Goal: Information Seeking & Learning: Learn about a topic

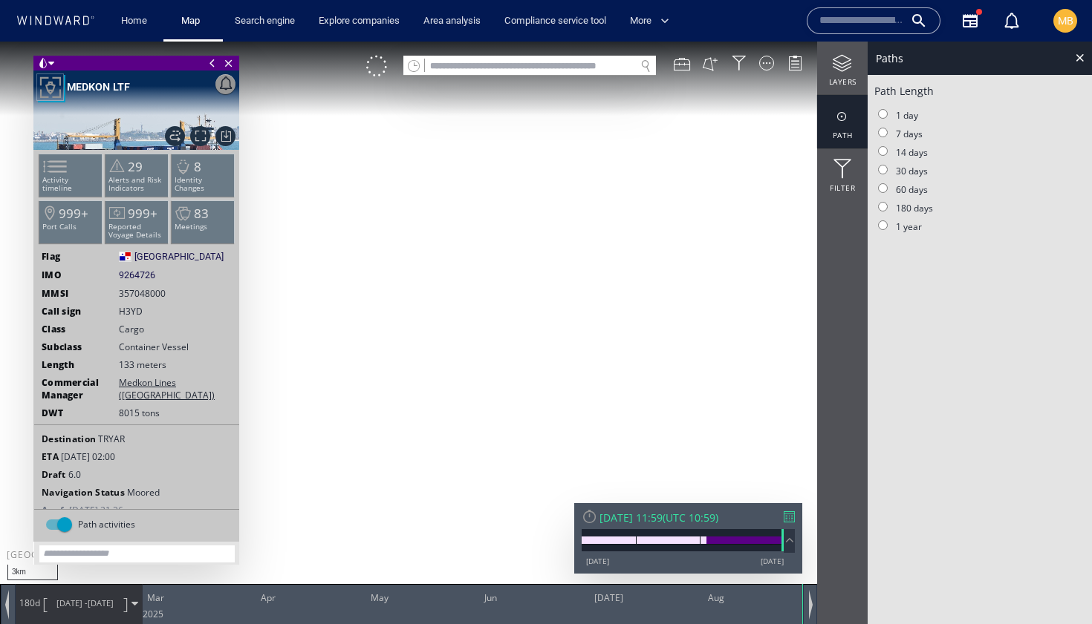
click at [819, 14] on input "text" at bounding box center [861, 21] width 85 height 22
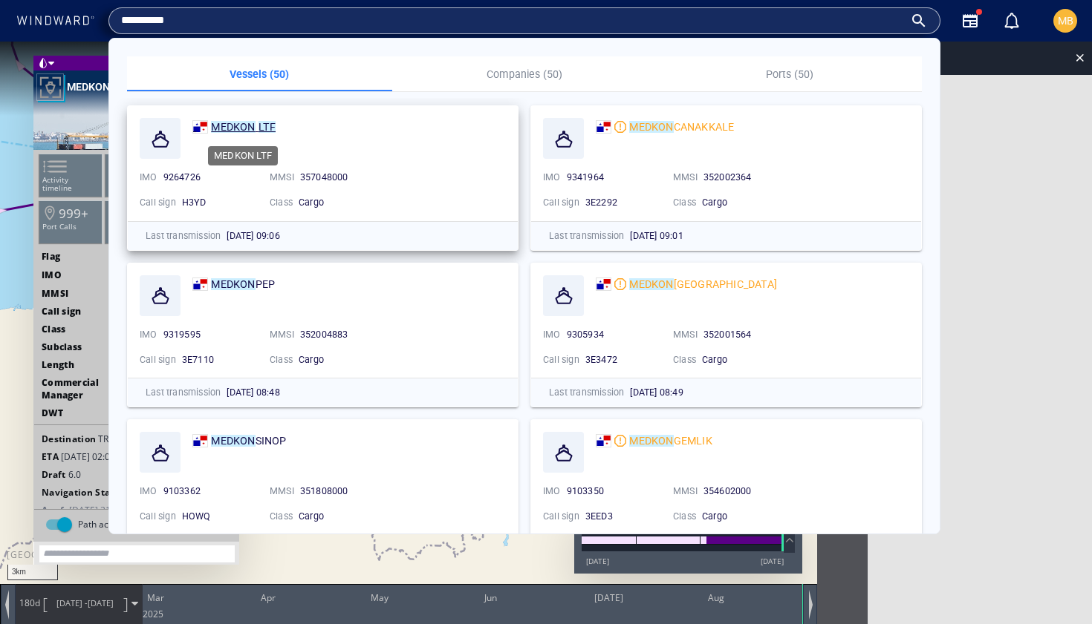
type input "**********"
click at [237, 125] on mark "MEDKON" at bounding box center [233, 127] width 44 height 12
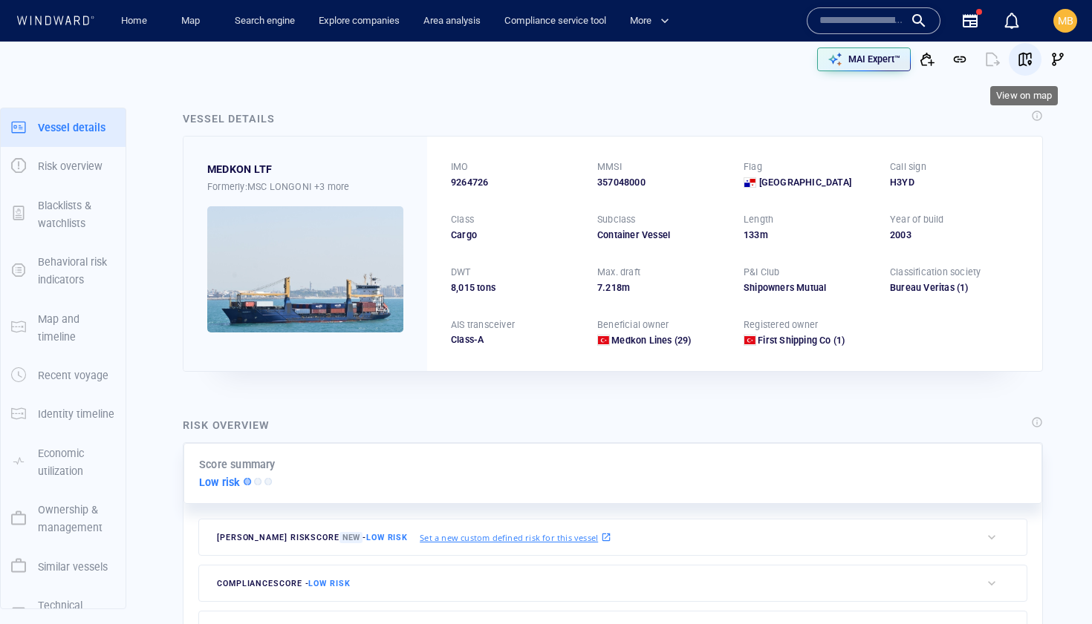
click at [1024, 58] on span "button" at bounding box center [1024, 59] width 15 height 15
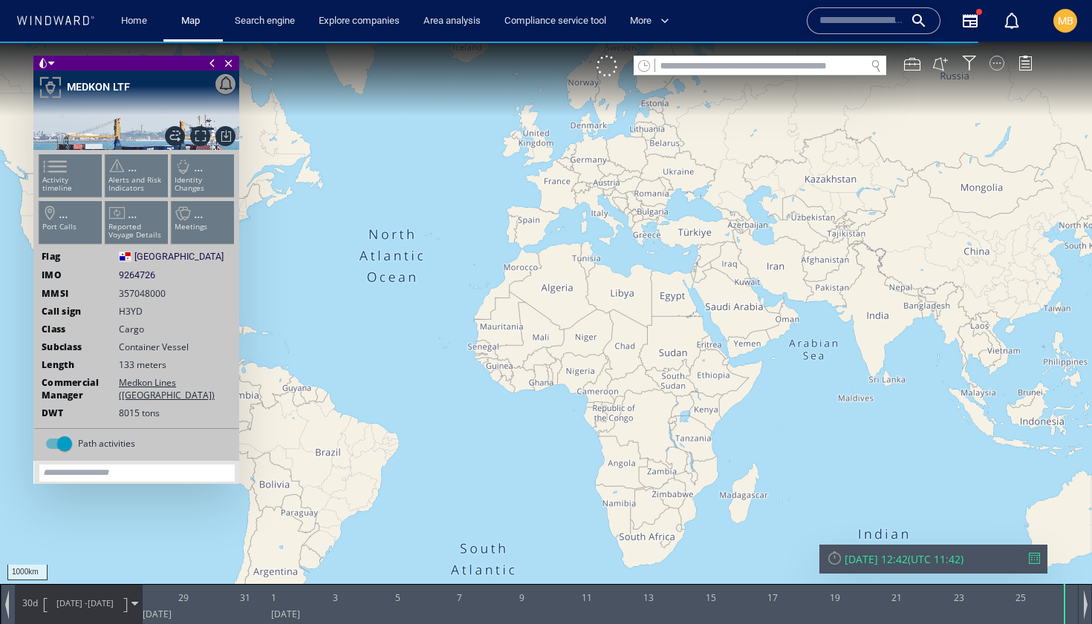
click at [997, 64] on div at bounding box center [996, 63] width 15 height 15
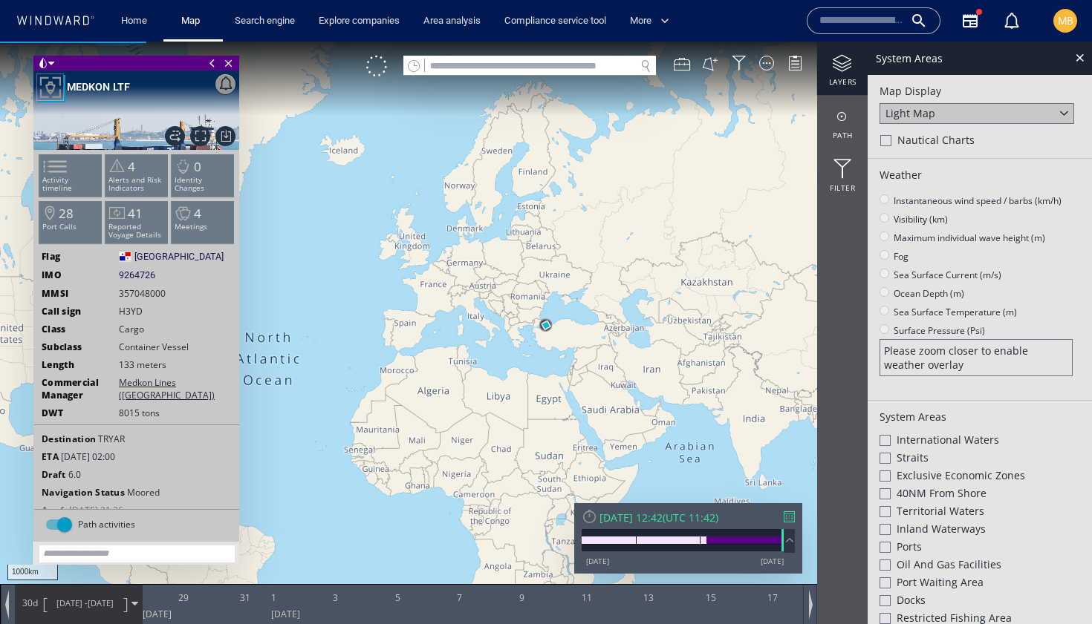
click at [842, 68] on div at bounding box center [842, 63] width 50 height 19
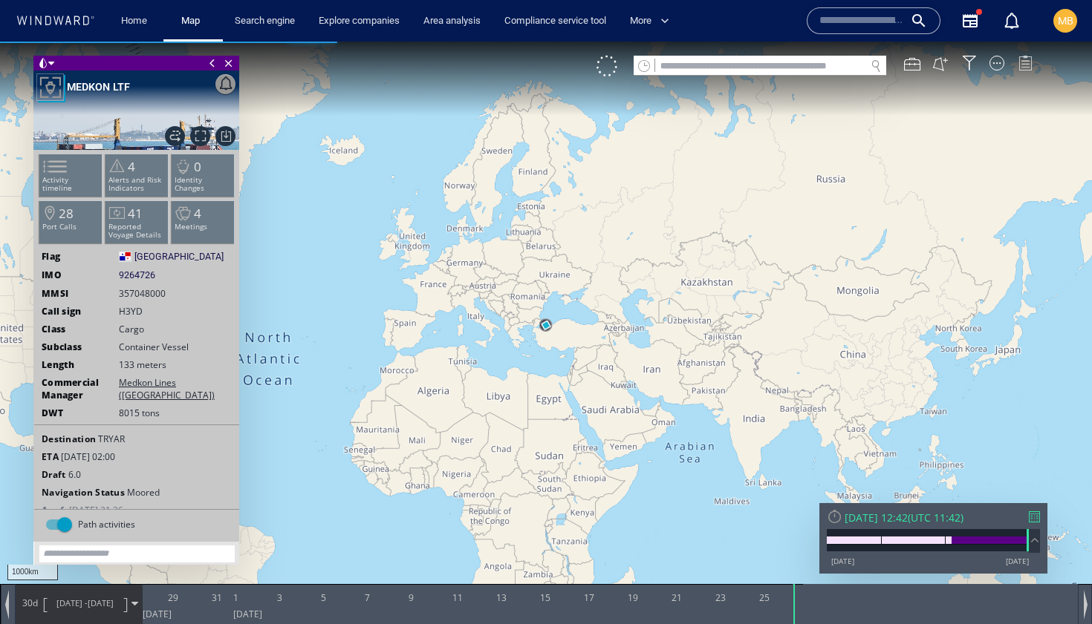
click at [1022, 61] on div at bounding box center [1024, 63] width 15 height 15
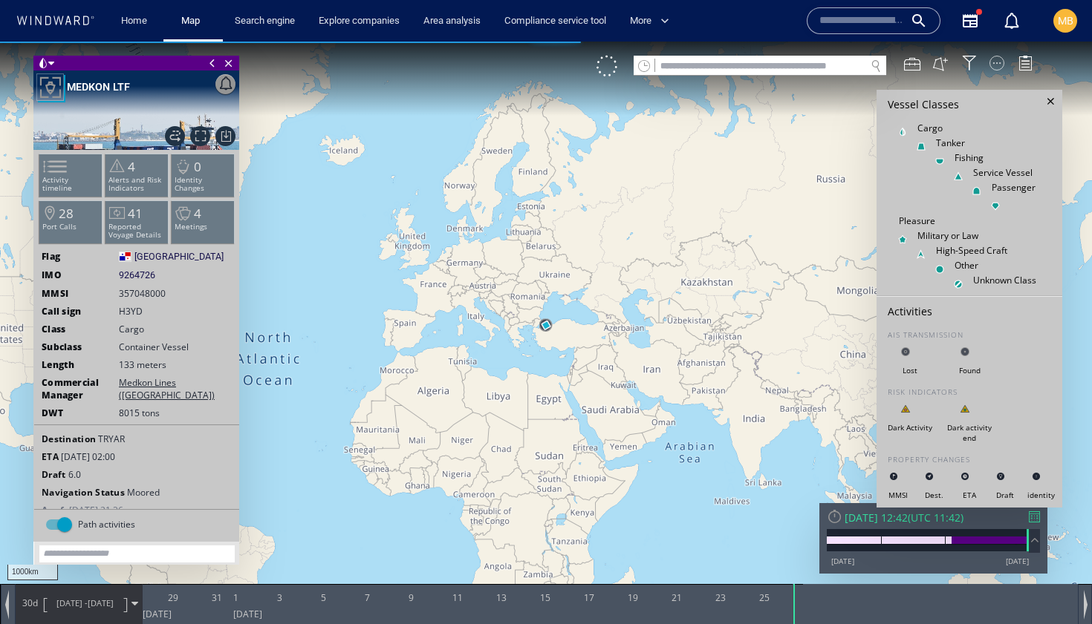
click at [996, 62] on div at bounding box center [996, 63] width 15 height 15
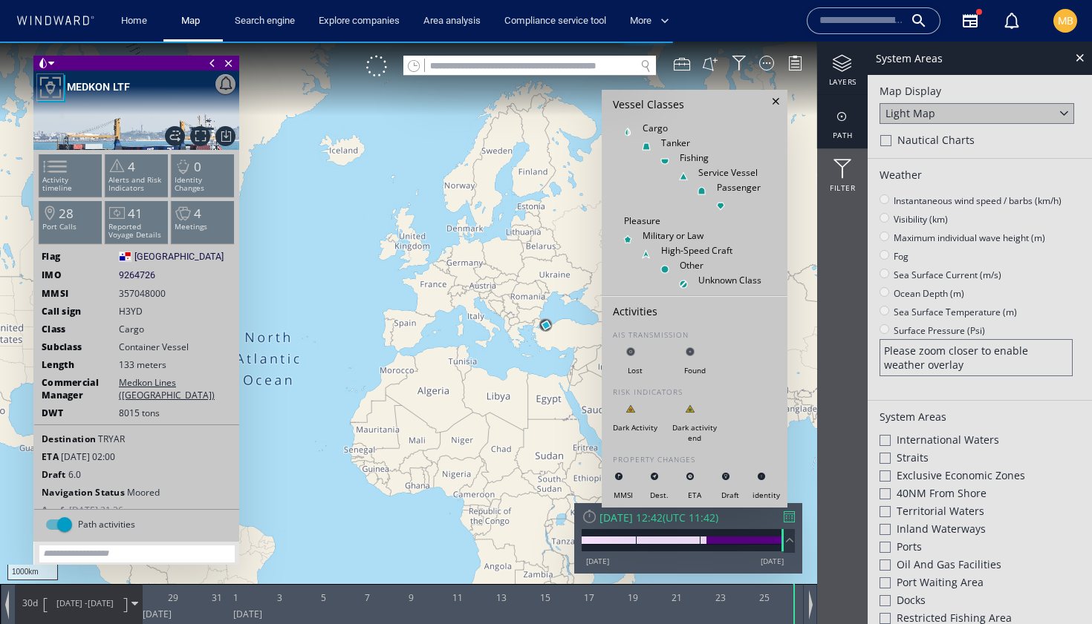
click at [843, 116] on div at bounding box center [842, 117] width 50 height 19
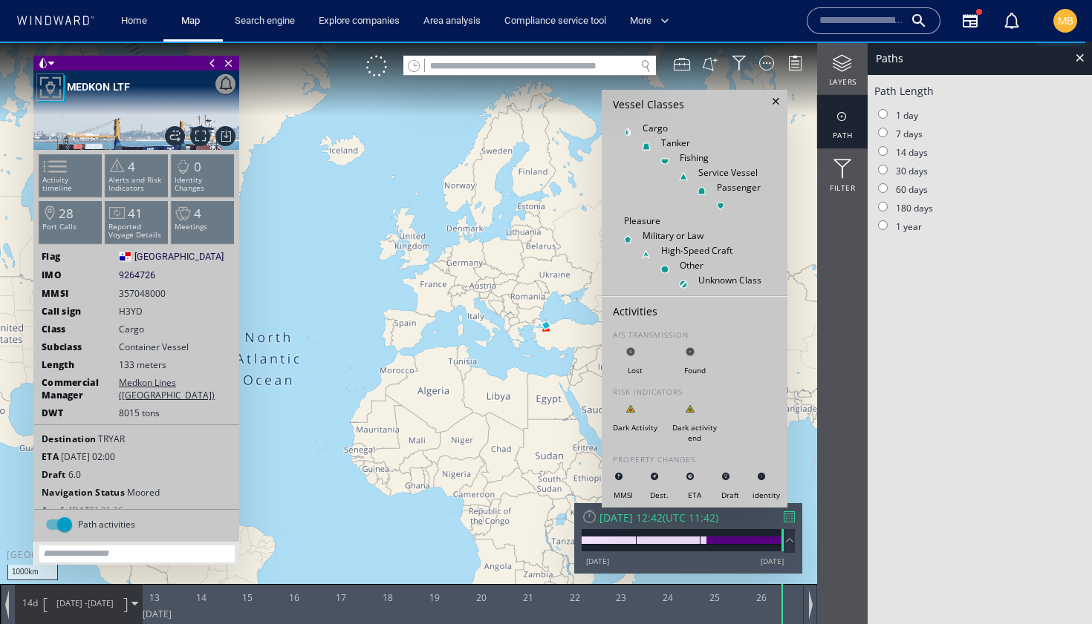
click at [476, 339] on canvas "Map" at bounding box center [546, 326] width 1092 height 568
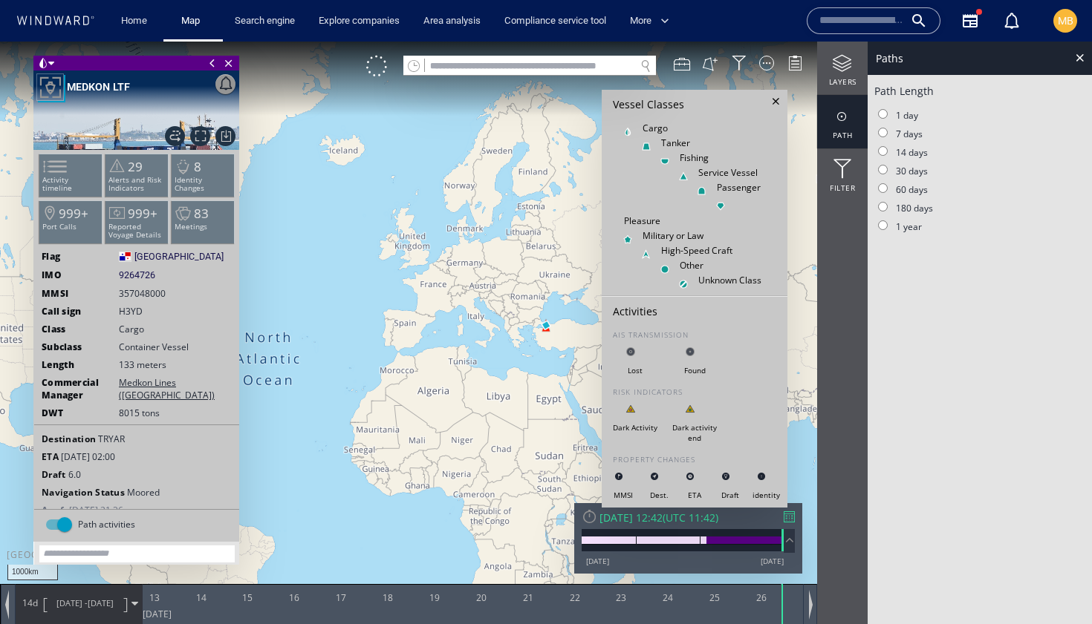
click at [775, 102] on div at bounding box center [776, 102] width 16 height 16
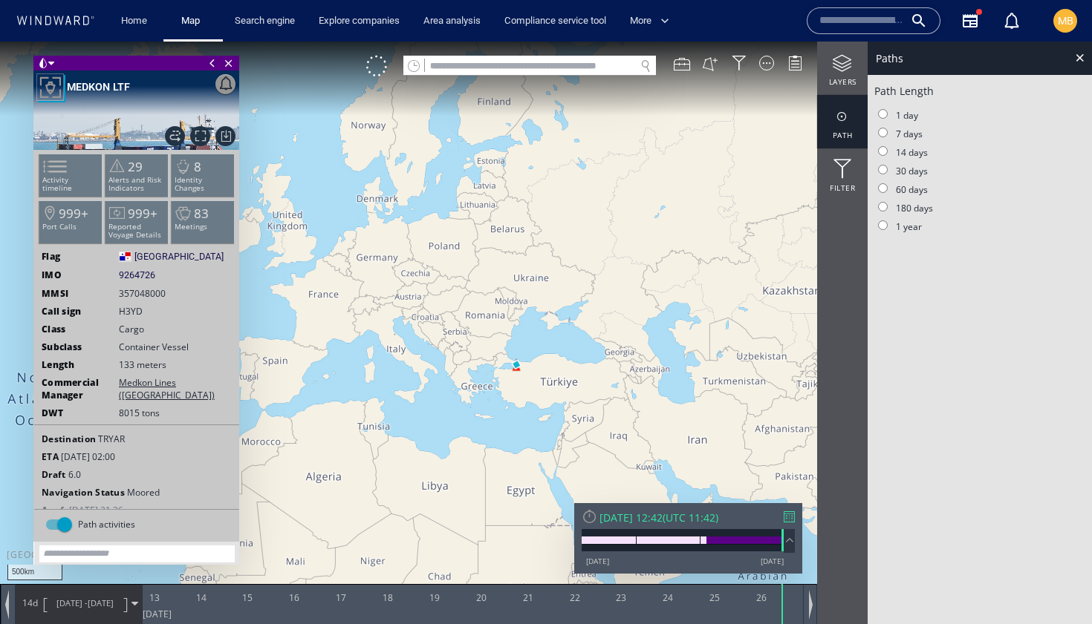
drag, startPoint x: 508, startPoint y: 391, endPoint x: 532, endPoint y: 312, distance: 82.4
click at [532, 316] on canvas "Map" at bounding box center [546, 326] width 1092 height 568
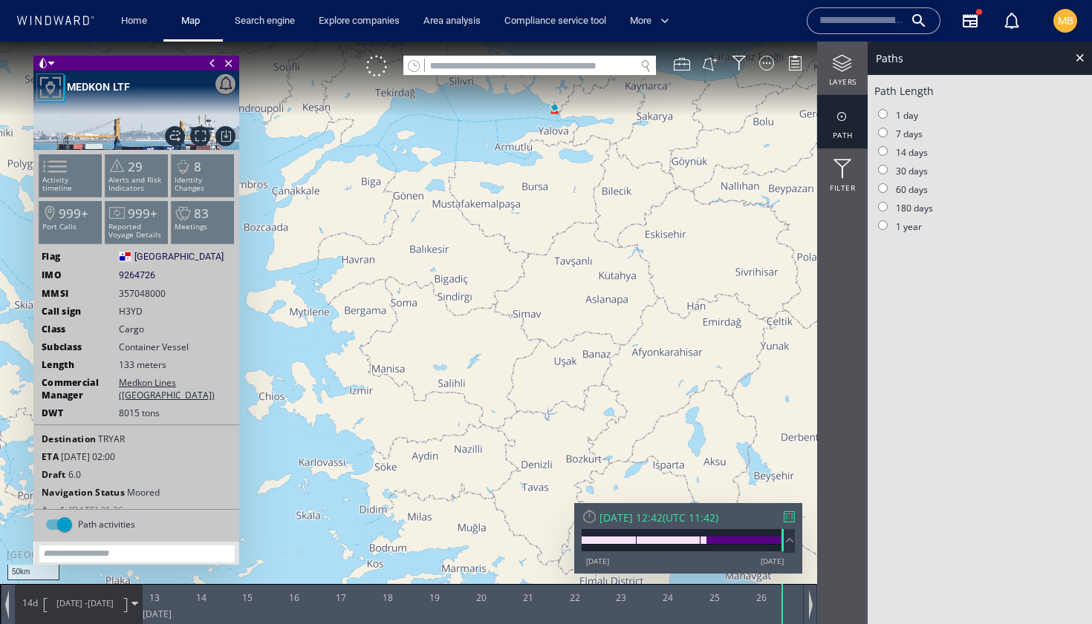
drag, startPoint x: 569, startPoint y: 247, endPoint x: 568, endPoint y: 319, distance: 72.0
click at [568, 319] on canvas "Map" at bounding box center [546, 326] width 1092 height 568
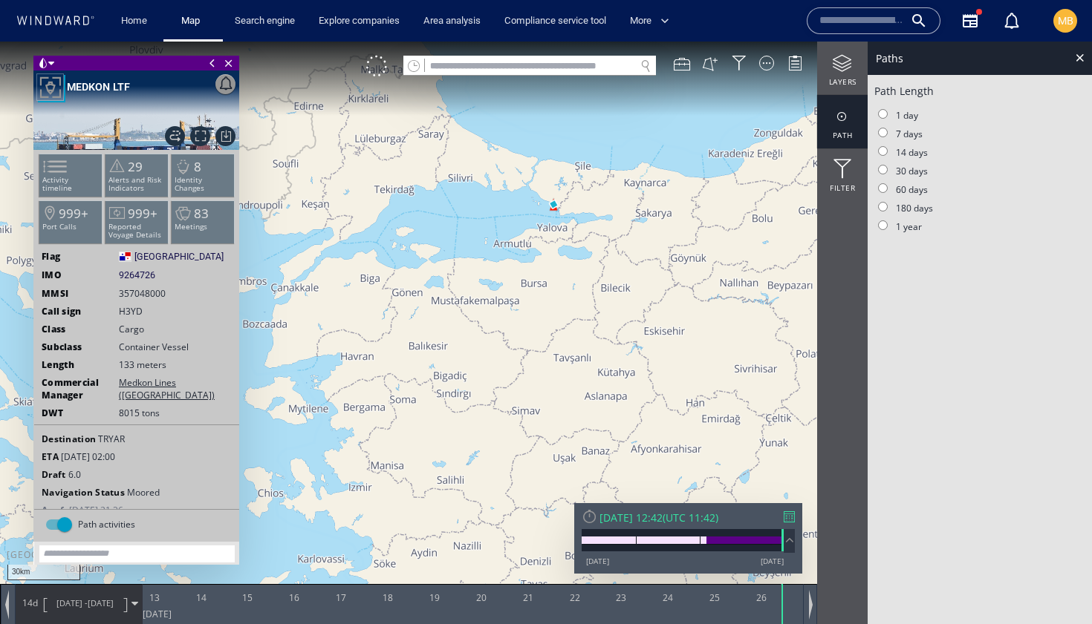
drag, startPoint x: 553, startPoint y: 256, endPoint x: 553, endPoint y: 339, distance: 82.4
click at [553, 339] on canvas "Map" at bounding box center [546, 326] width 1092 height 568
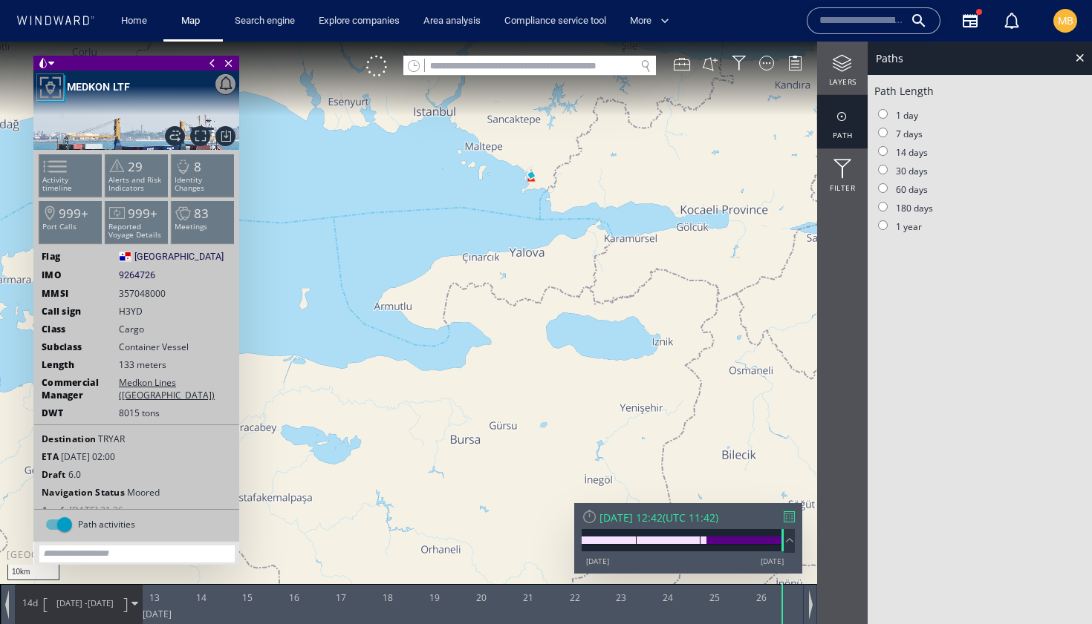
drag, startPoint x: 529, startPoint y: 185, endPoint x: 527, endPoint y: 256, distance: 71.3
click at [527, 256] on canvas "Map" at bounding box center [546, 326] width 1092 height 568
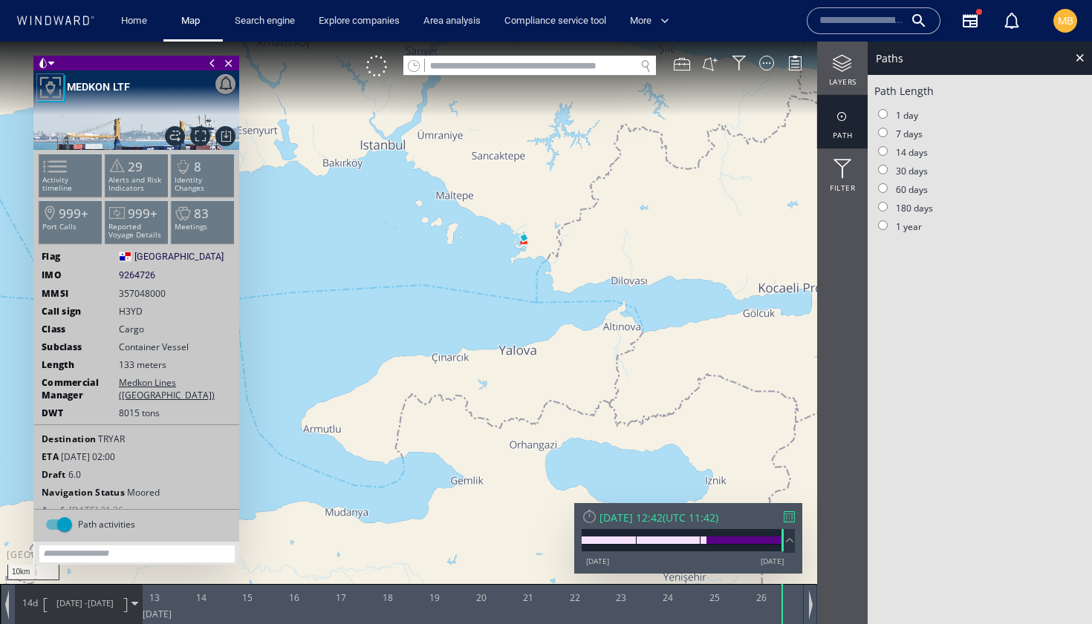
click at [523, 244] on canvas "Map" at bounding box center [546, 326] width 1092 height 568
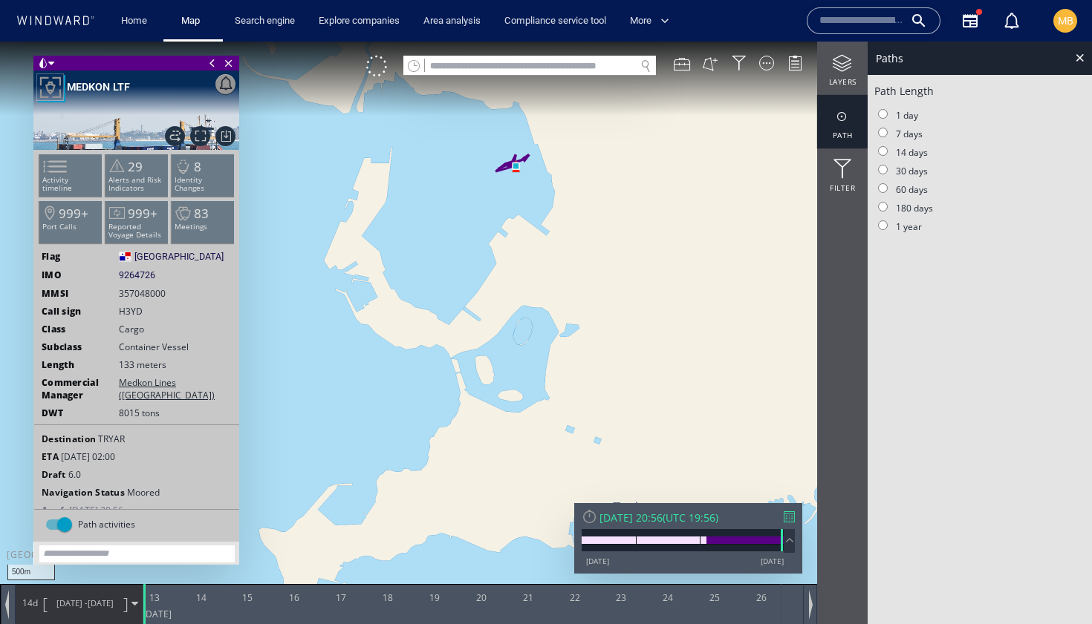
drag, startPoint x: 525, startPoint y: 213, endPoint x: 523, endPoint y: 257, distance: 43.9
click at [523, 255] on canvas "Map" at bounding box center [546, 326] width 1092 height 568
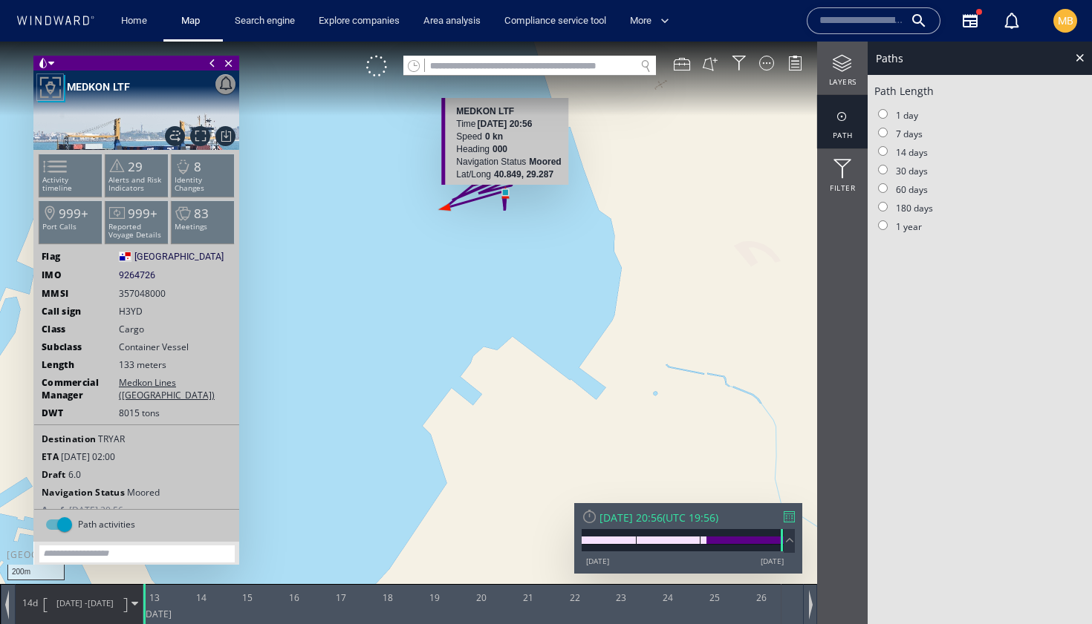
click at [509, 194] on canvas "Map" at bounding box center [546, 326] width 1092 height 568
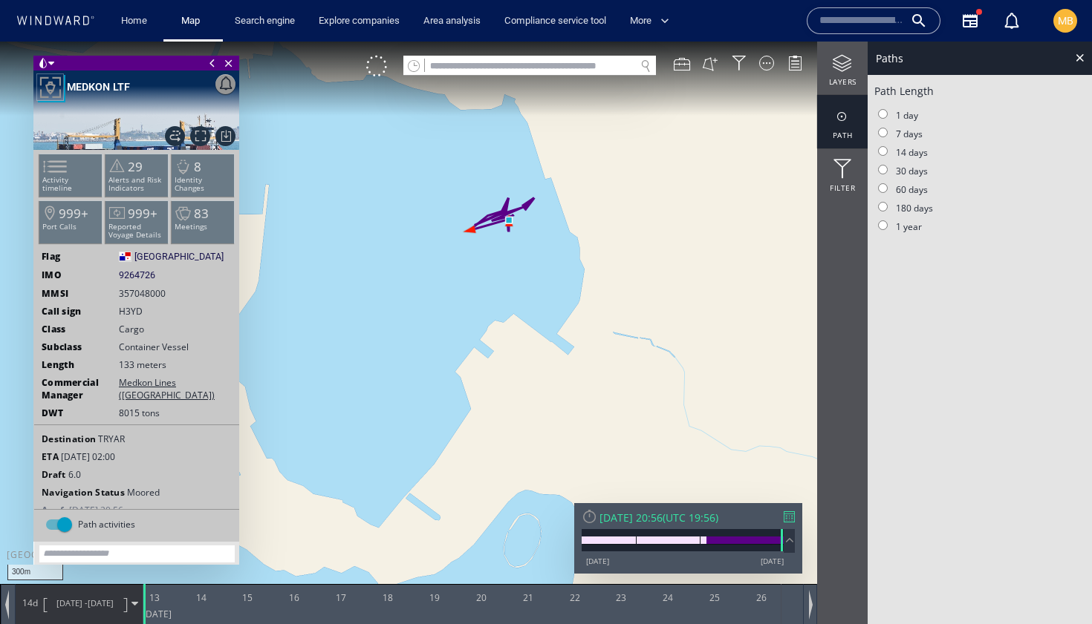
click at [529, 64] on input "text" at bounding box center [530, 66] width 210 height 20
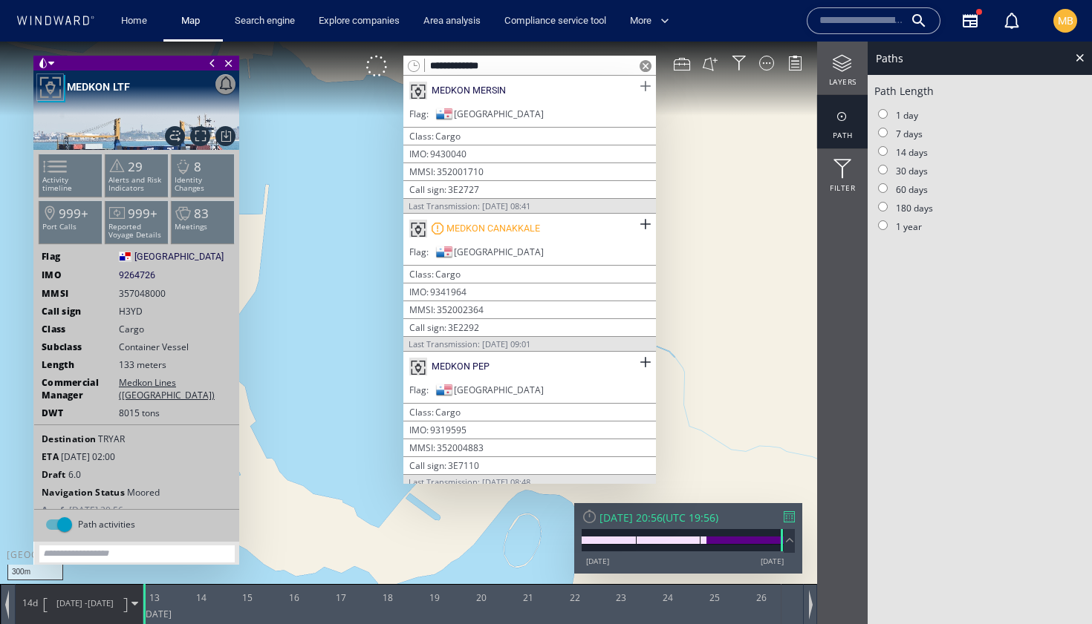
click at [638, 84] on span at bounding box center [645, 86] width 19 height 19
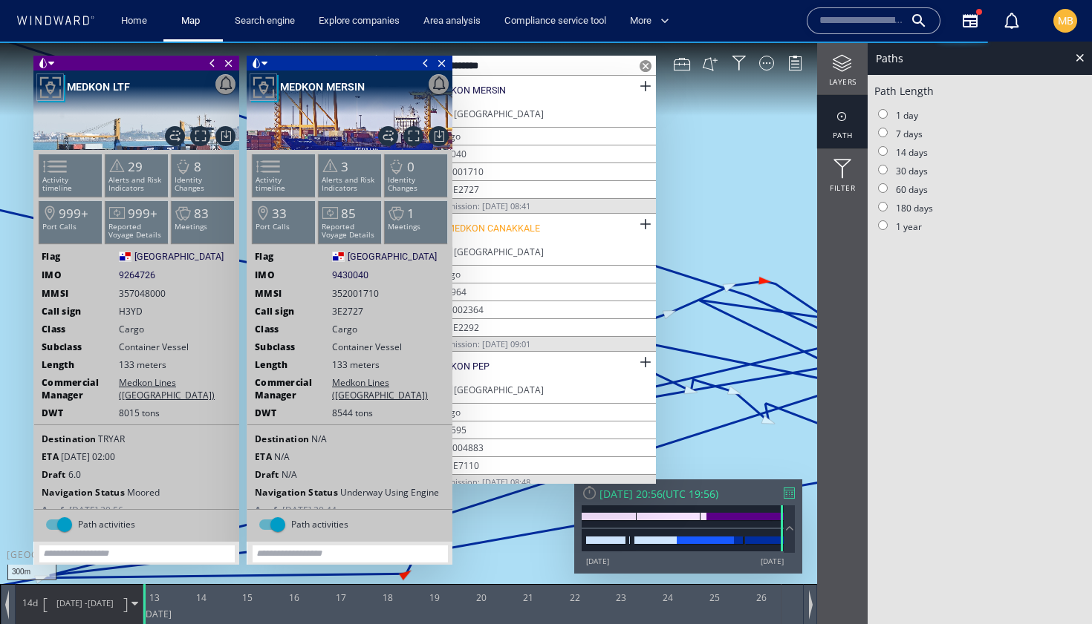
click at [424, 63] on span at bounding box center [425, 63] width 16 height 15
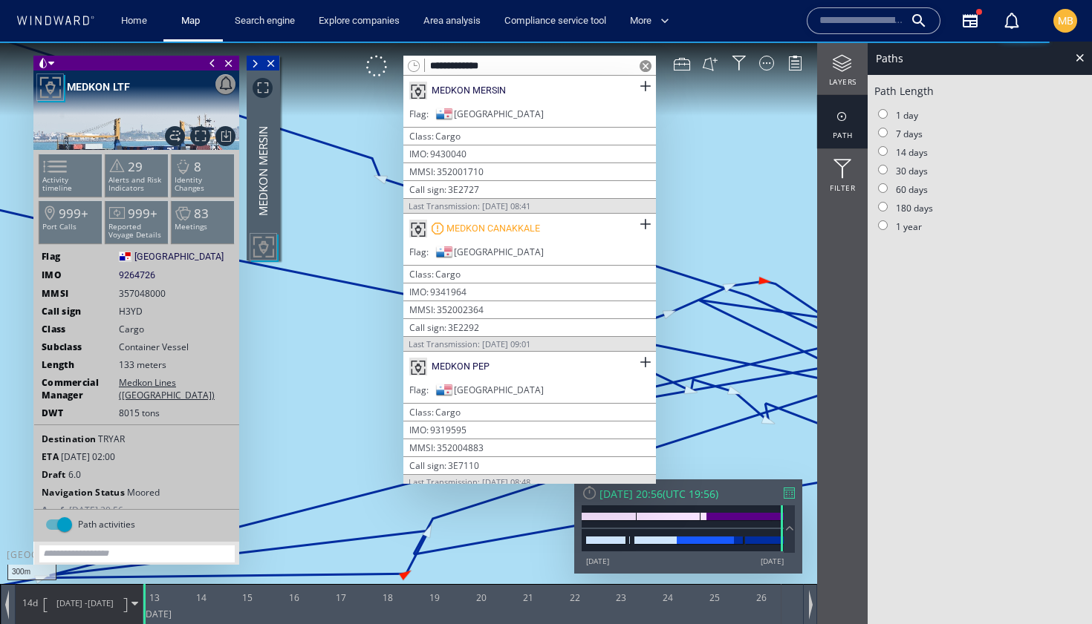
click at [210, 62] on span at bounding box center [212, 63] width 16 height 15
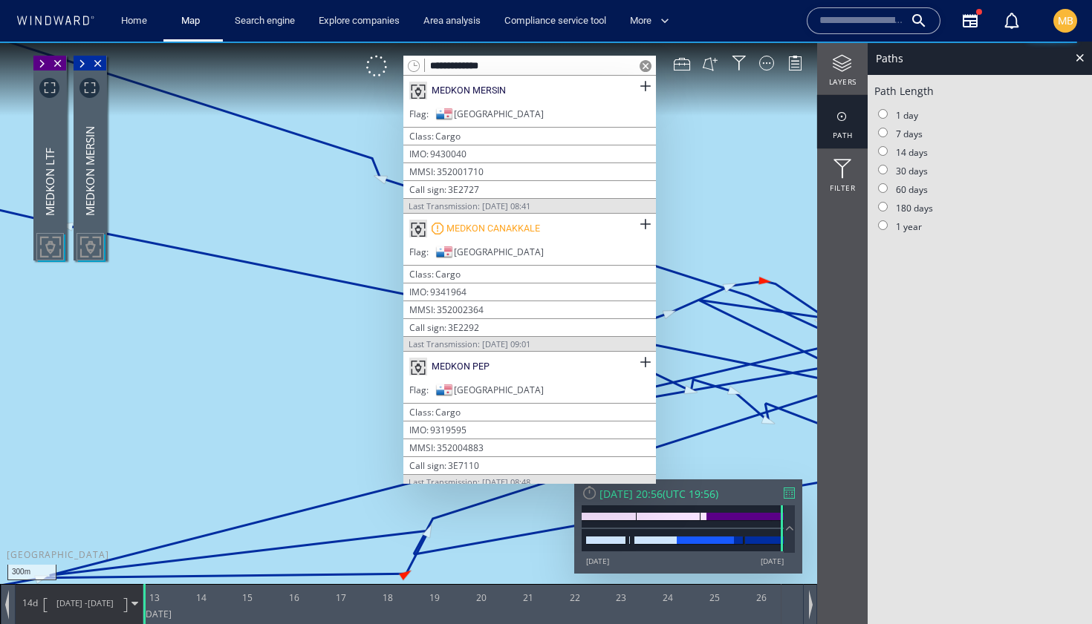
click at [544, 68] on input "**********" at bounding box center [530, 66] width 210 height 20
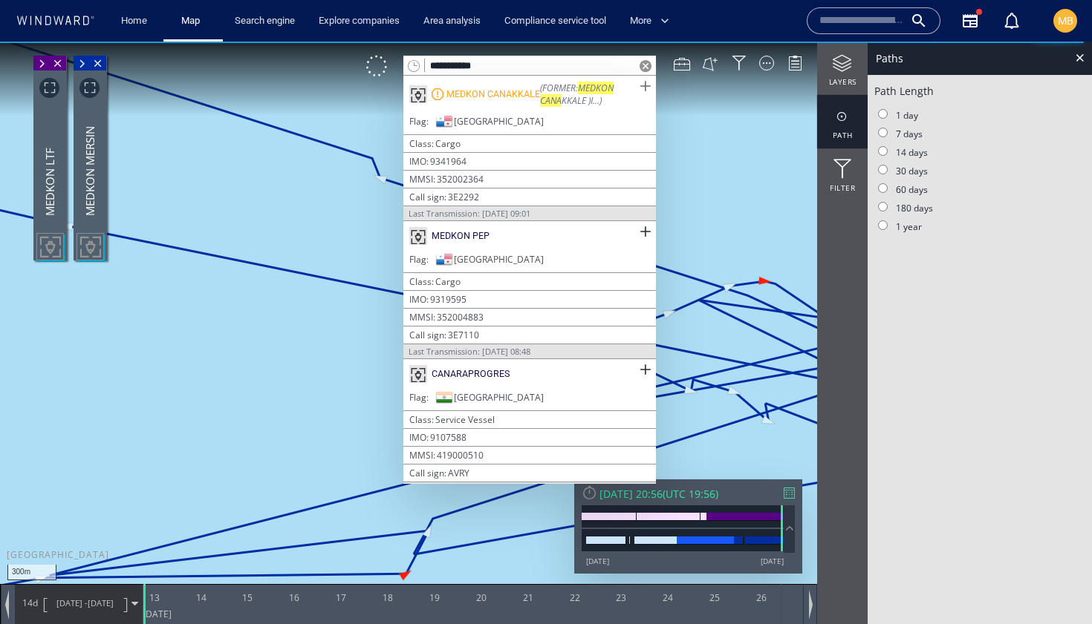
click at [638, 86] on span at bounding box center [645, 86] width 19 height 19
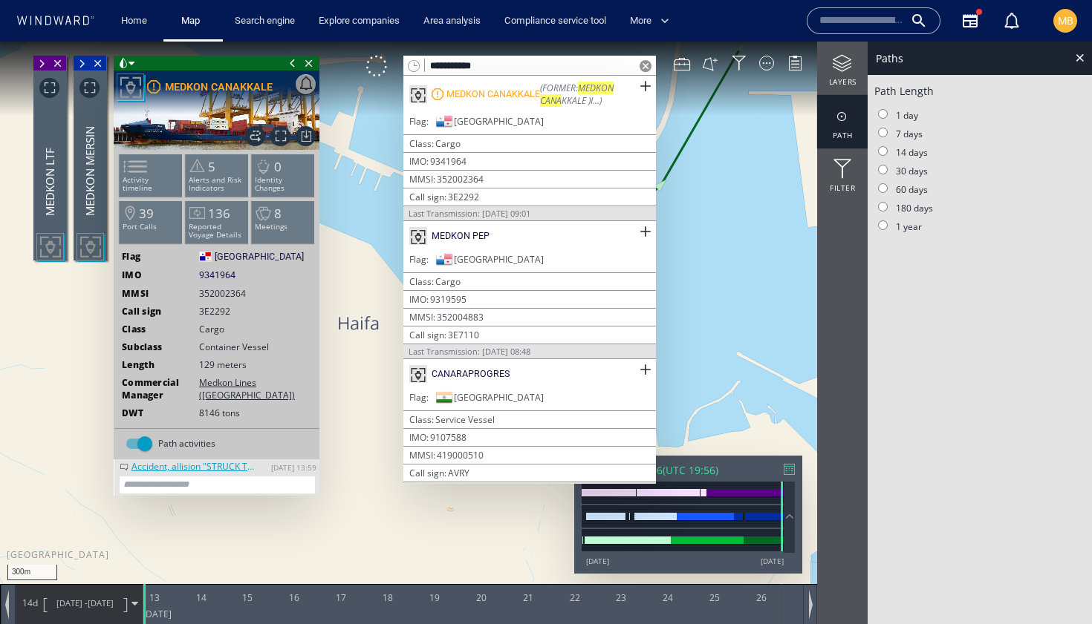
click at [292, 66] on span at bounding box center [292, 63] width 16 height 15
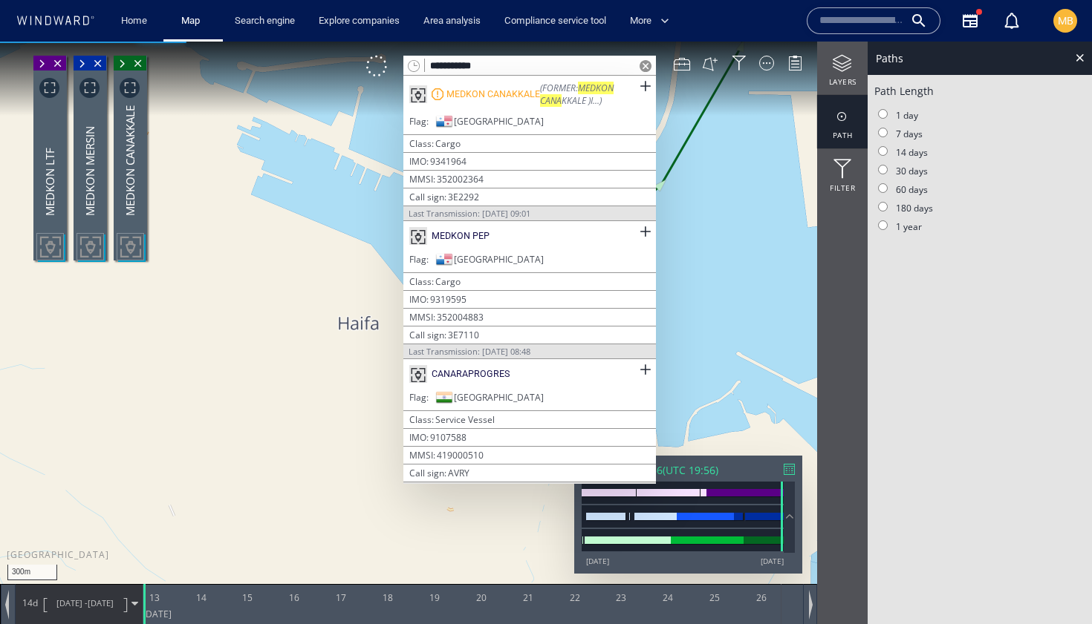
click at [347, 202] on canvas "Map" at bounding box center [546, 326] width 1092 height 568
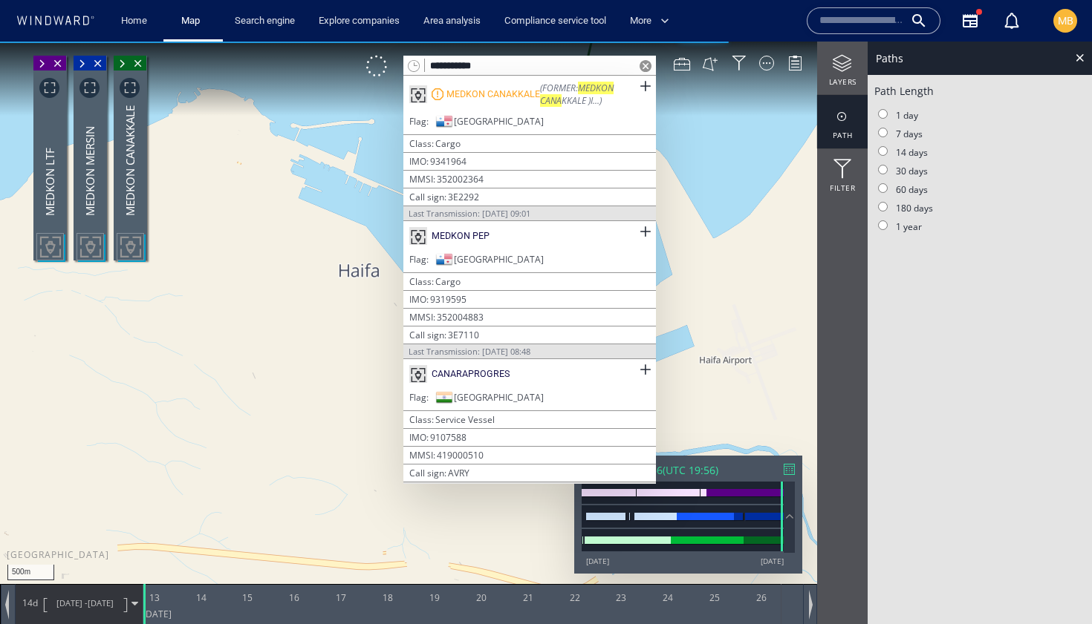
drag, startPoint x: 556, startPoint y: 66, endPoint x: 420, endPoint y: 66, distance: 136.6
click at [420, 66] on div "**********" at bounding box center [529, 66] width 252 height 20
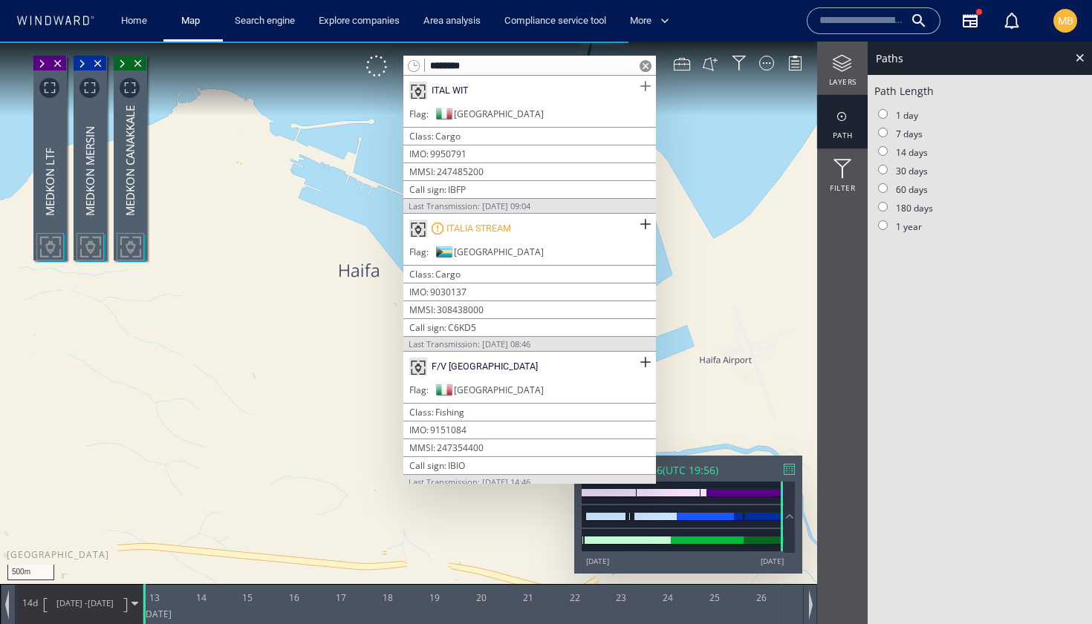
click at [639, 85] on span at bounding box center [645, 86] width 19 height 19
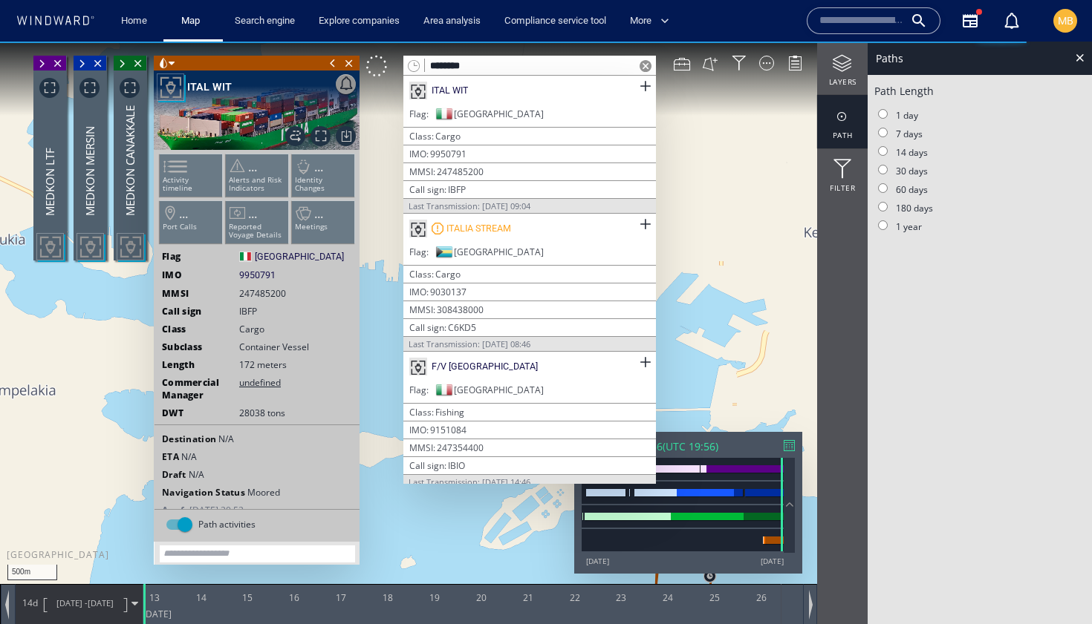
click at [331, 64] on span at bounding box center [332, 63] width 16 height 15
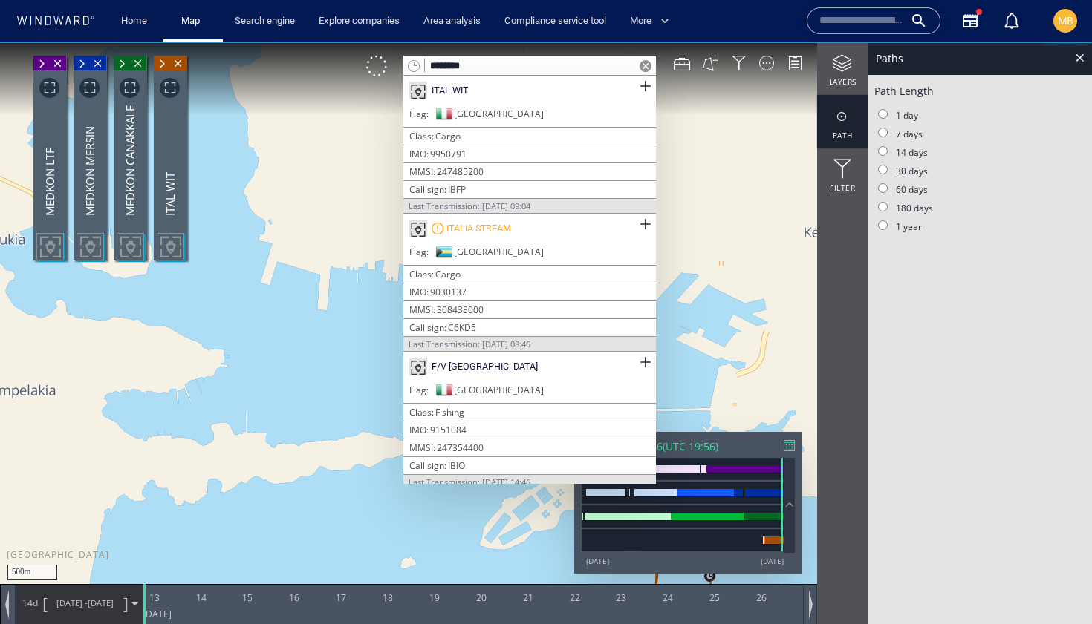
drag, startPoint x: 486, startPoint y: 63, endPoint x: 404, endPoint y: 62, distance: 82.4
click at [404, 62] on div "********" at bounding box center [529, 66] width 252 height 20
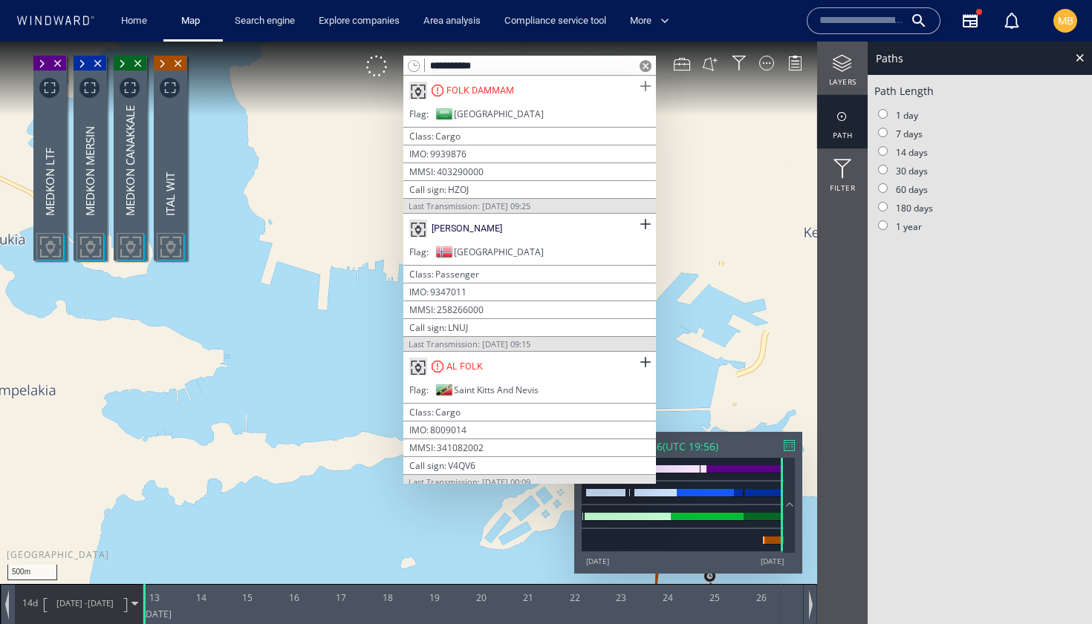
type input "**********"
click at [638, 85] on span at bounding box center [645, 86] width 19 height 19
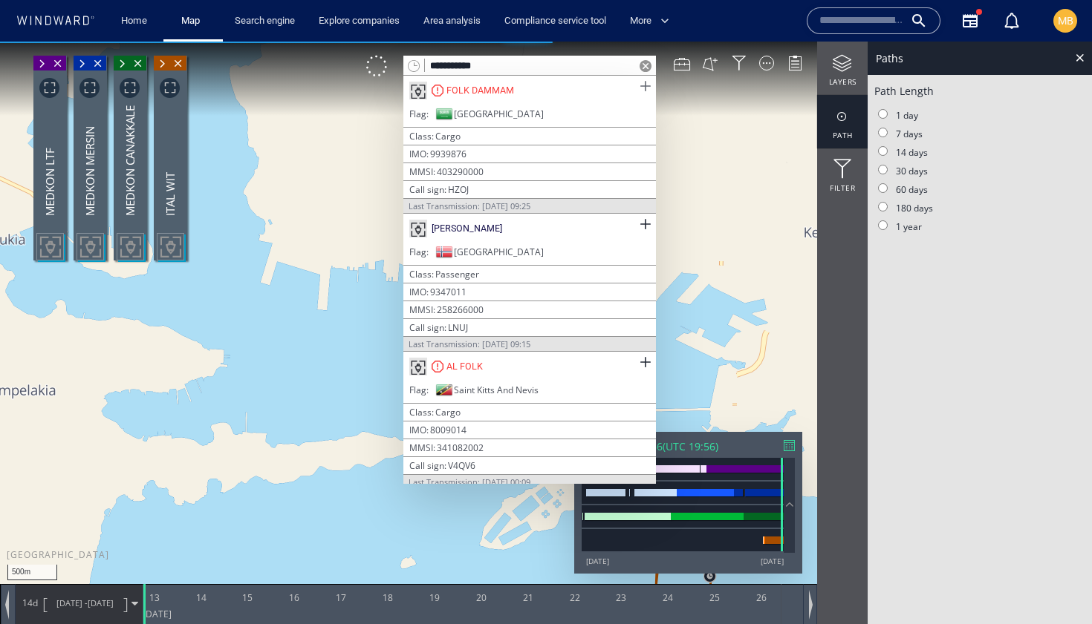
click at [638, 85] on span at bounding box center [645, 86] width 19 height 19
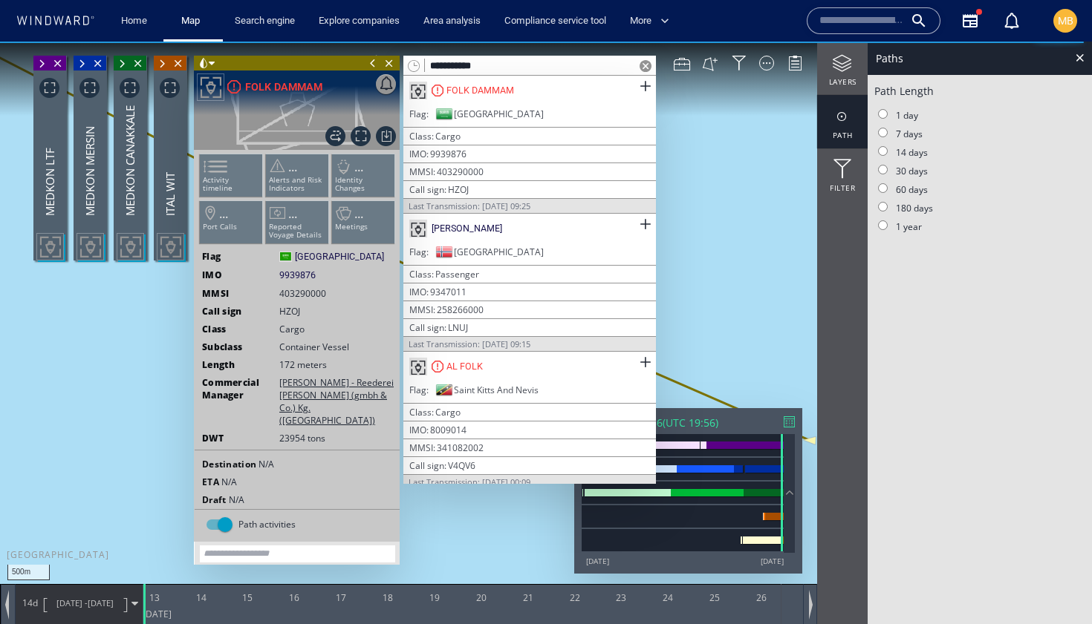
click at [371, 64] on span at bounding box center [373, 63] width 16 height 15
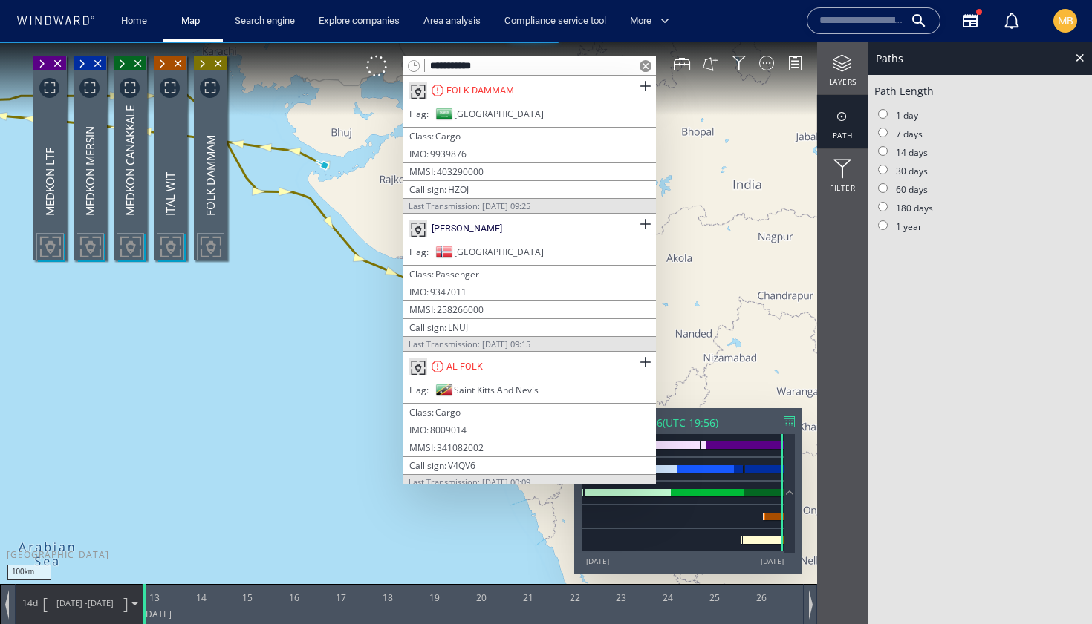
drag, startPoint x: 326, startPoint y: 261, endPoint x: 301, endPoint y: 277, distance: 29.7
click at [301, 277] on canvas "Map" at bounding box center [546, 326] width 1092 height 568
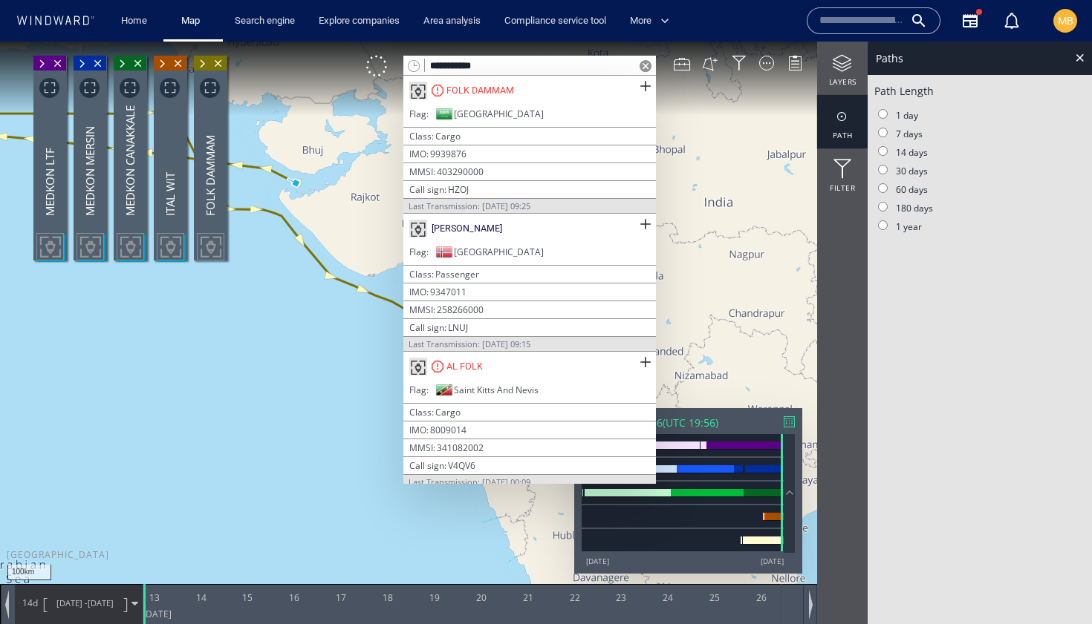
click at [645, 64] on span at bounding box center [645, 66] width 12 height 12
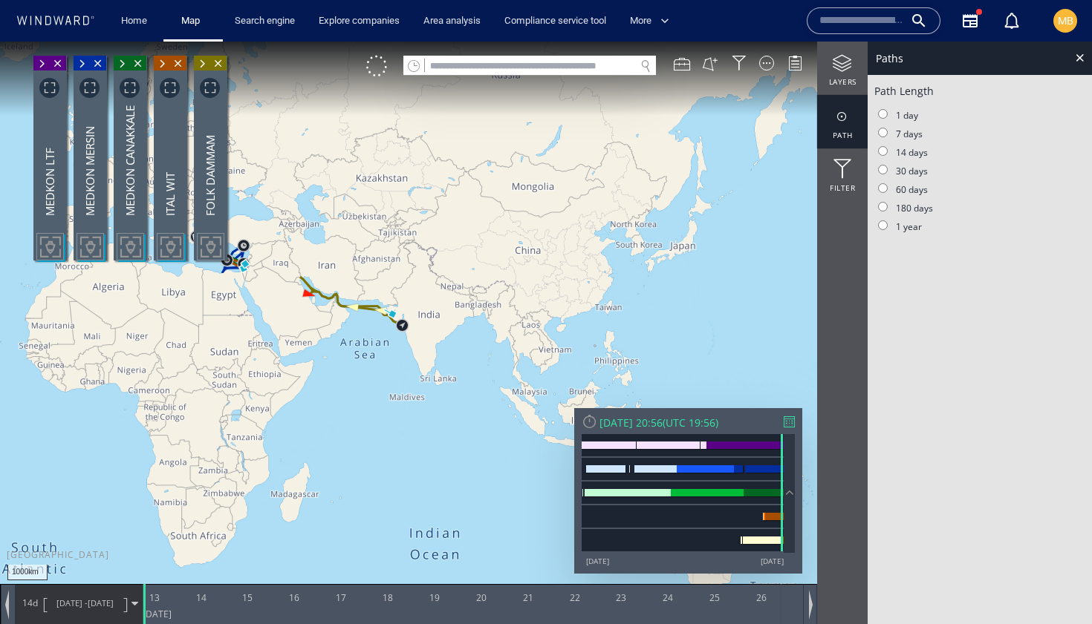
drag, startPoint x: 364, startPoint y: 355, endPoint x: 491, endPoint y: 356, distance: 127.0
click at [491, 356] on canvas "Map" at bounding box center [546, 326] width 1092 height 568
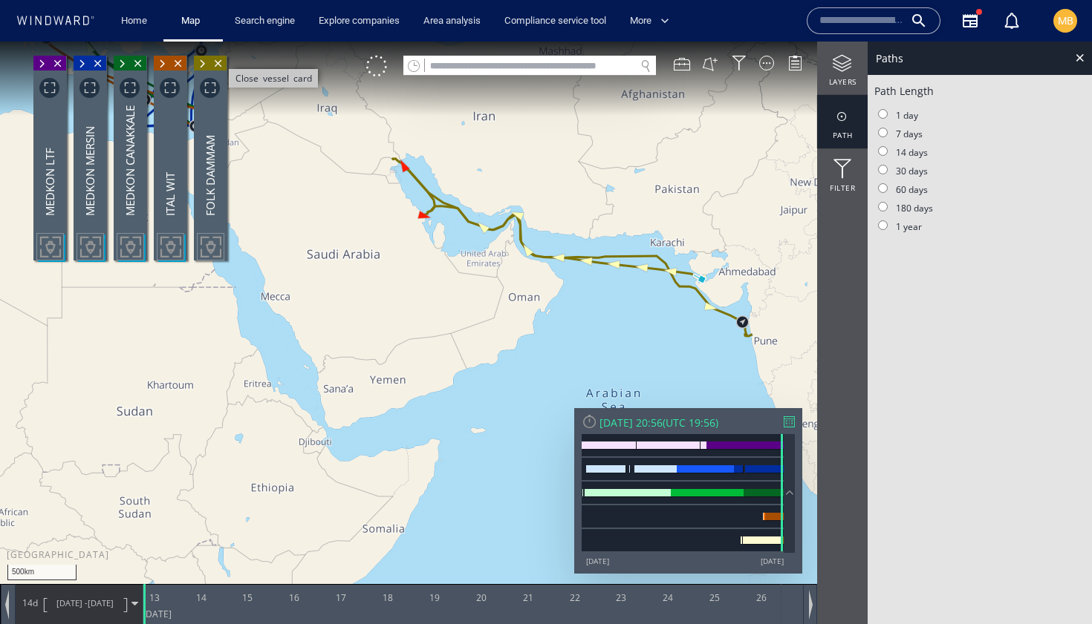
click at [218, 63] on span "Close vessel card" at bounding box center [218, 63] width 16 height 15
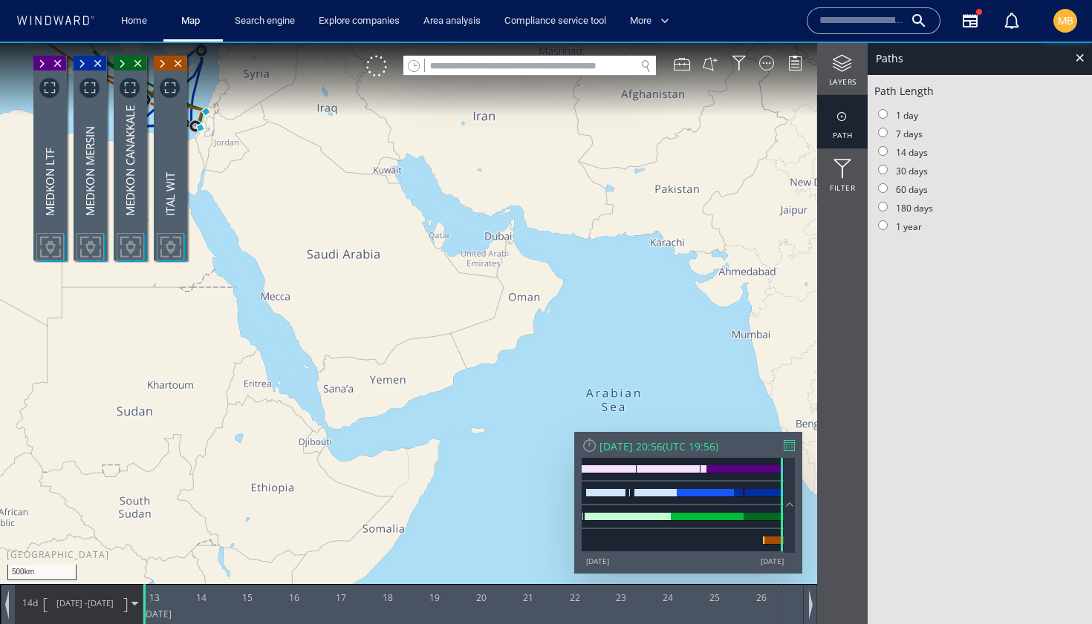
drag, startPoint x: 342, startPoint y: 191, endPoint x: 358, endPoint y: 192, distance: 15.7
click at [358, 192] on canvas "Map" at bounding box center [546, 326] width 1092 height 568
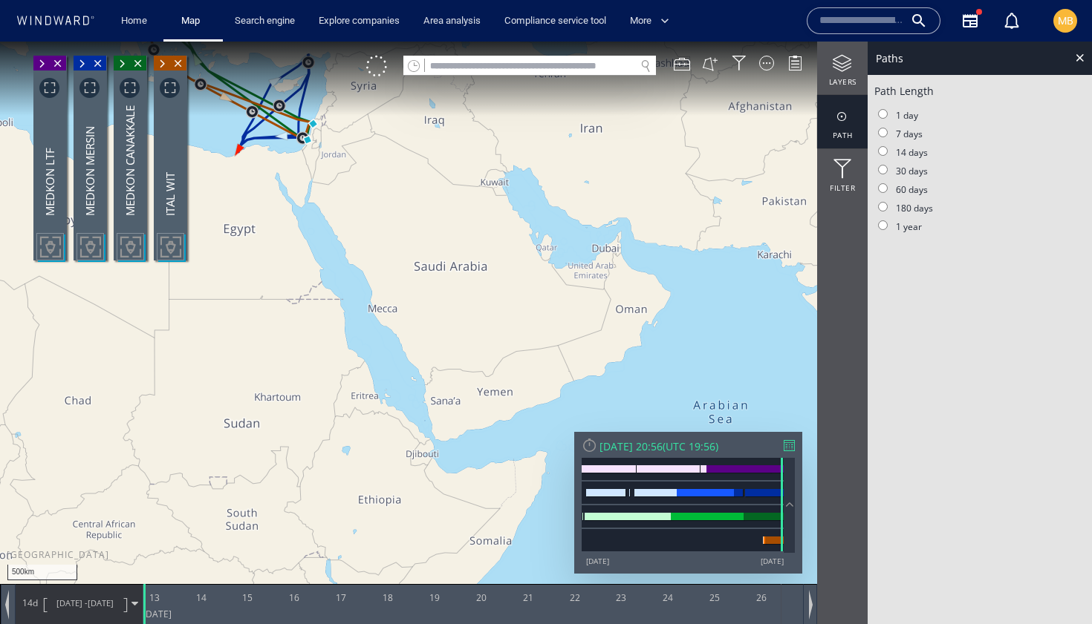
drag, startPoint x: 378, startPoint y: 200, endPoint x: 475, endPoint y: 312, distance: 148.4
click at [475, 312] on canvas "Map" at bounding box center [546, 326] width 1092 height 568
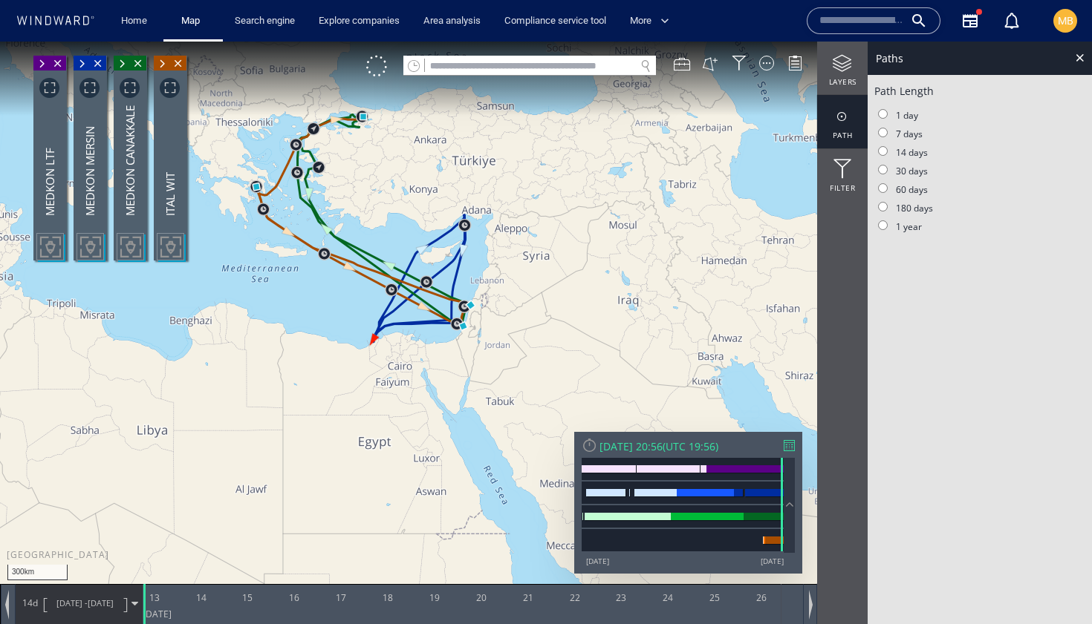
drag, startPoint x: 497, startPoint y: 309, endPoint x: 518, endPoint y: 324, distance: 25.6
click at [518, 324] on canvas "Map" at bounding box center [546, 326] width 1092 height 568
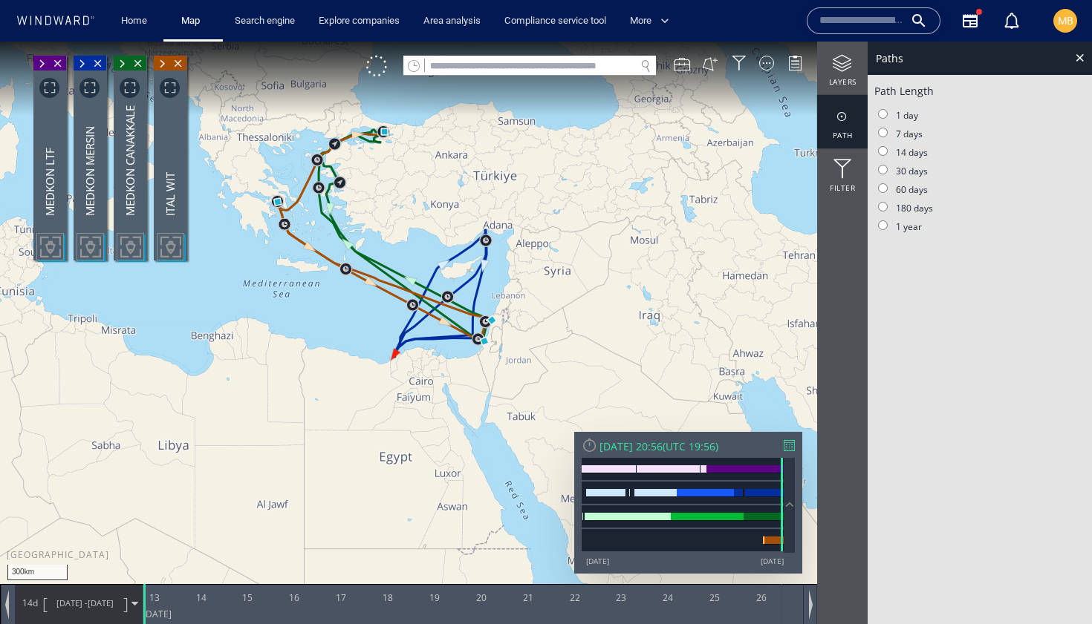
drag, startPoint x: 528, startPoint y: 315, endPoint x: 554, endPoint y: 339, distance: 35.2
click at [554, 339] on canvas "Map" at bounding box center [546, 326] width 1092 height 568
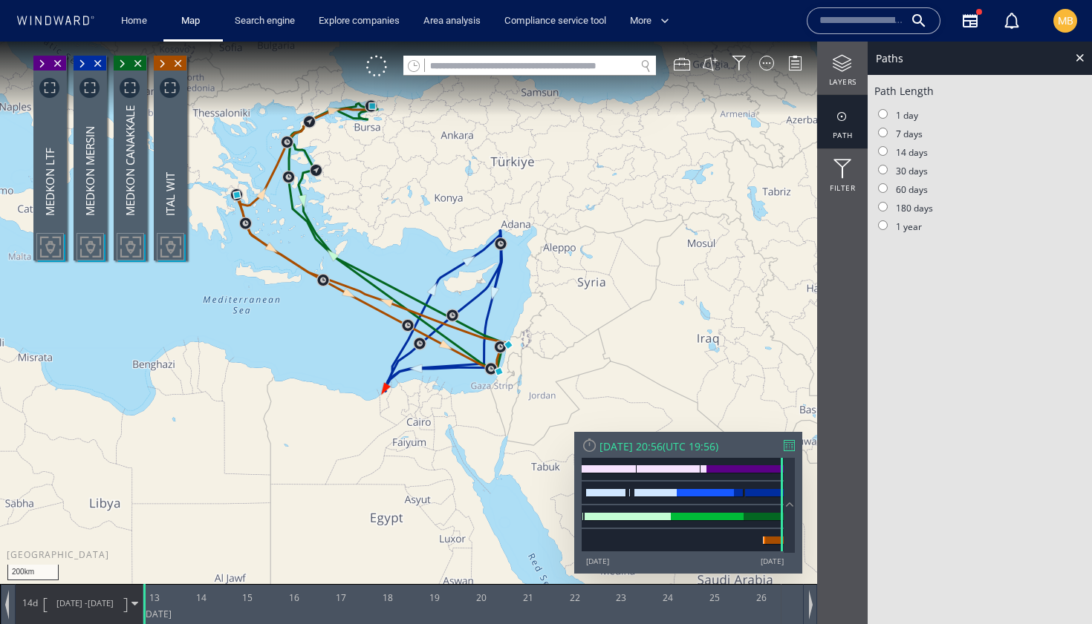
drag, startPoint x: 553, startPoint y: 341, endPoint x: 584, endPoint y: 376, distance: 46.9
click at [584, 376] on canvas "Map" at bounding box center [546, 326] width 1092 height 568
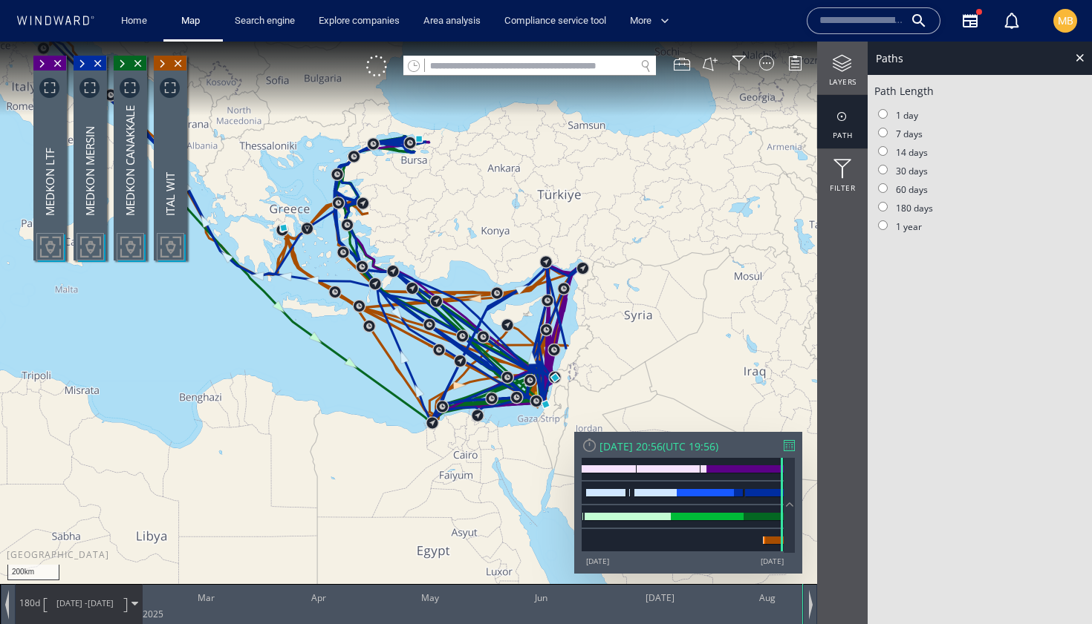
drag, startPoint x: 672, startPoint y: 303, endPoint x: 686, endPoint y: 294, distance: 16.7
click at [686, 295] on canvas "Map" at bounding box center [546, 326] width 1092 height 568
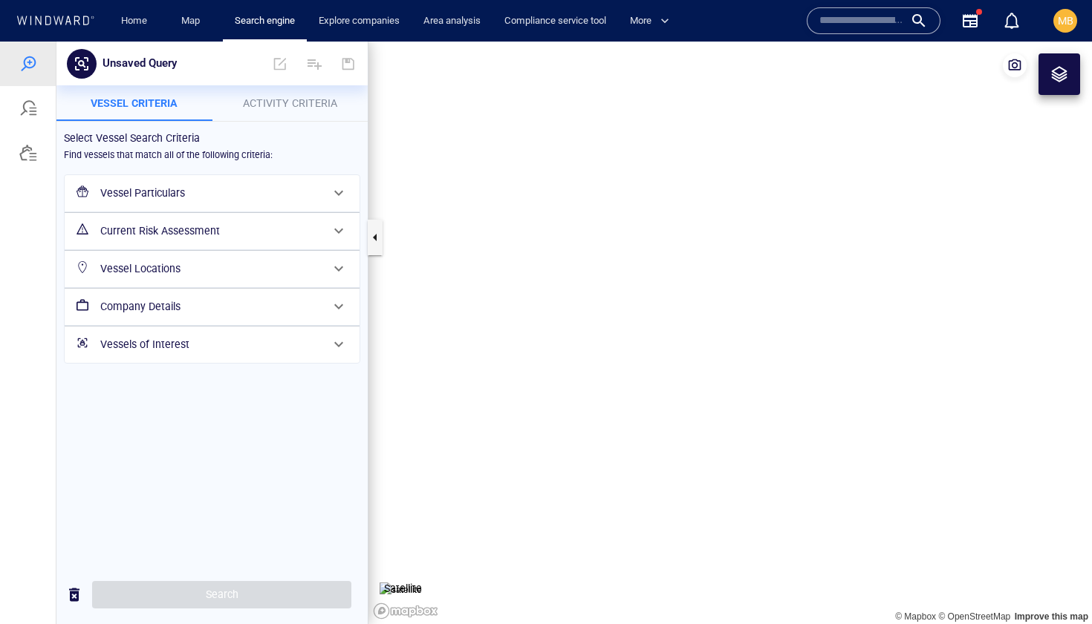
click at [832, 26] on input "text" at bounding box center [861, 21] width 85 height 22
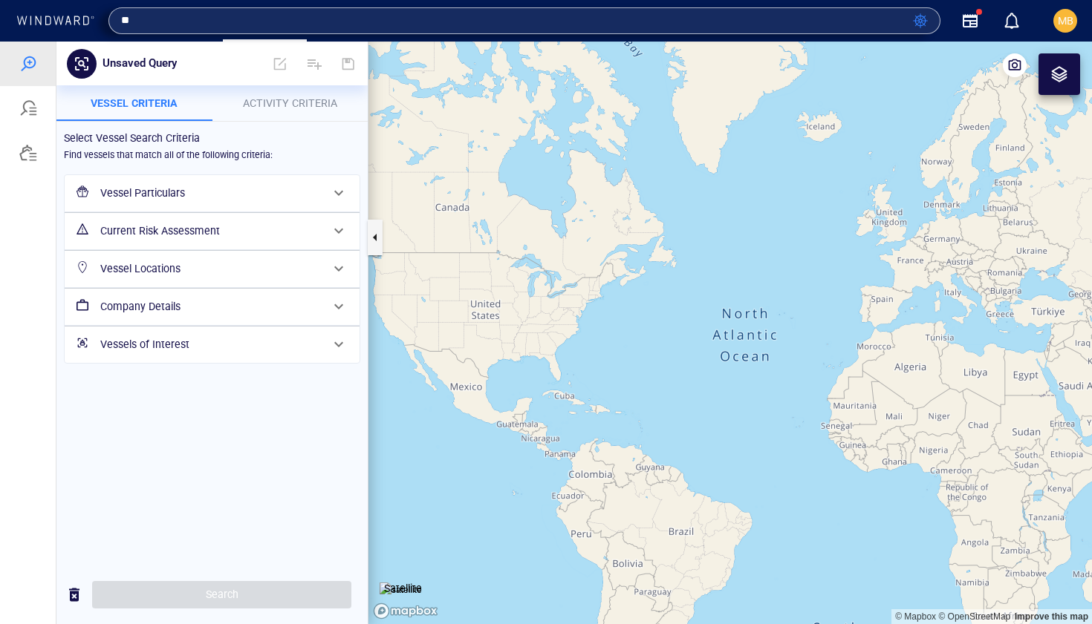
type input "*"
type input "**********"
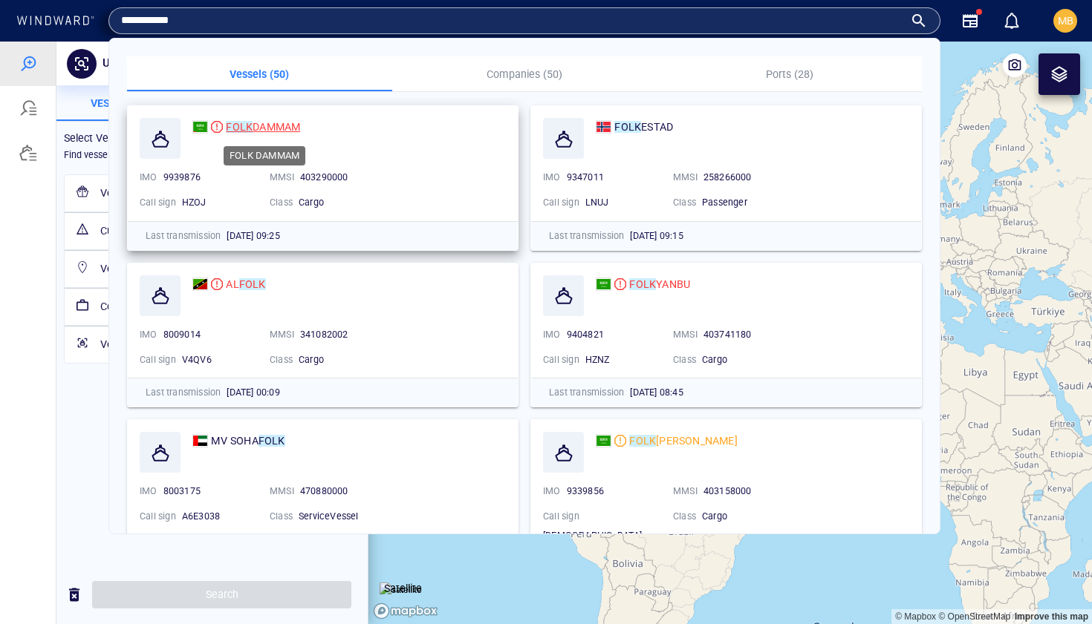
click at [261, 125] on span "DAMMAM" at bounding box center [276, 127] width 48 height 12
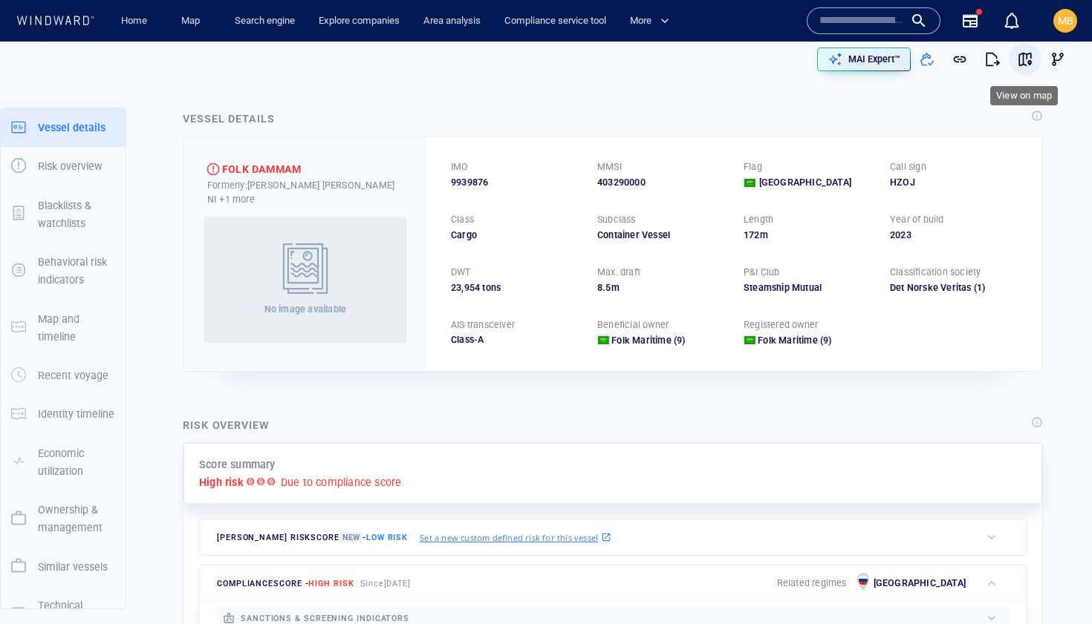
click at [1028, 58] on span "button" at bounding box center [1024, 59] width 15 height 15
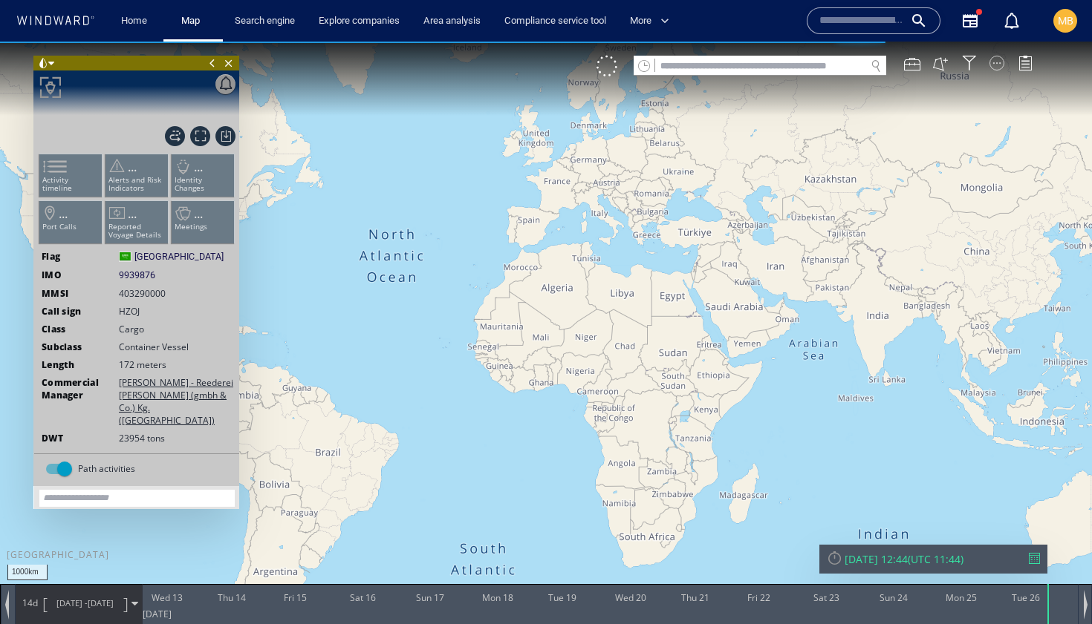
click at [994, 66] on div at bounding box center [996, 63] width 15 height 15
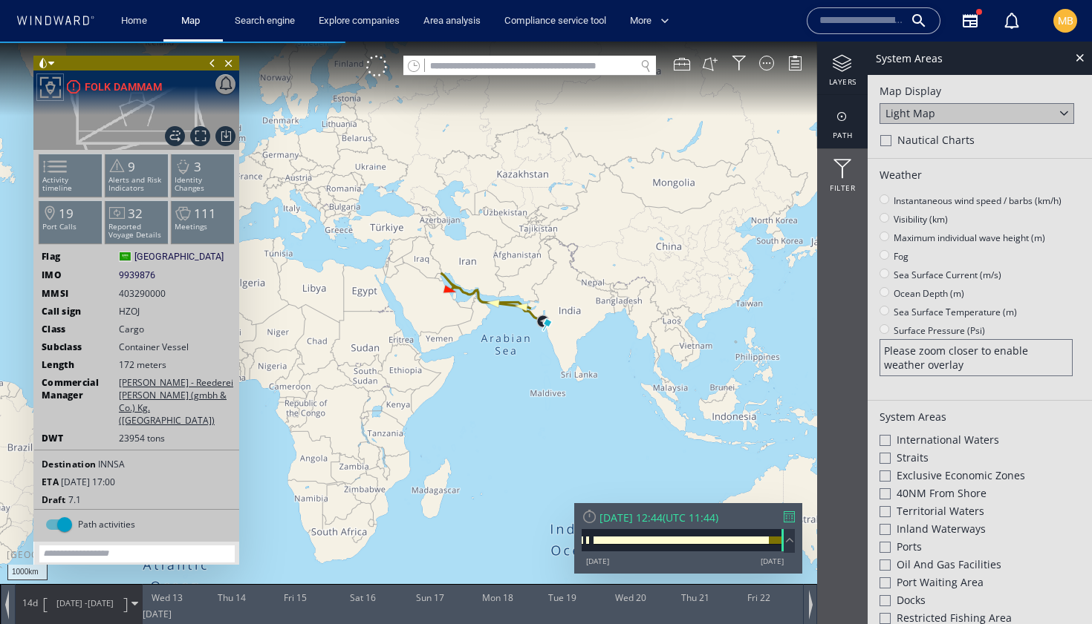
click at [841, 117] on div at bounding box center [842, 117] width 50 height 19
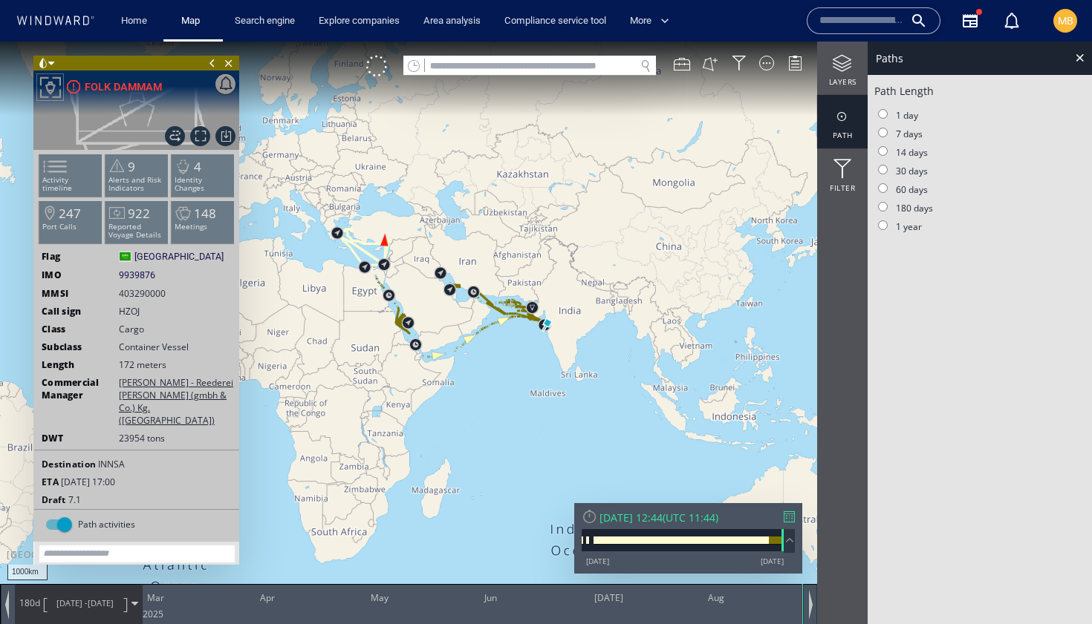
drag, startPoint x: 375, startPoint y: 314, endPoint x: 419, endPoint y: 349, distance: 56.0
click at [419, 349] on canvas "Map" at bounding box center [546, 326] width 1092 height 568
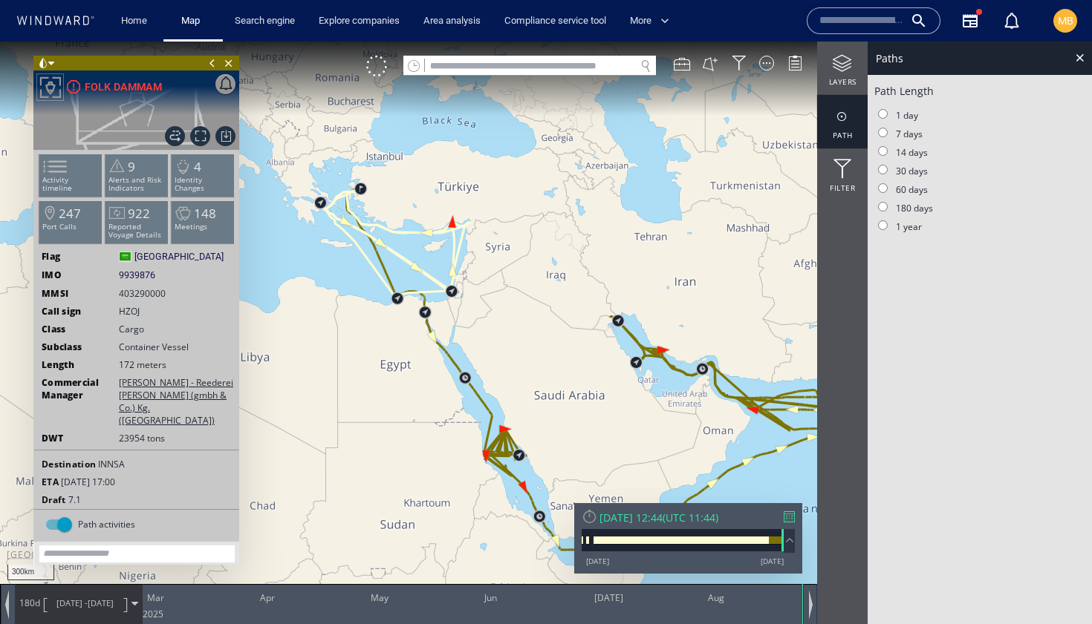
drag, startPoint x: 414, startPoint y: 313, endPoint x: 432, endPoint y: 354, distance: 45.5
click at [432, 348] on canvas "Map" at bounding box center [546, 326] width 1092 height 568
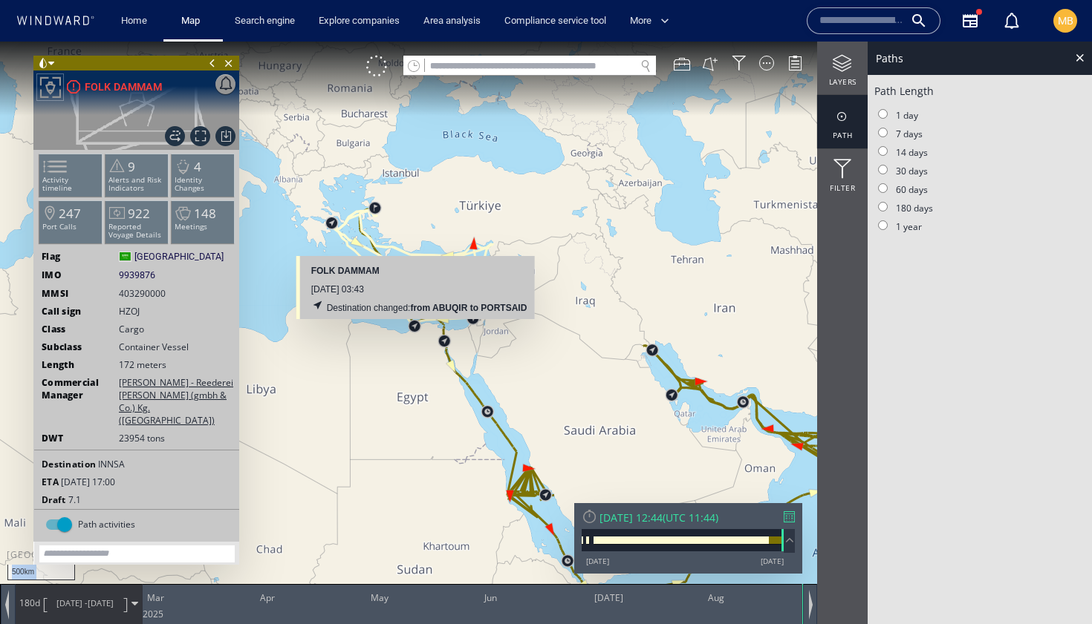
drag, startPoint x: 403, startPoint y: 312, endPoint x: 438, endPoint y: 324, distance: 36.9
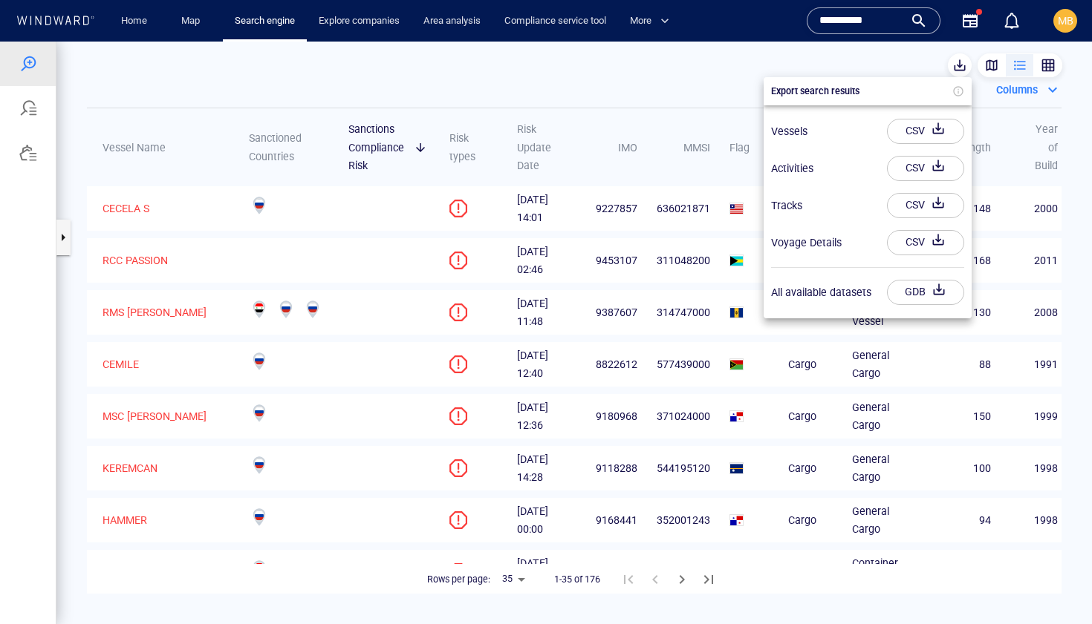
click at [63, 237] on div at bounding box center [546, 333] width 1092 height 583
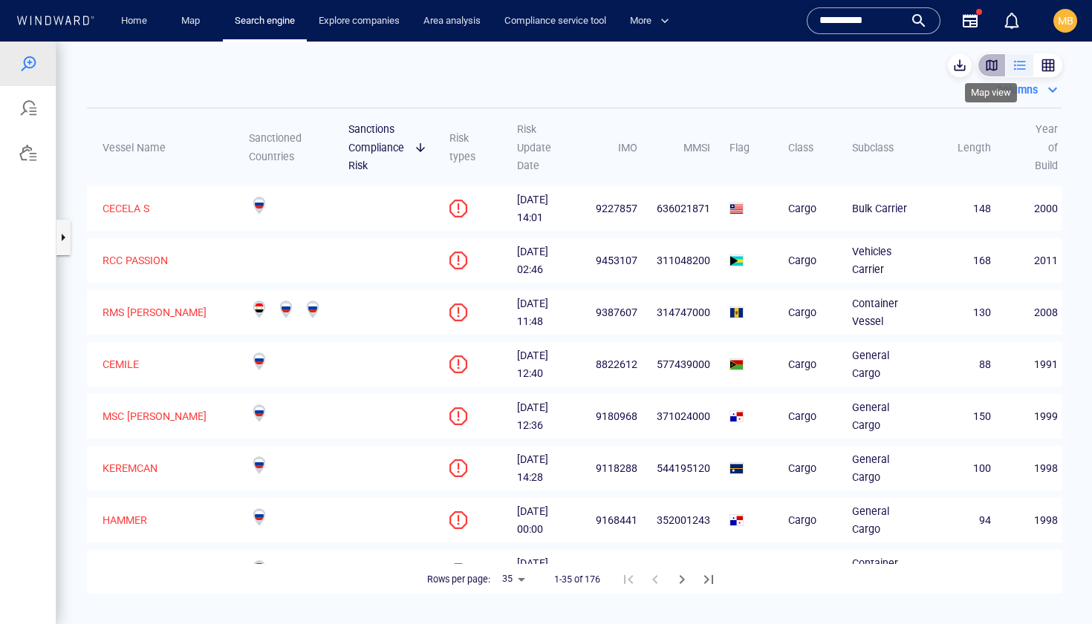
click at [986, 61] on div "button" at bounding box center [991, 65] width 15 height 15
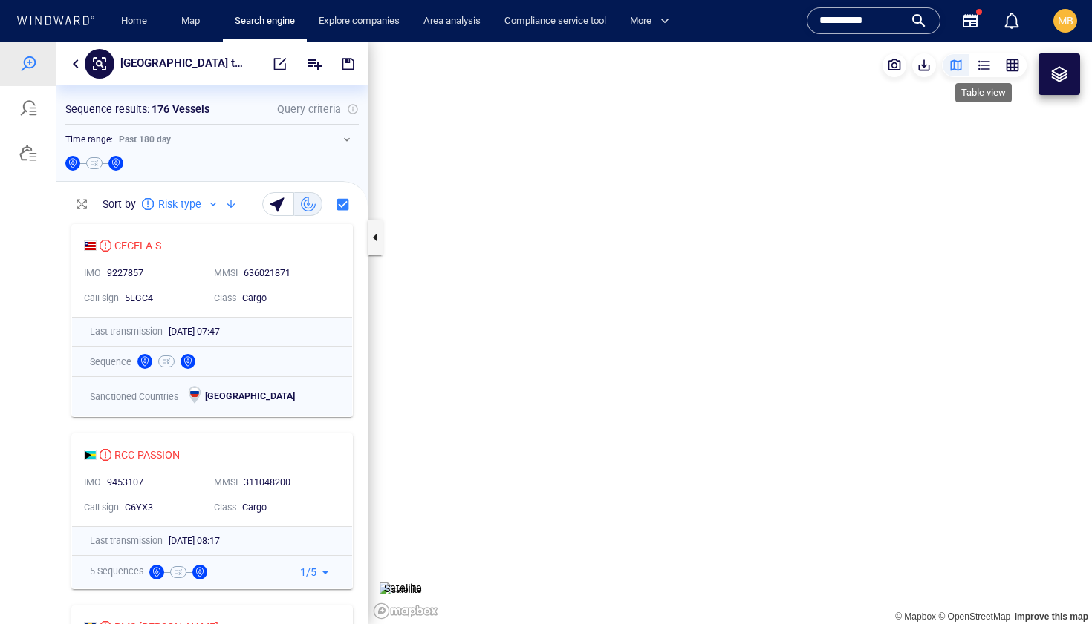
scroll to position [408, 311]
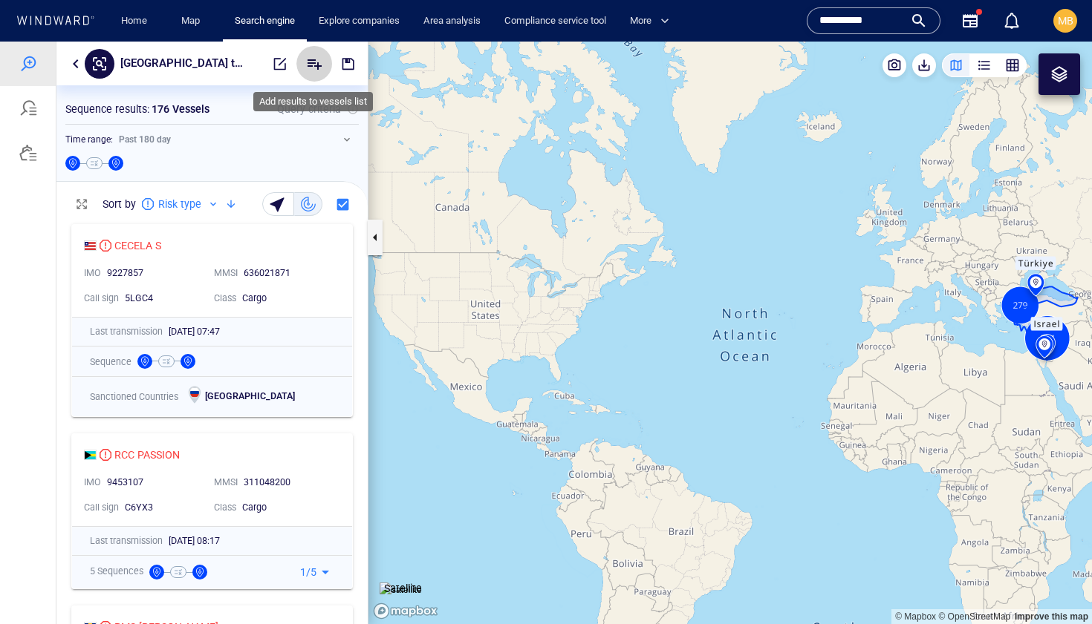
click at [311, 67] on icon "Add" at bounding box center [314, 64] width 18 height 18
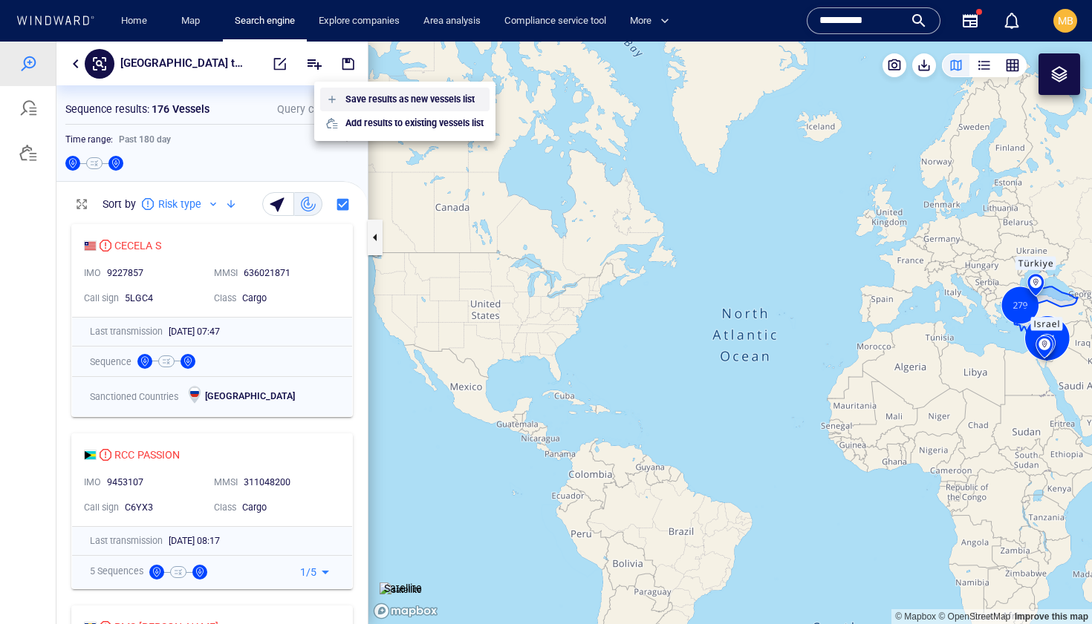
click at [363, 97] on p "Save results as new vessels list" at bounding box center [409, 99] width 129 height 13
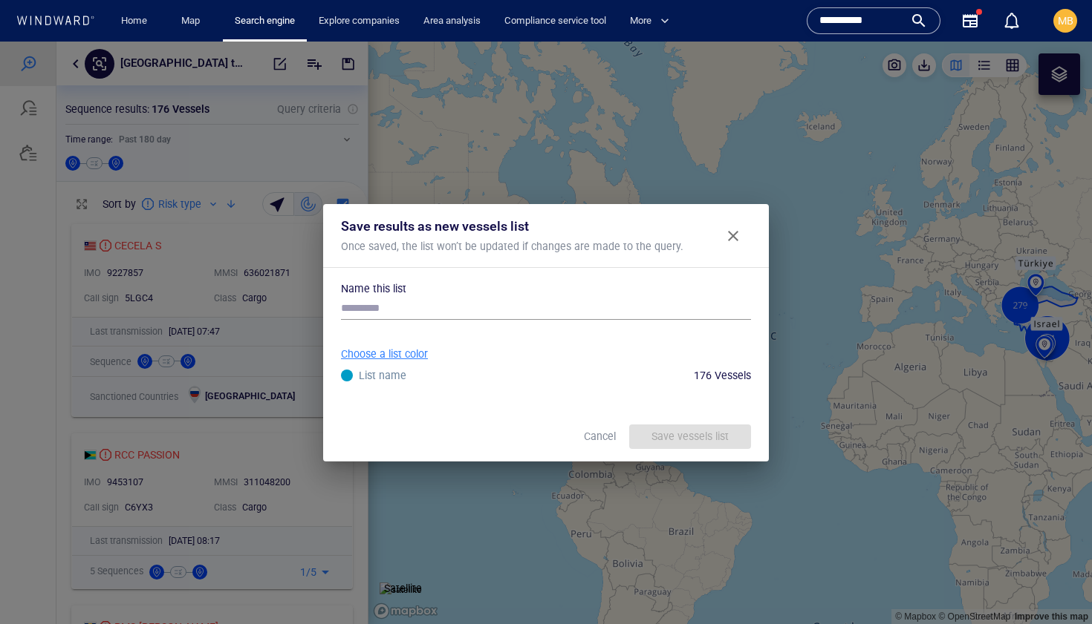
click at [386, 296] on div "Name this list Choose a list color List name 176 Vessels Save vessels list Canc…" at bounding box center [546, 366] width 410 height 172
click at [386, 295] on div "Name this list Choose a list color List name 176 Vessels Save vessels list Canc…" at bounding box center [546, 366] width 410 height 172
click at [386, 301] on input "text" at bounding box center [546, 309] width 410 height 22
type input "*"
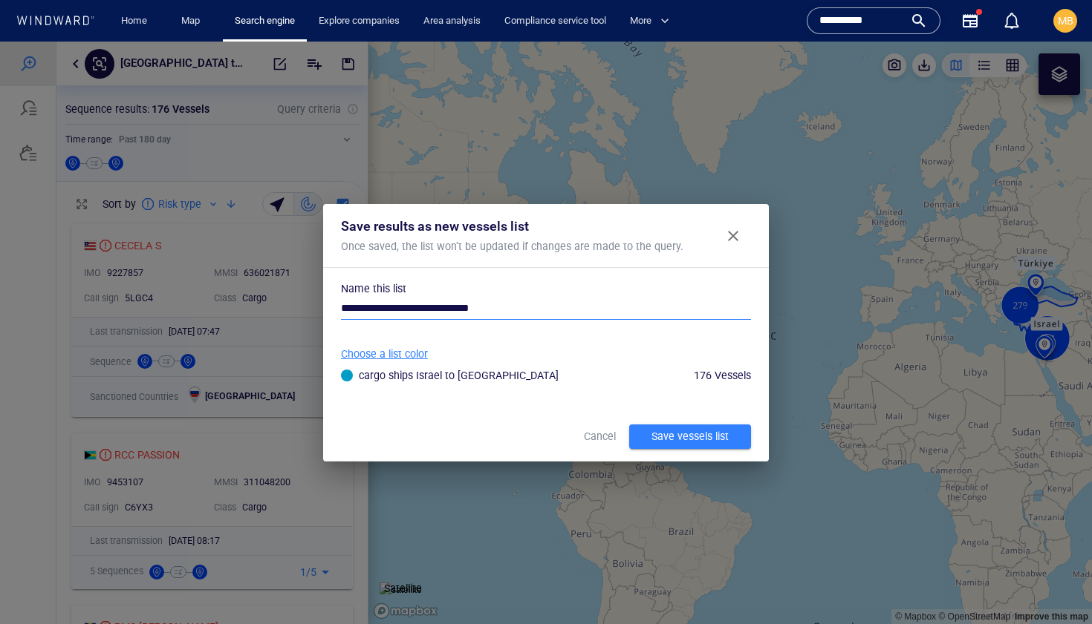
type input "**********"
click at [671, 437] on div "Save vessels list" at bounding box center [689, 437] width 83 height 25
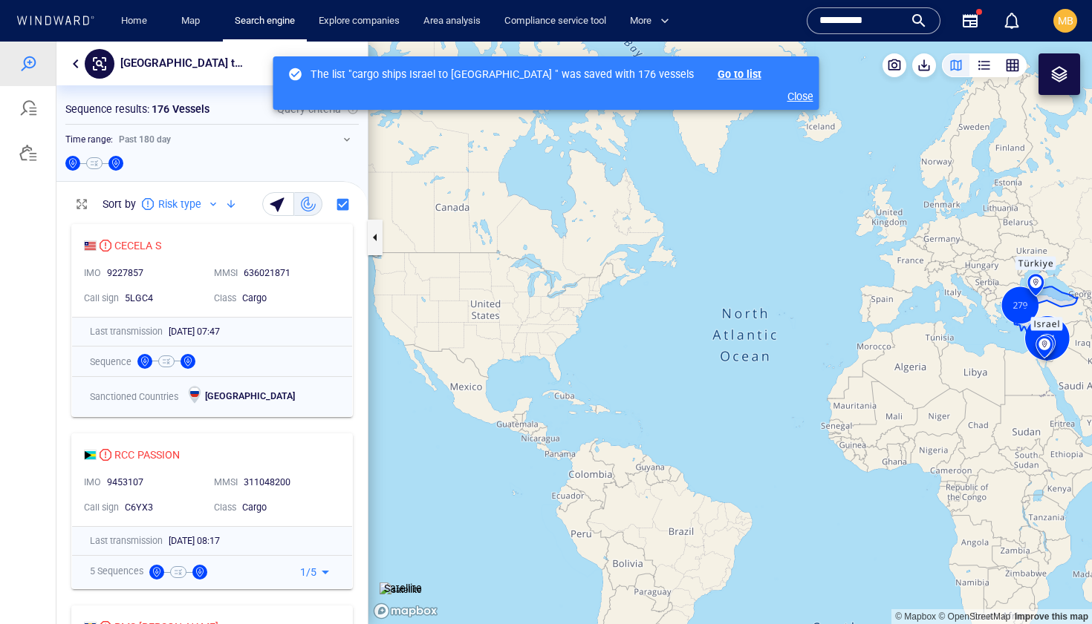
click at [252, 68] on div at bounding box center [308, 64] width 112 height 36
click at [771, 88] on p "Close" at bounding box center [788, 97] width 50 height 18
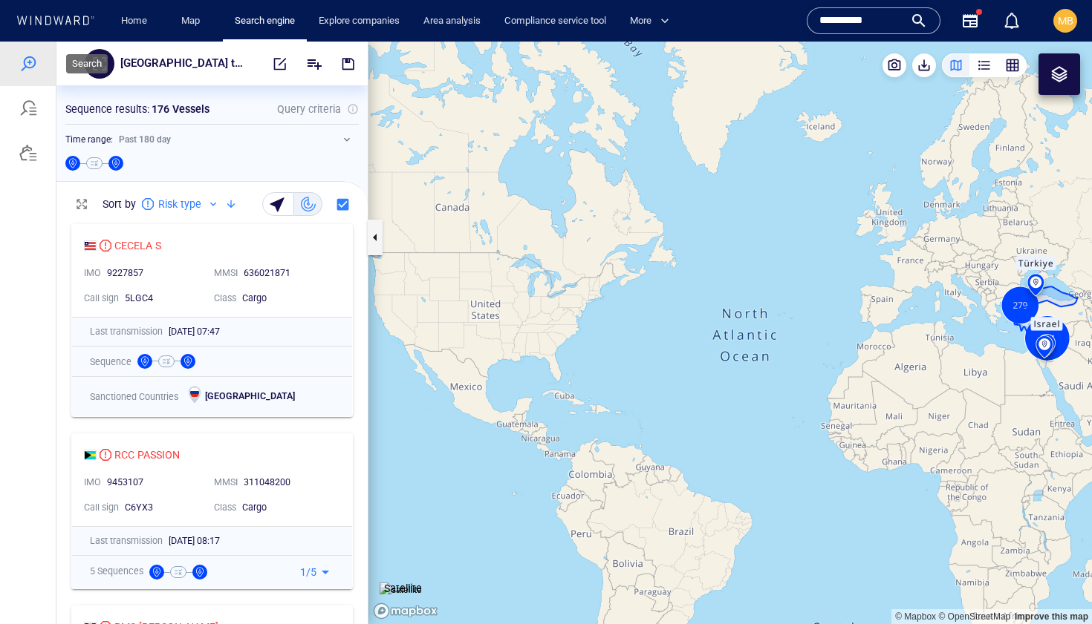
click at [30, 59] on div at bounding box center [28, 64] width 18 height 18
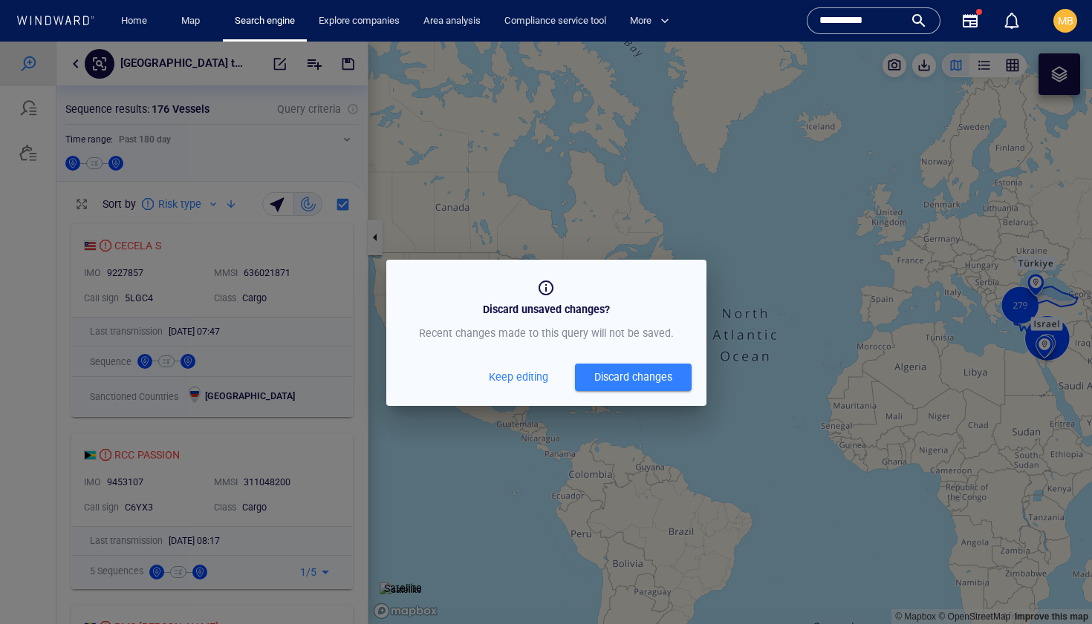
click at [601, 379] on div "Discard changes" at bounding box center [633, 377] width 78 height 19
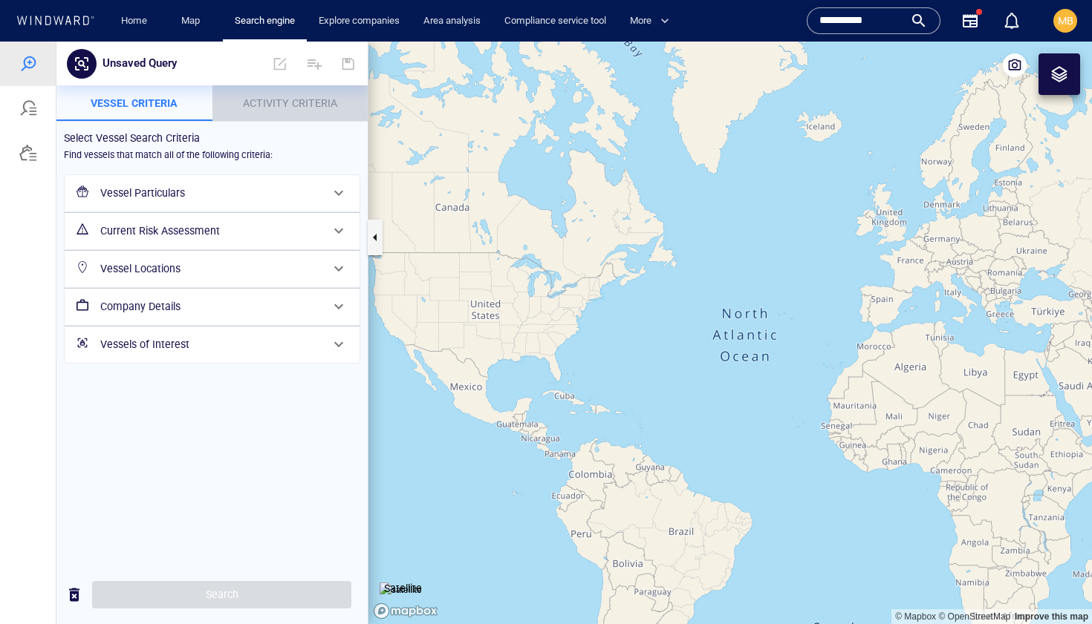
click at [281, 102] on span "Activity Criteria" at bounding box center [290, 103] width 94 height 12
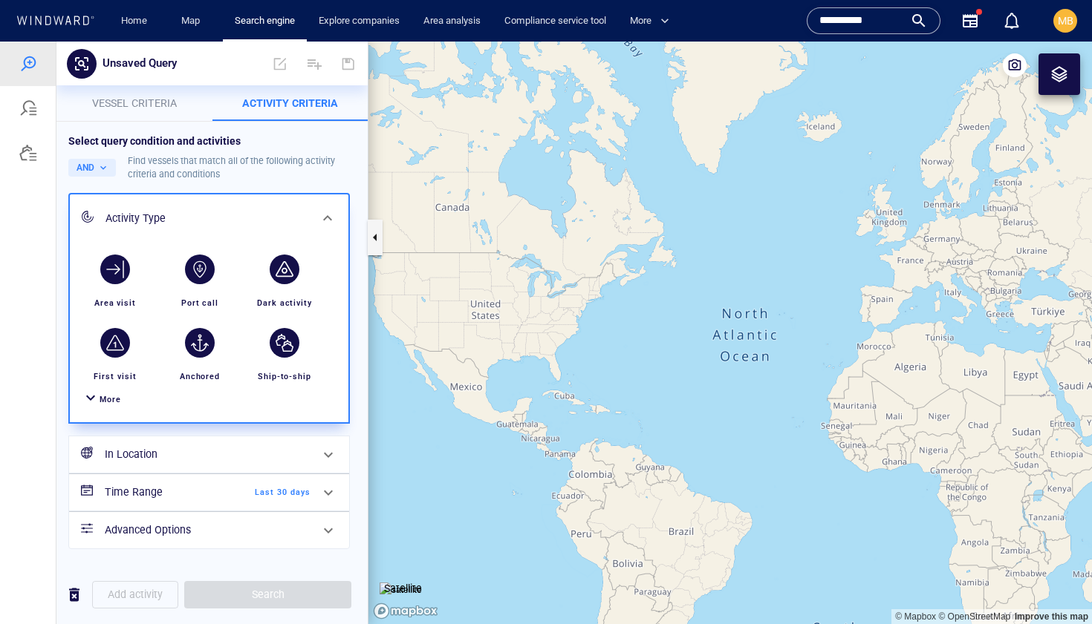
click at [111, 397] on span "More" at bounding box center [110, 400] width 22 height 10
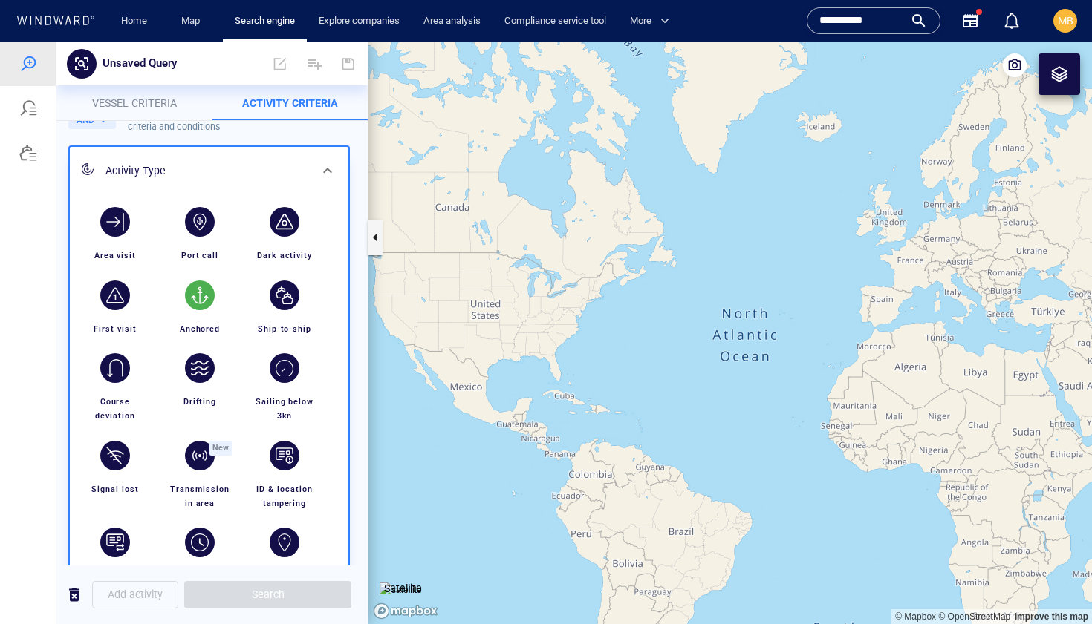
scroll to position [52, 0]
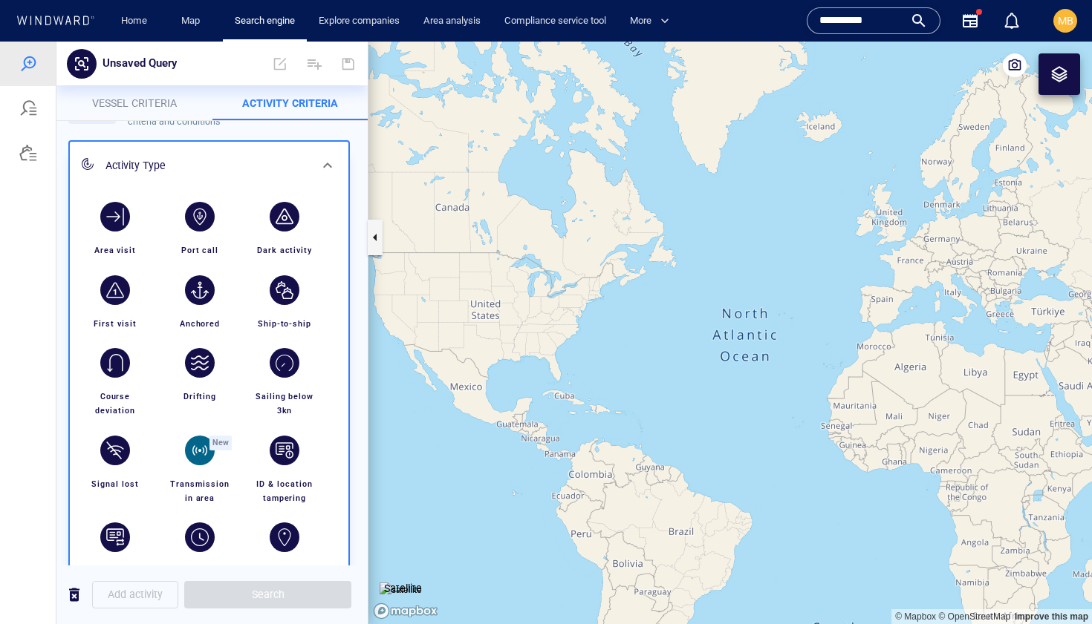
click at [196, 449] on div "button" at bounding box center [200, 451] width 30 height 30
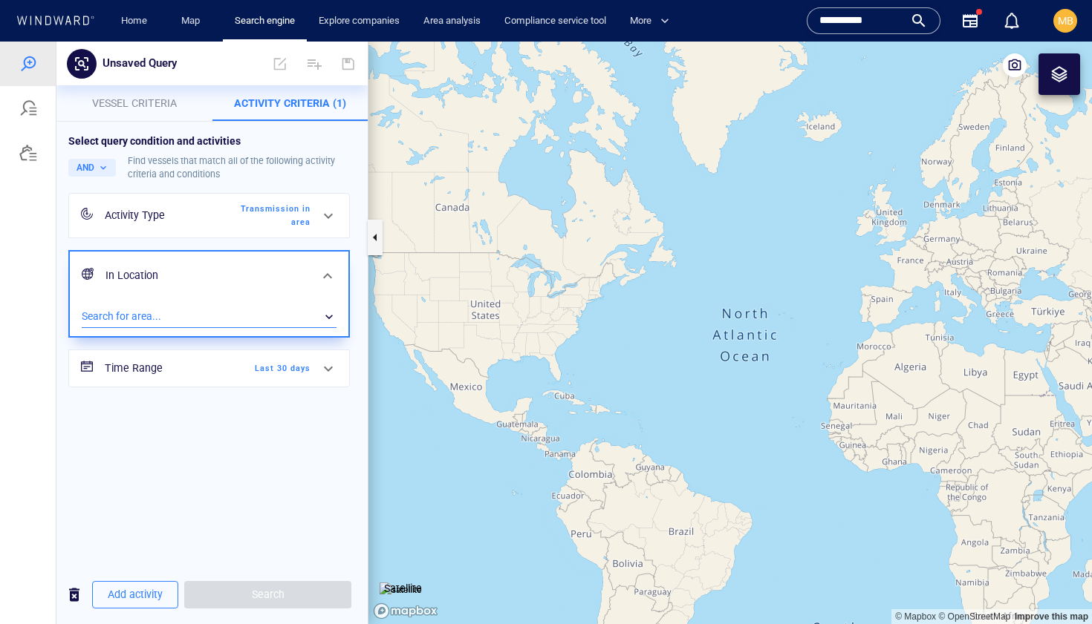
click at [240, 317] on div "​" at bounding box center [209, 317] width 255 height 22
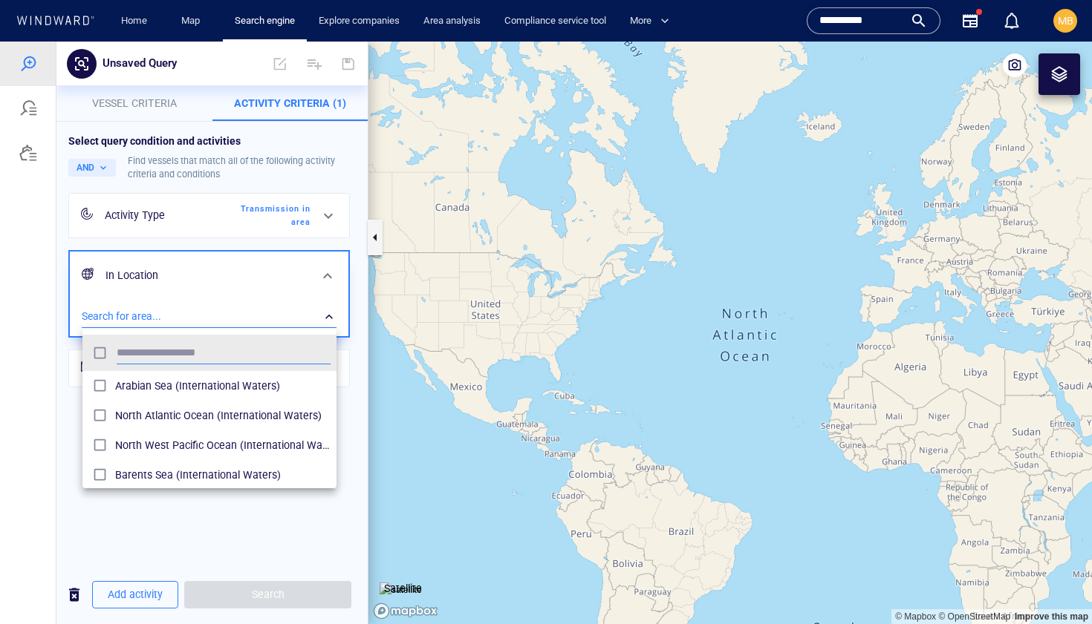
scroll to position [148, 254]
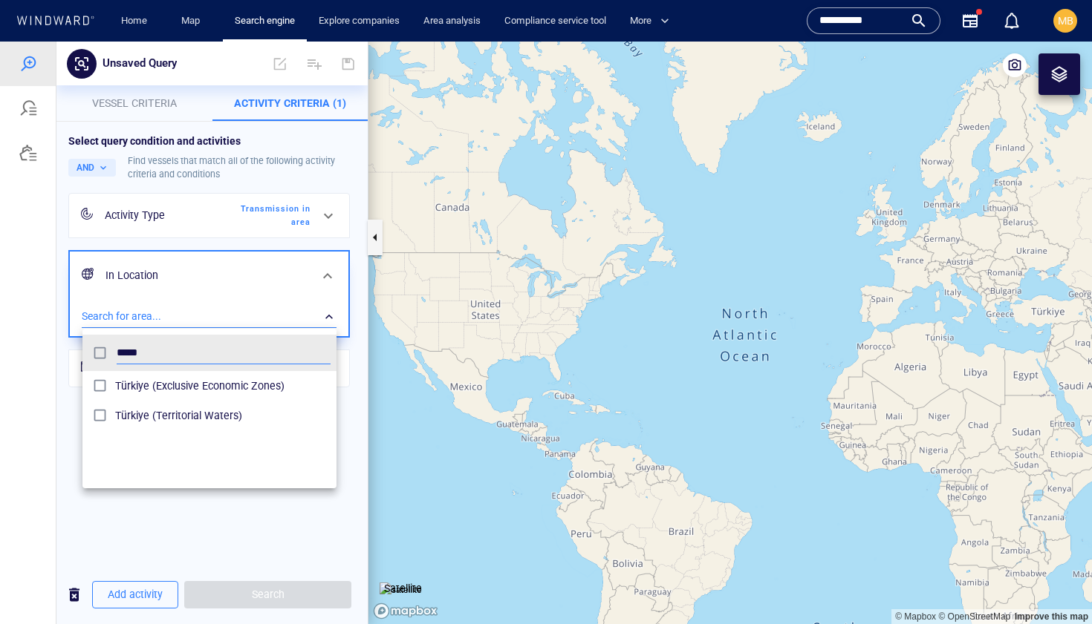
type input "*****"
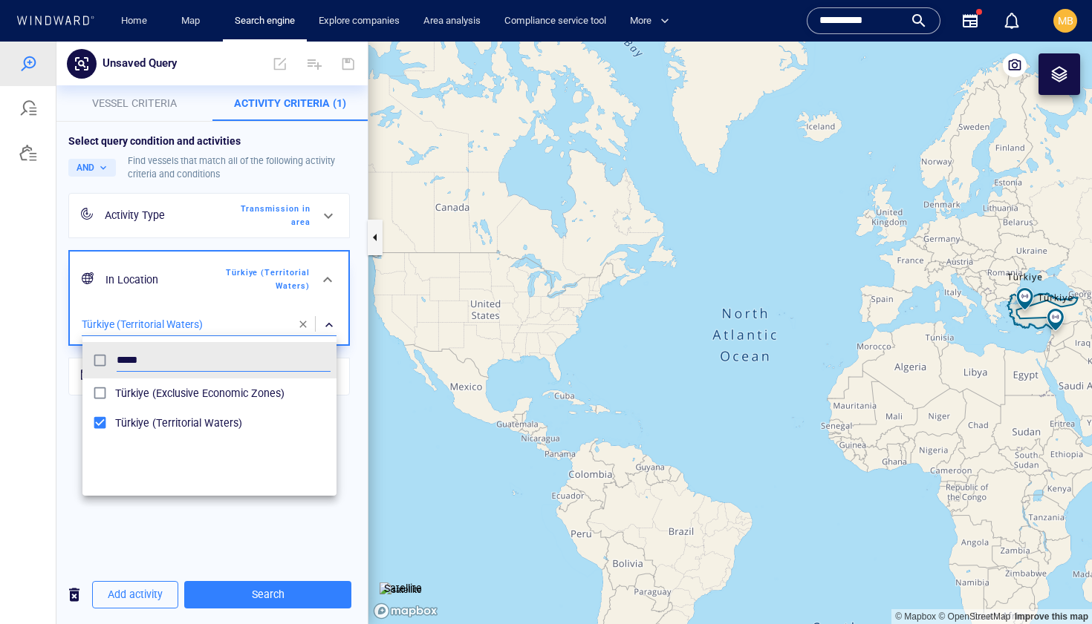
click at [252, 247] on div at bounding box center [546, 333] width 1092 height 583
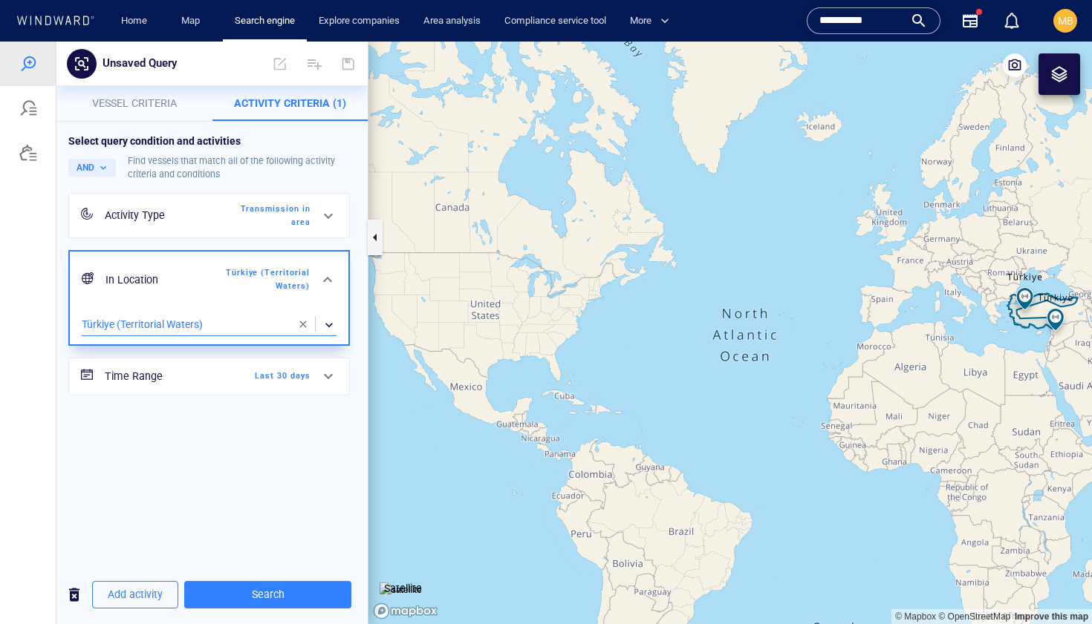
click at [163, 103] on span "Vessel criteria" at bounding box center [134, 103] width 85 height 12
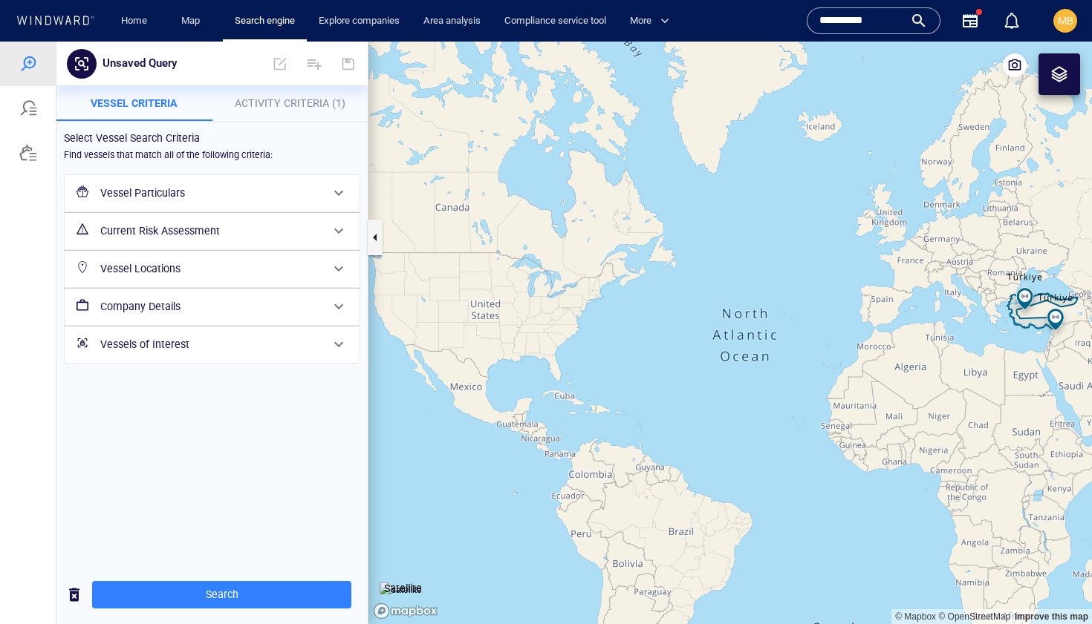
click at [185, 196] on h6 "Vessel Particulars" at bounding box center [210, 193] width 221 height 19
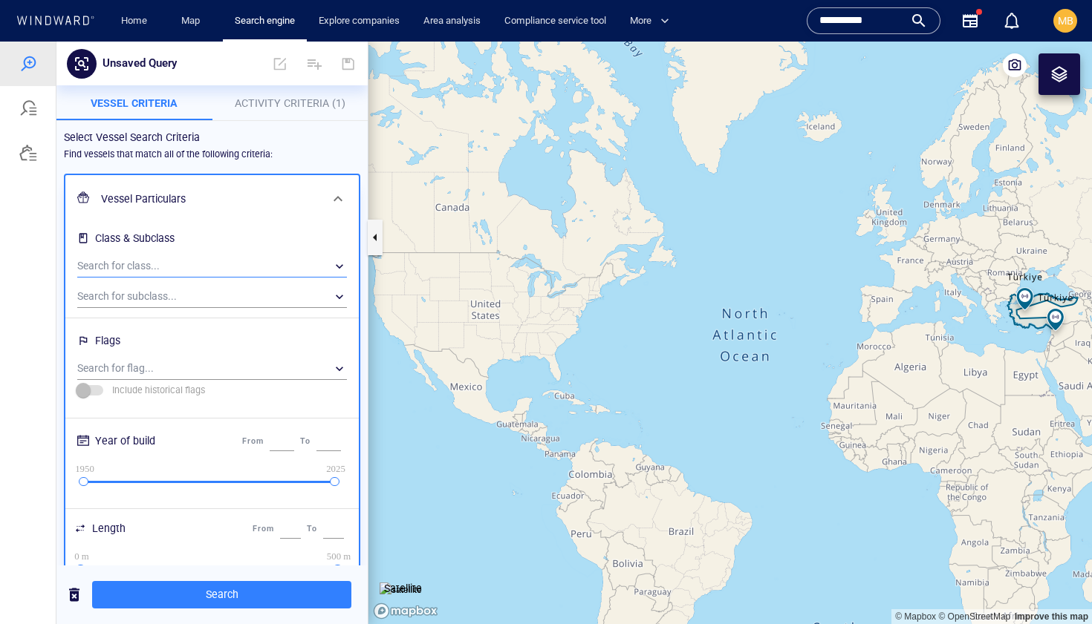
click at [182, 261] on div "​" at bounding box center [212, 266] width 270 height 22
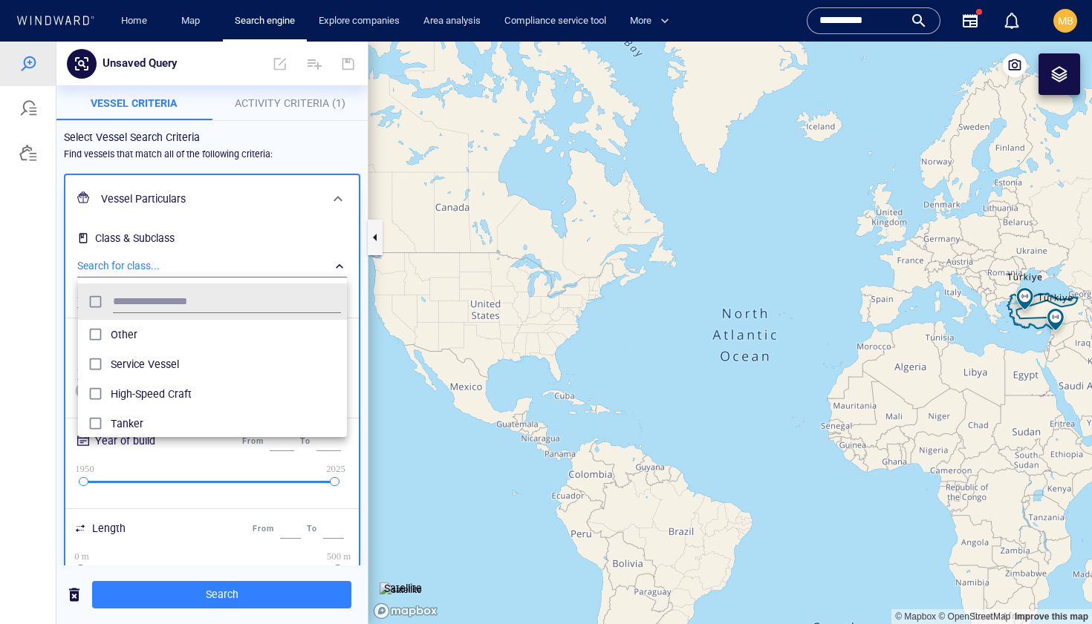
scroll to position [148, 269]
type input "*****"
click at [249, 241] on div at bounding box center [546, 333] width 1092 height 583
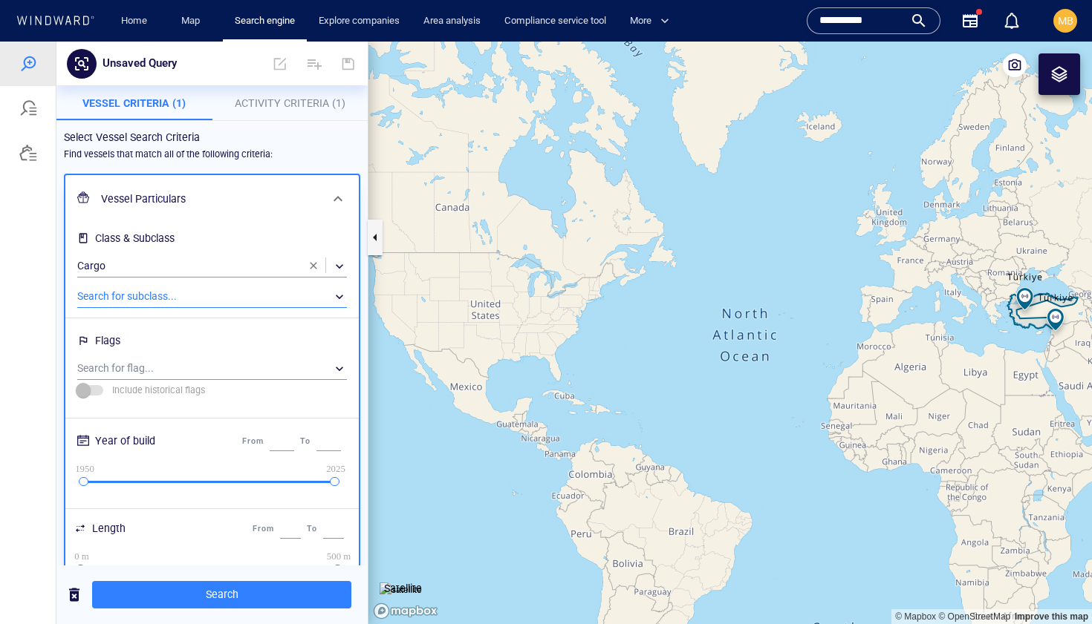
click at [231, 293] on div "​" at bounding box center [212, 297] width 270 height 22
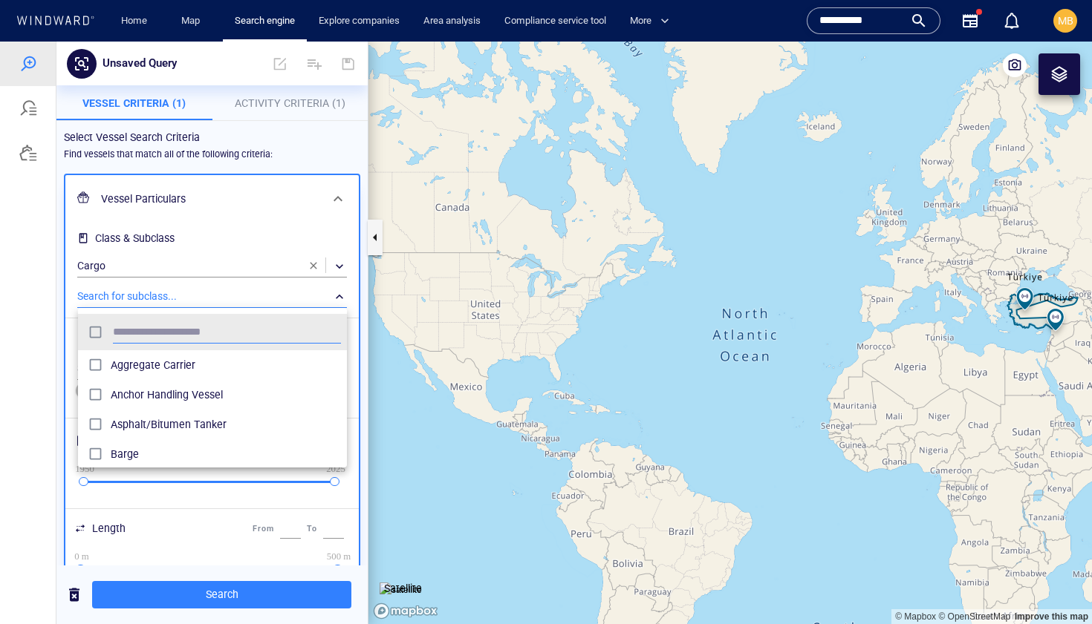
scroll to position [148, 269]
type input "***"
click at [199, 572] on div at bounding box center [546, 333] width 1092 height 583
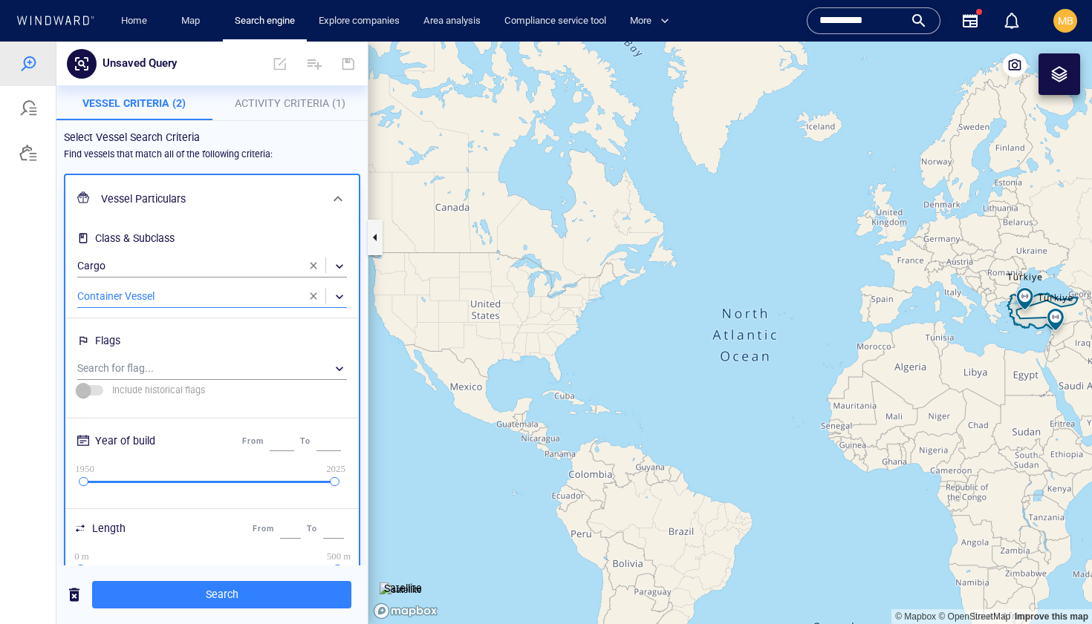
click at [310, 149] on div "Select Vessel Search Criteria" at bounding box center [212, 138] width 308 height 30
click at [297, 100] on span "Activity Criteria (1)" at bounding box center [290, 103] width 111 height 12
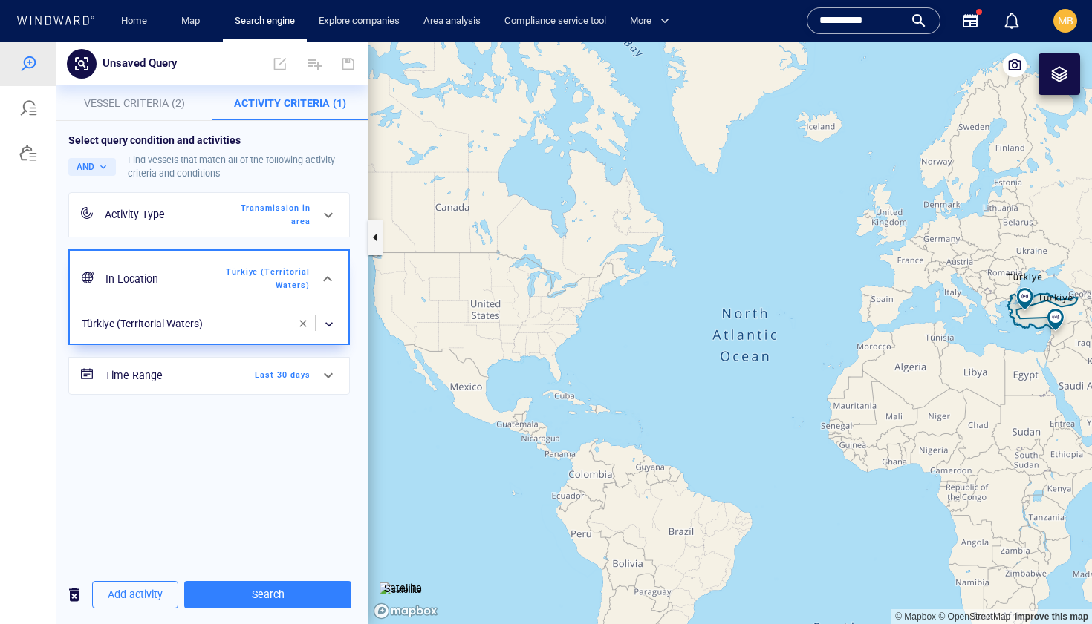
click at [212, 376] on h6 "Time Range" at bounding box center [165, 376] width 120 height 19
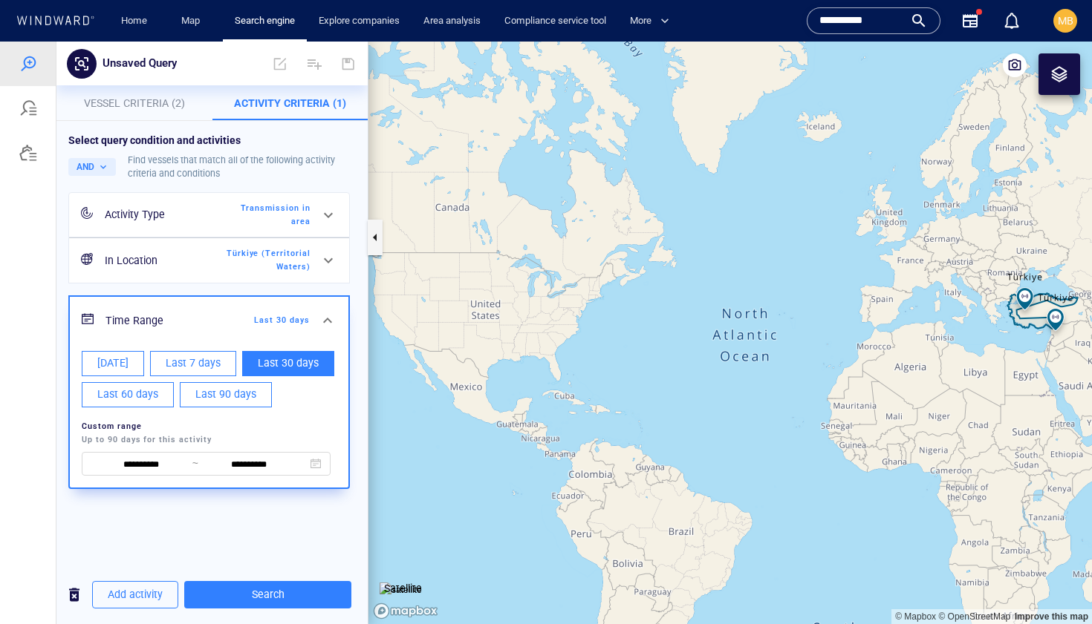
click at [122, 365] on span "Today" at bounding box center [112, 363] width 31 height 19
type input "**********"
click at [238, 538] on div "**********" at bounding box center [211, 343] width 311 height 445
click at [223, 526] on div "**********" at bounding box center [211, 343] width 311 height 445
click at [157, 547] on div "**********" at bounding box center [211, 343] width 311 height 445
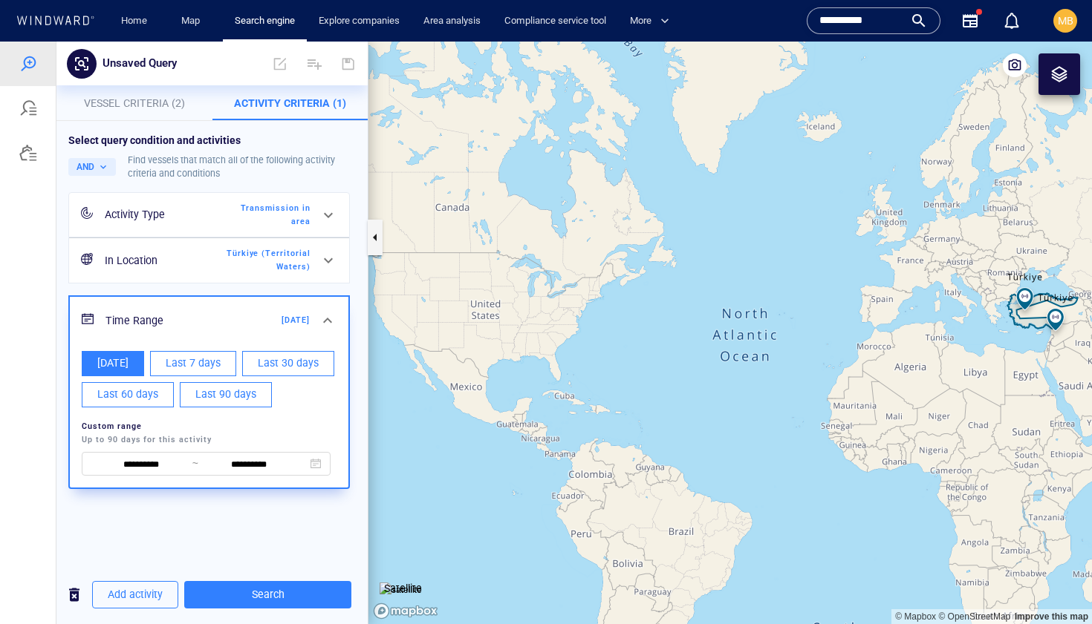
click at [355, 312] on div "**********" at bounding box center [211, 341] width 287 height 298
click at [146, 99] on span "Vessel Criteria (2)" at bounding box center [134, 103] width 101 height 12
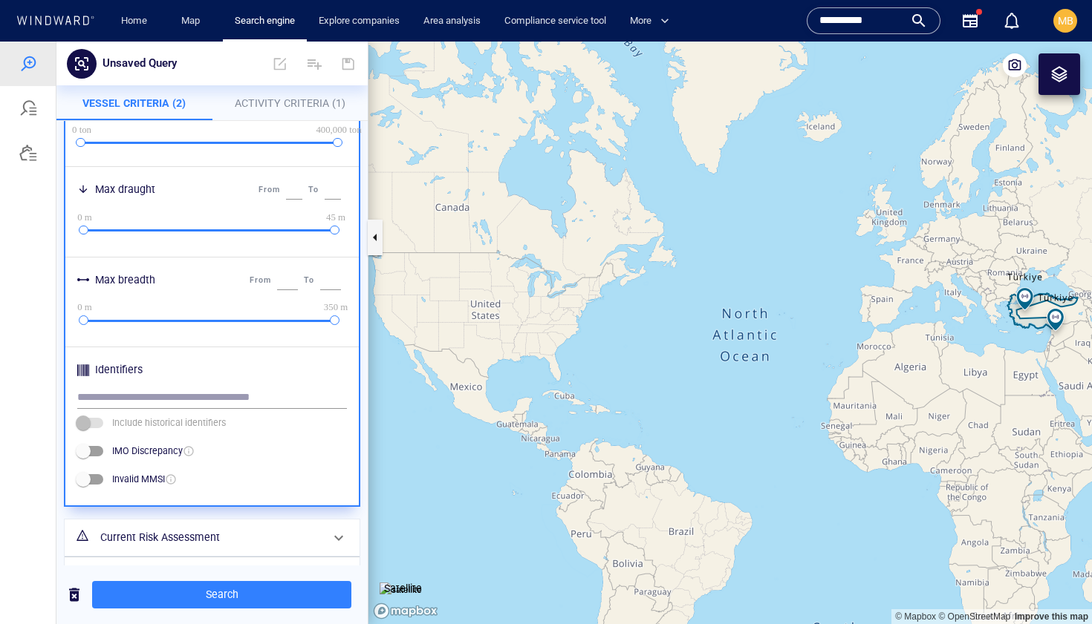
scroll to position [624, 0]
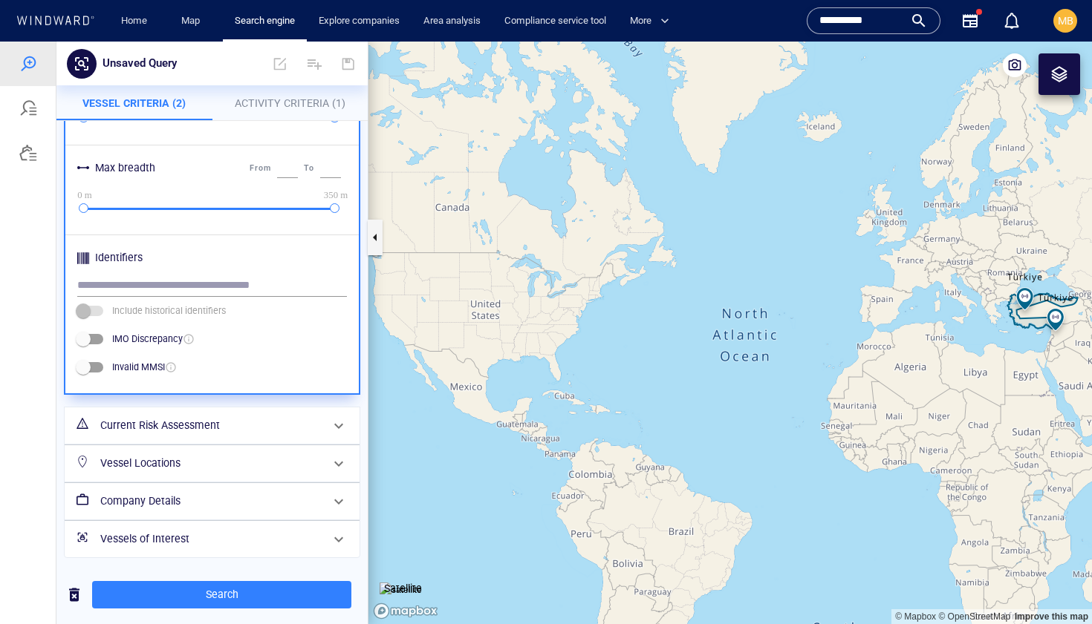
click at [179, 538] on h6 "Vessels of Interest" at bounding box center [210, 539] width 221 height 19
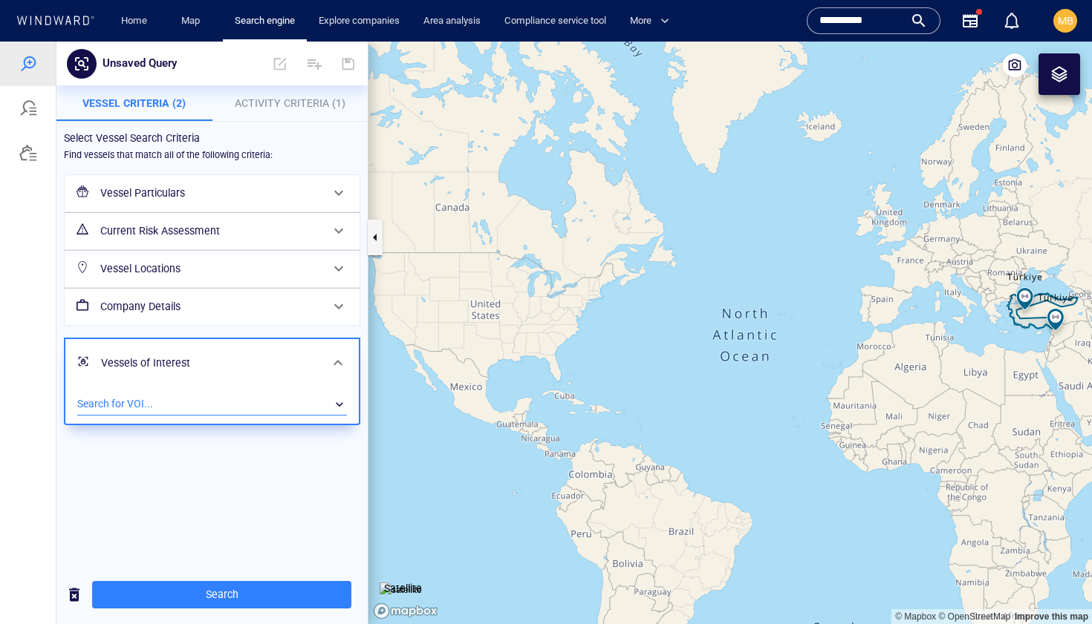
click at [212, 401] on div "​" at bounding box center [212, 405] width 270 height 22
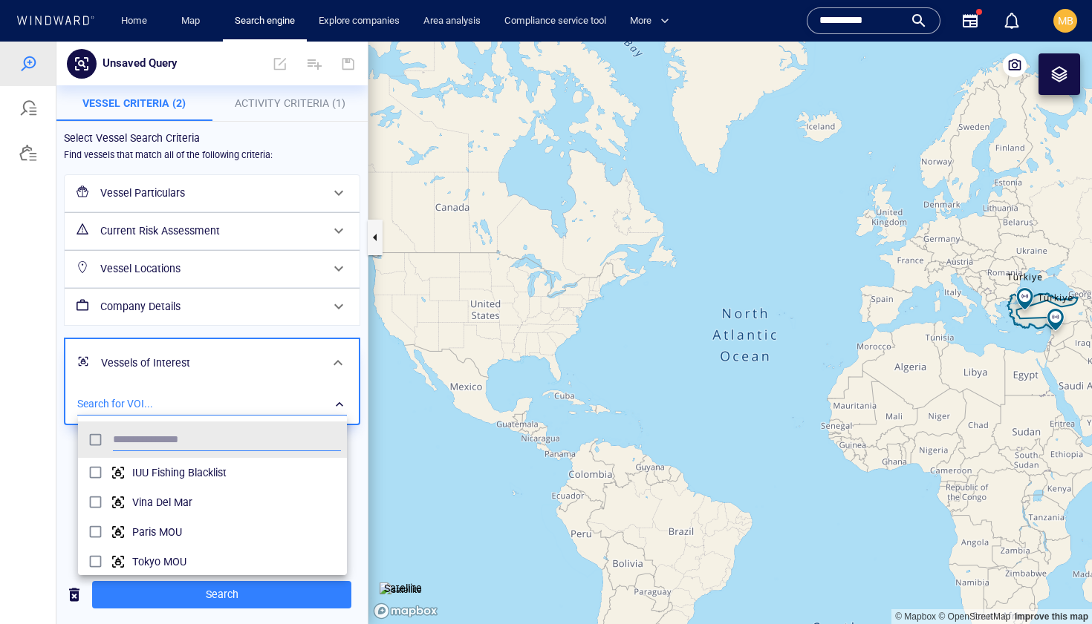
scroll to position [148, 269]
type input "****"
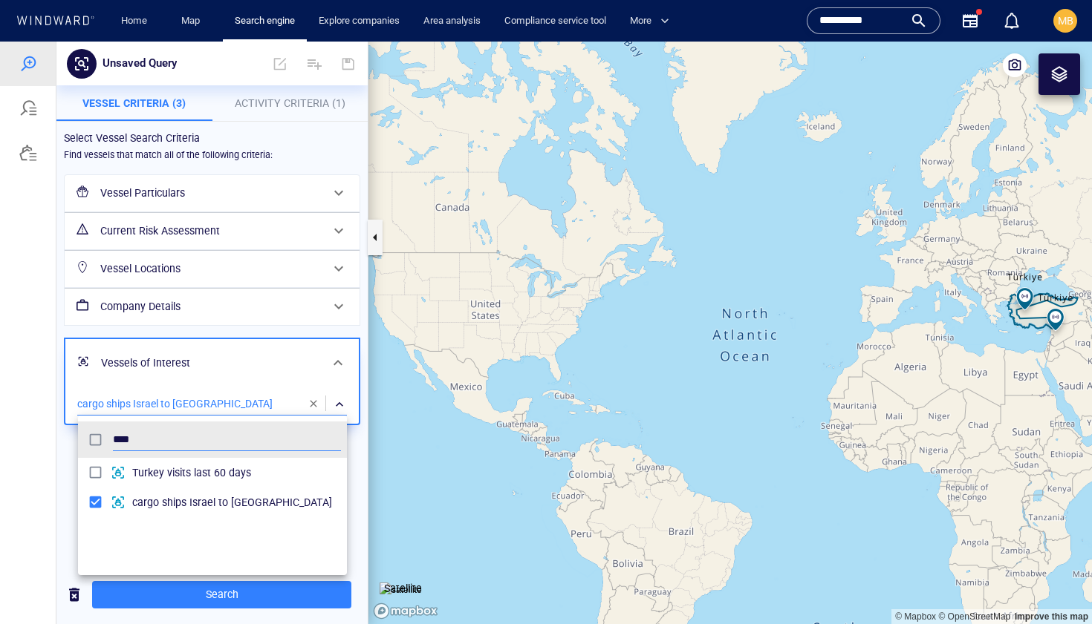
click at [219, 594] on div at bounding box center [546, 333] width 1092 height 583
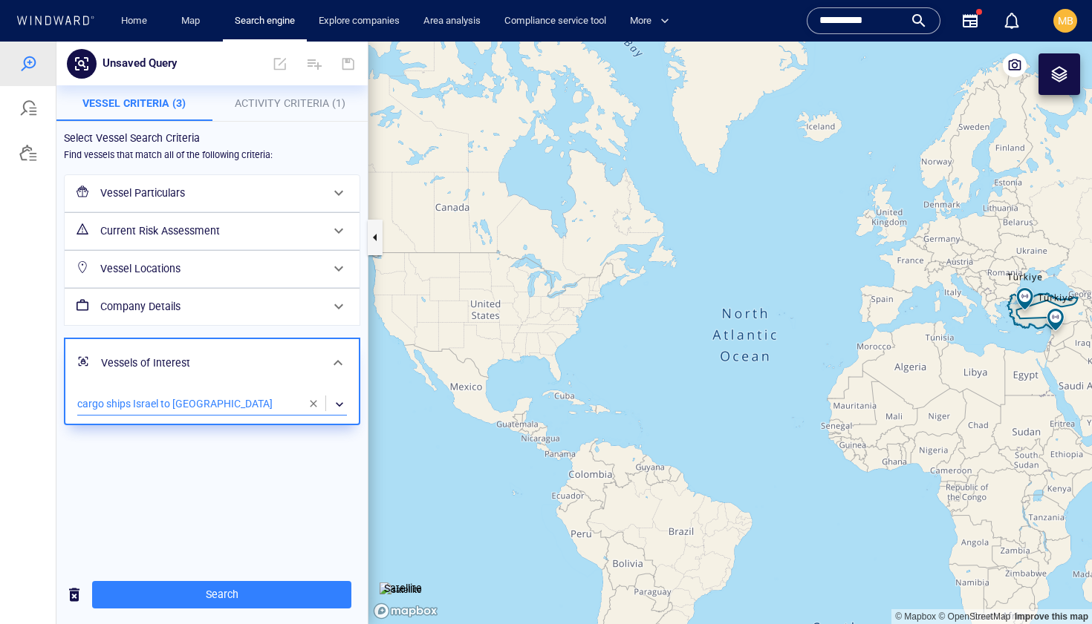
click at [219, 594] on span "Search" at bounding box center [221, 595] width 235 height 19
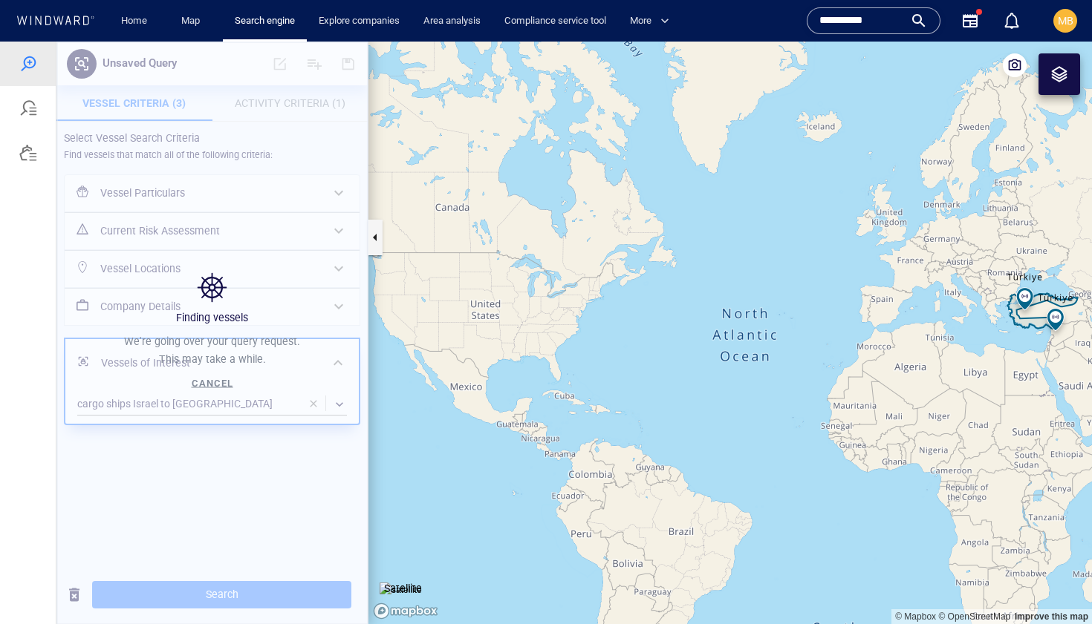
click at [881, 301] on canvas "Map" at bounding box center [729, 333] width 723 height 583
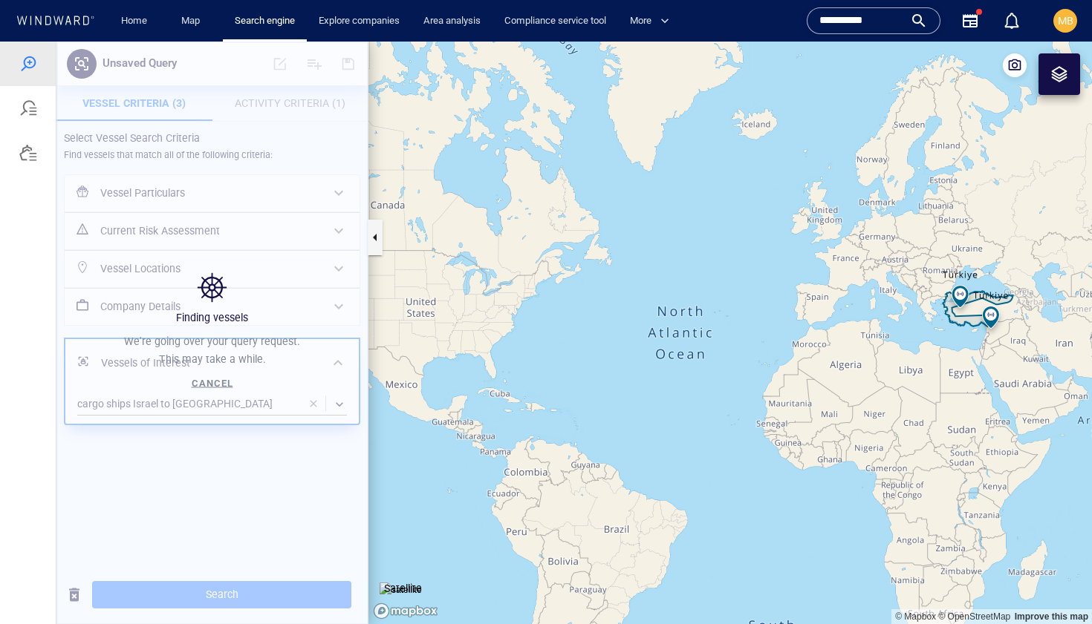
drag, startPoint x: 844, startPoint y: 283, endPoint x: 642, endPoint y: 304, distance: 203.0
click at [642, 304] on canvas "Map" at bounding box center [729, 333] width 723 height 583
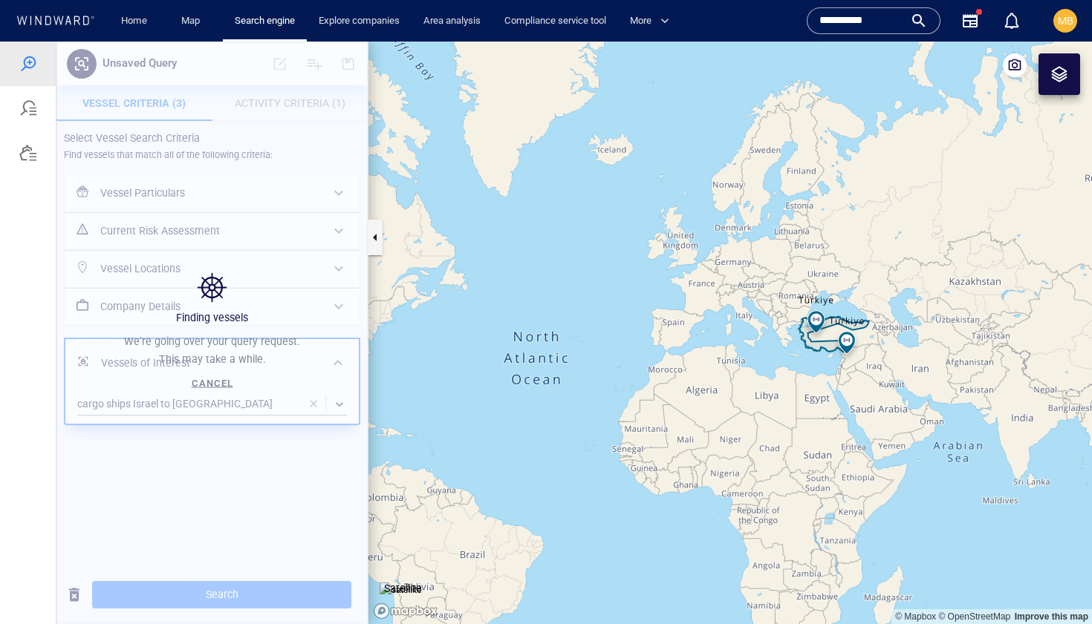
drag, startPoint x: 720, startPoint y: 289, endPoint x: 653, endPoint y: 244, distance: 79.7
click at [653, 248] on canvas "Map" at bounding box center [729, 333] width 723 height 583
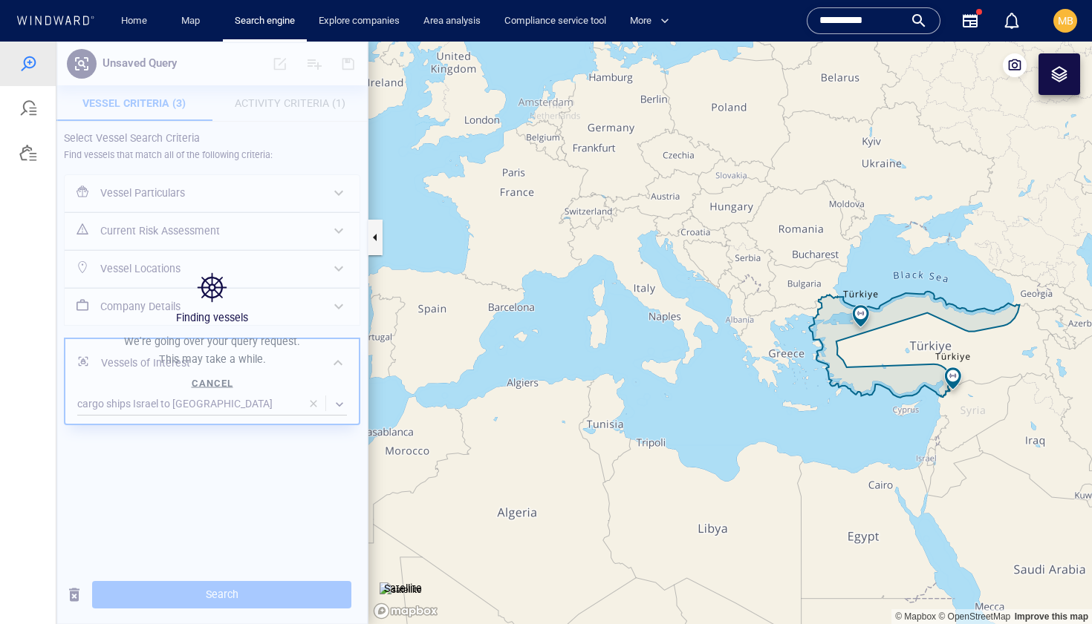
drag, startPoint x: 759, startPoint y: 289, endPoint x: 690, endPoint y: 224, distance: 95.1
click at [691, 224] on canvas "Map" at bounding box center [729, 333] width 723 height 583
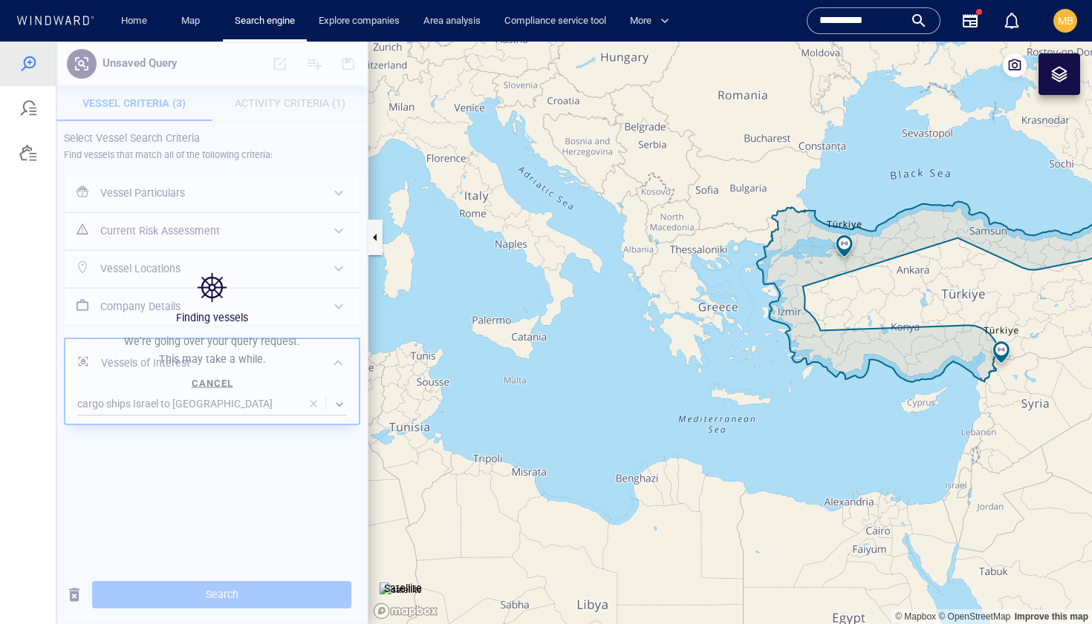
drag, startPoint x: 696, startPoint y: 237, endPoint x: 612, endPoint y: 237, distance: 83.9
click at [612, 237] on canvas "Map" at bounding box center [729, 333] width 723 height 583
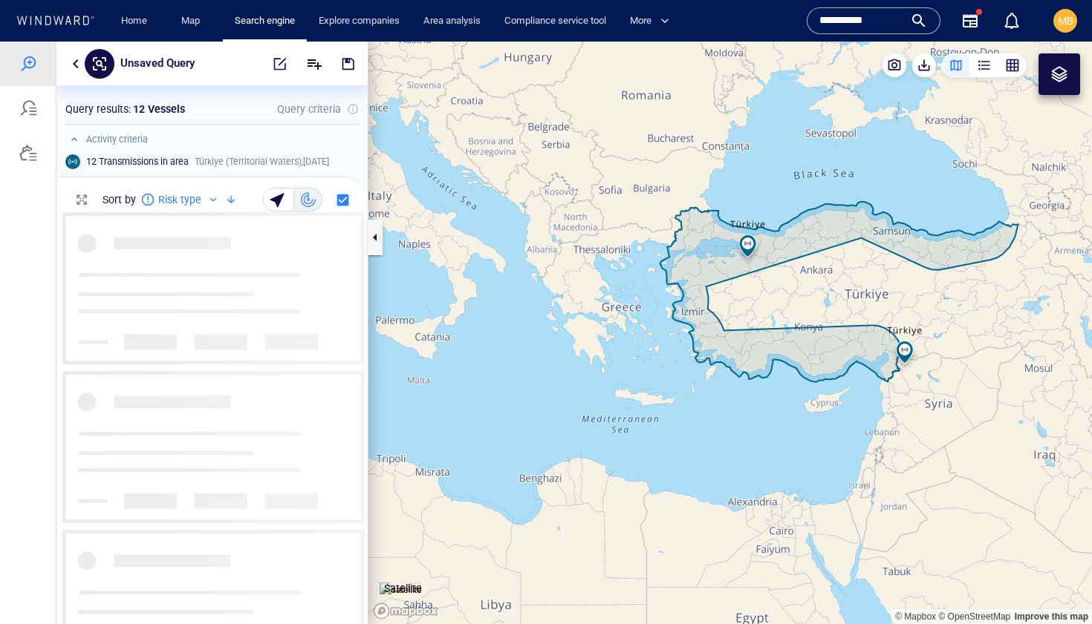
scroll to position [412, 311]
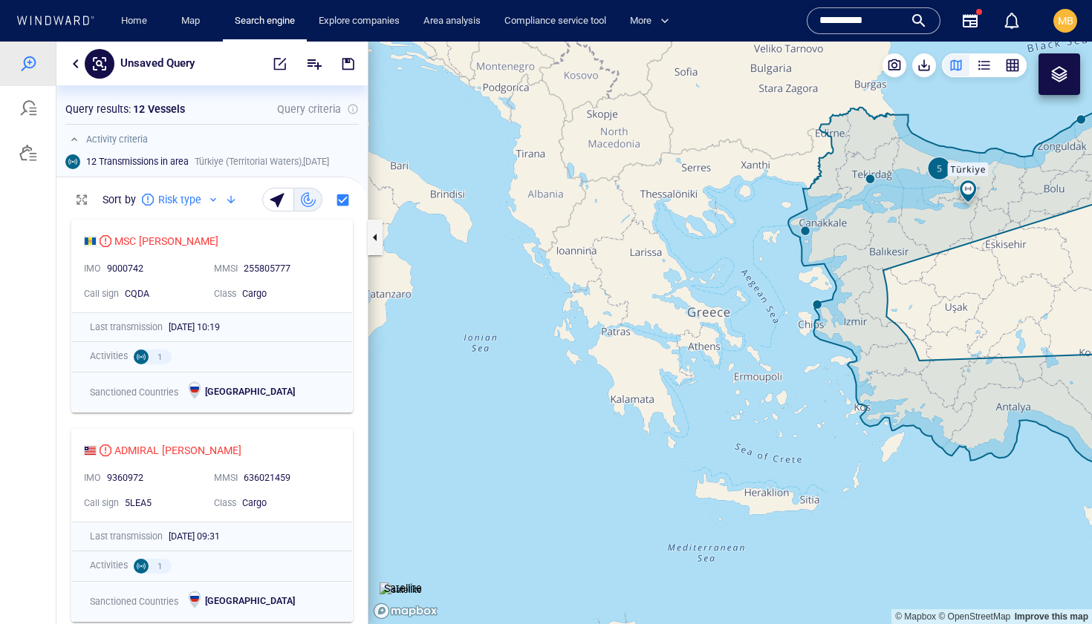
click at [309, 111] on p "Query criteria" at bounding box center [309, 109] width 64 height 18
drag, startPoint x: 817, startPoint y: 199, endPoint x: 710, endPoint y: 222, distance: 109.4
click at [711, 224] on canvas "Map" at bounding box center [729, 333] width 723 height 583
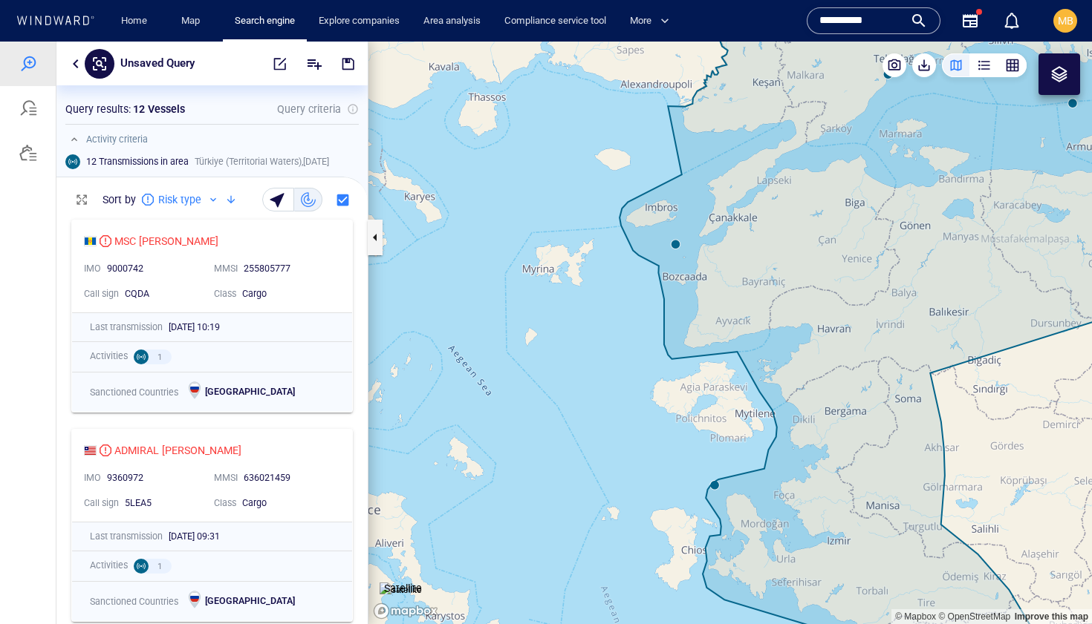
drag, startPoint x: 800, startPoint y: 216, endPoint x: 668, endPoint y: 306, distance: 159.2
click at [673, 305] on canvas "Map" at bounding box center [729, 333] width 723 height 583
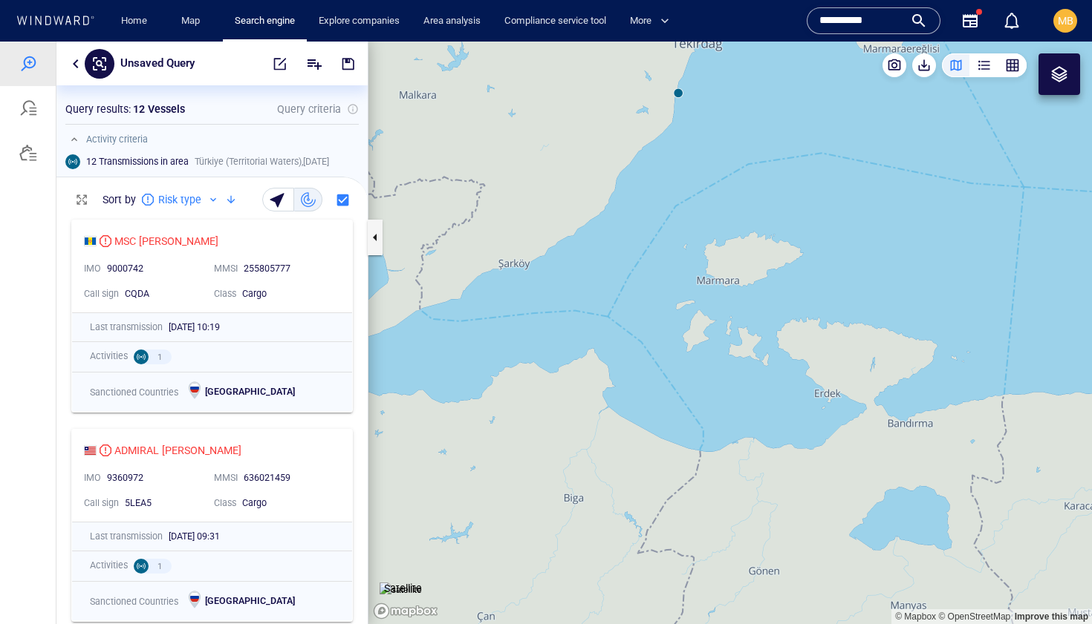
drag, startPoint x: 692, startPoint y: 197, endPoint x: 707, endPoint y: 242, distance: 47.7
click at [707, 242] on canvas "Map" at bounding box center [729, 333] width 723 height 583
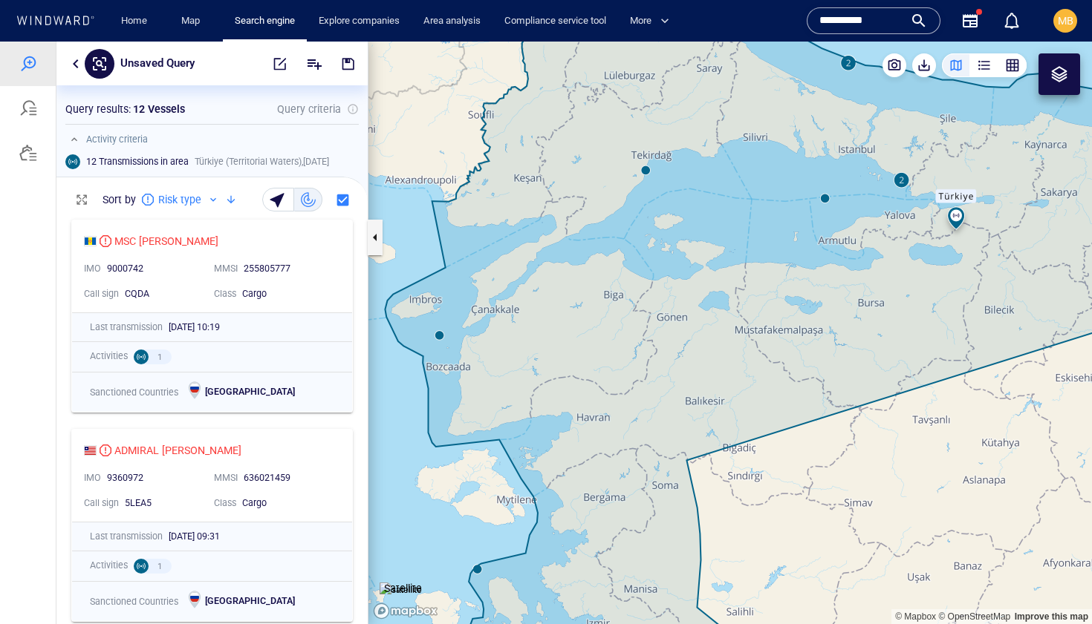
click at [913, 179] on canvas "Map" at bounding box center [729, 333] width 723 height 583
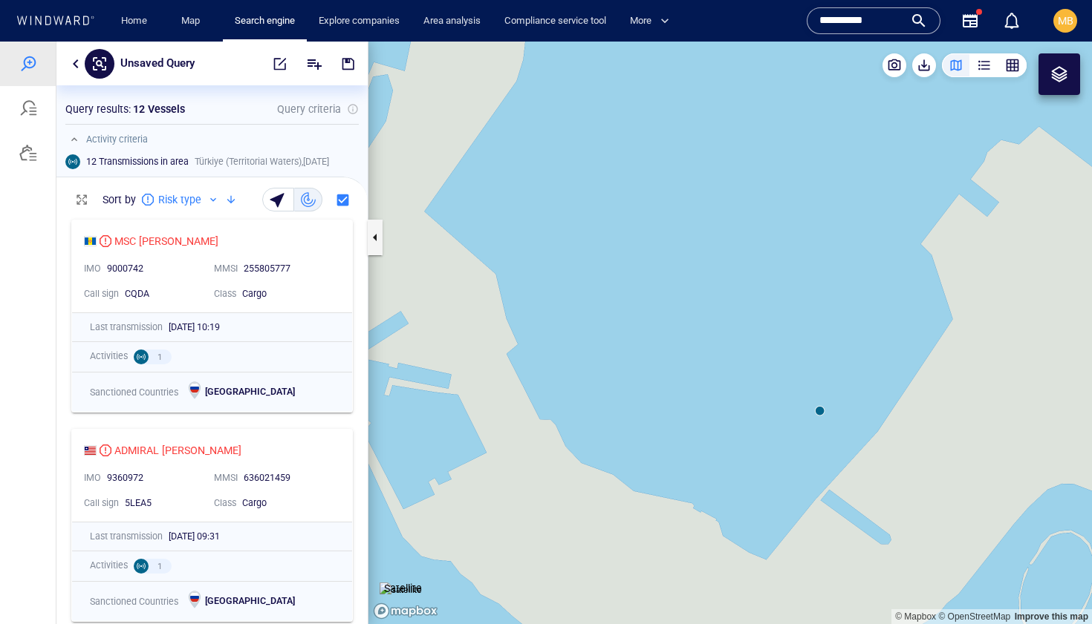
click at [821, 413] on canvas "Map" at bounding box center [729, 333] width 723 height 583
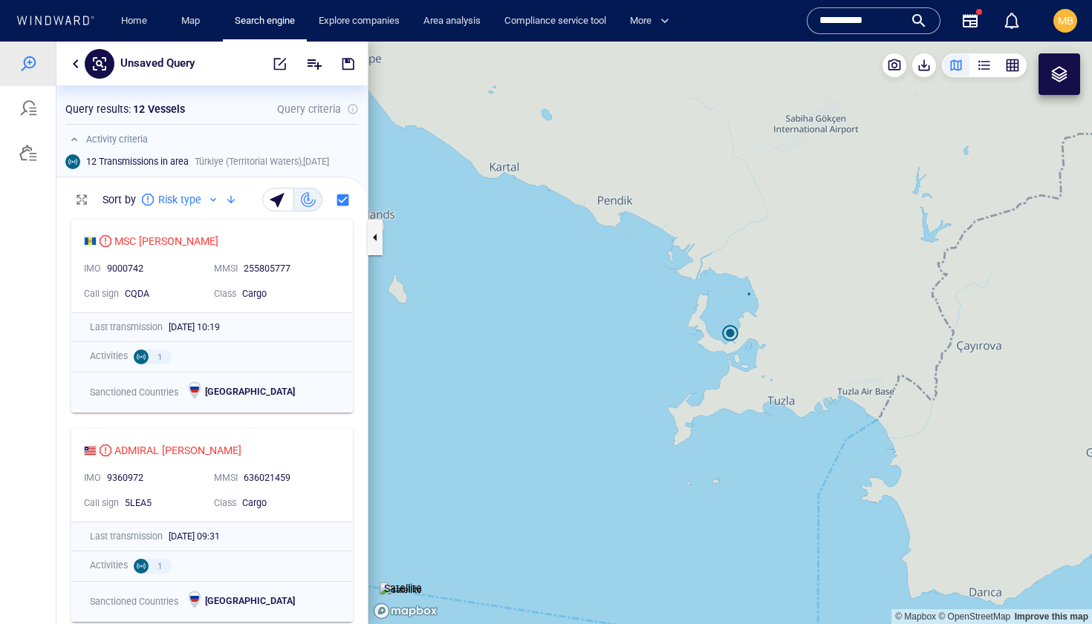
click at [733, 334] on canvas "Map" at bounding box center [729, 333] width 723 height 583
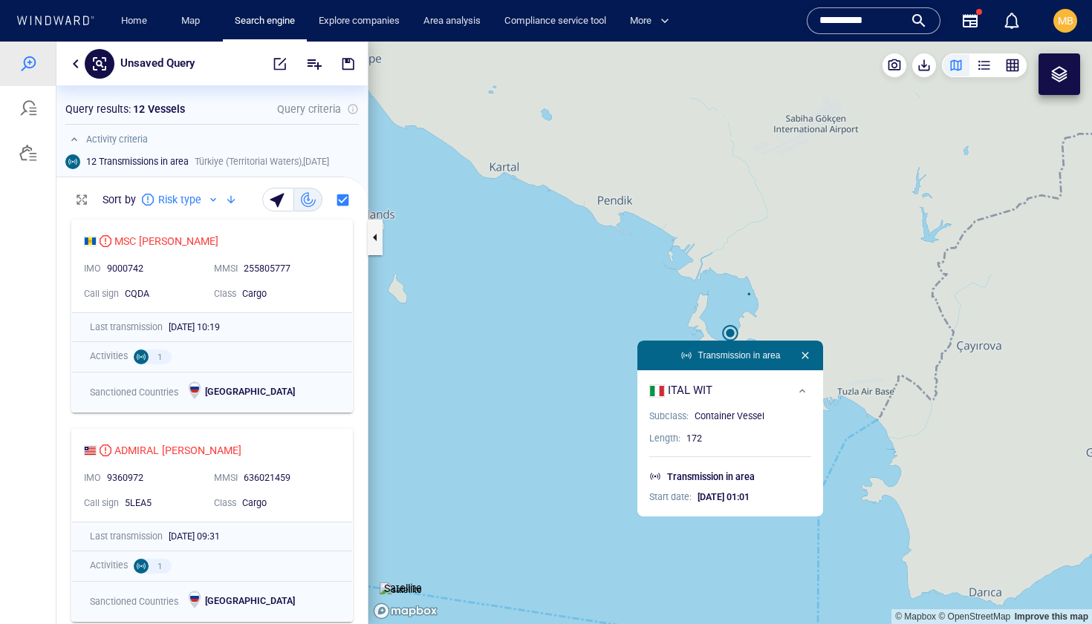
click at [696, 324] on canvas "Map" at bounding box center [729, 333] width 723 height 583
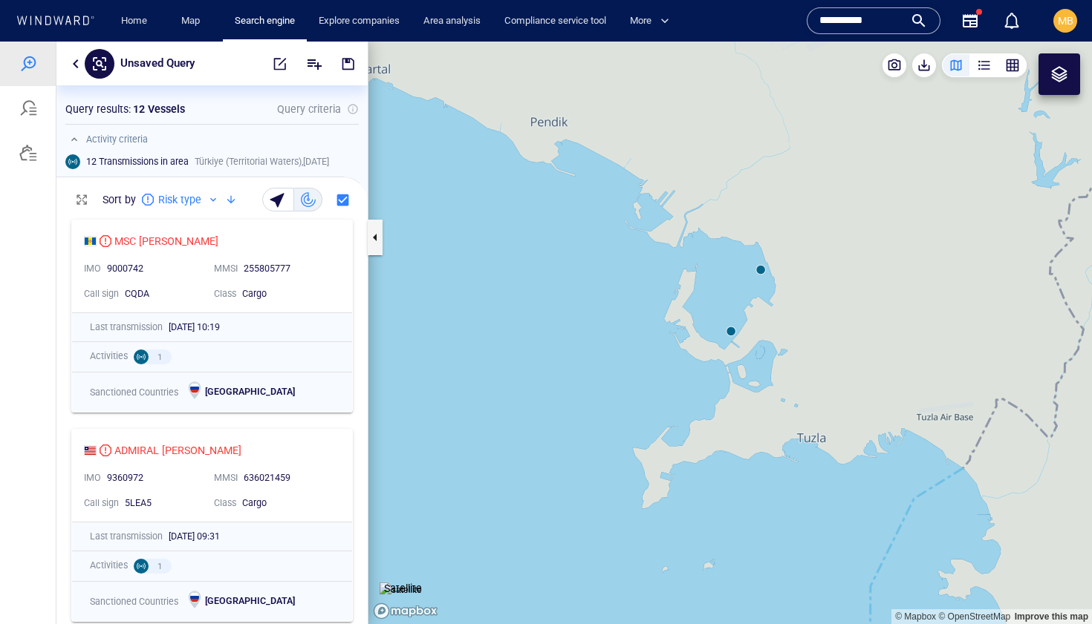
click at [729, 329] on canvas "Map" at bounding box center [729, 333] width 723 height 583
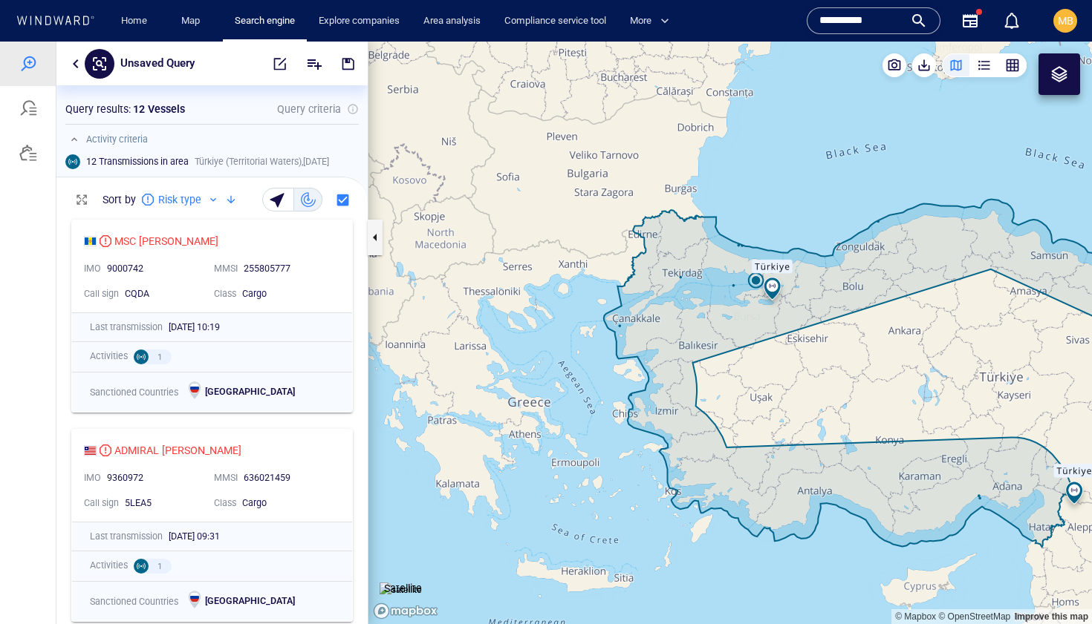
drag, startPoint x: 732, startPoint y: 371, endPoint x: 719, endPoint y: 281, distance: 90.1
click at [717, 284] on canvas "Map" at bounding box center [729, 333] width 723 height 583
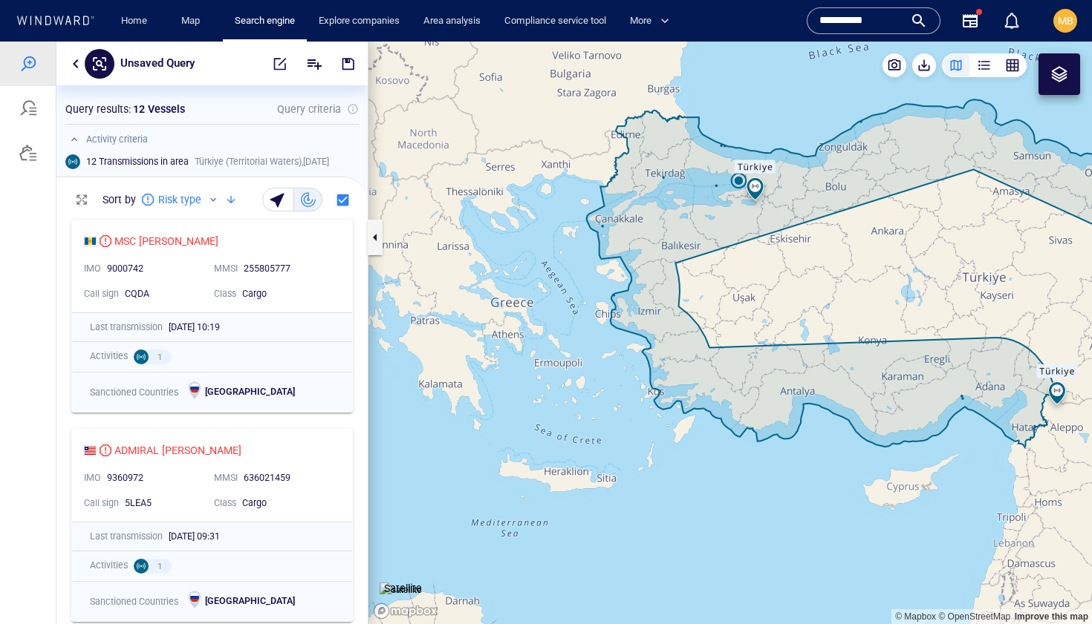
click at [669, 391] on canvas "Map" at bounding box center [729, 333] width 723 height 583
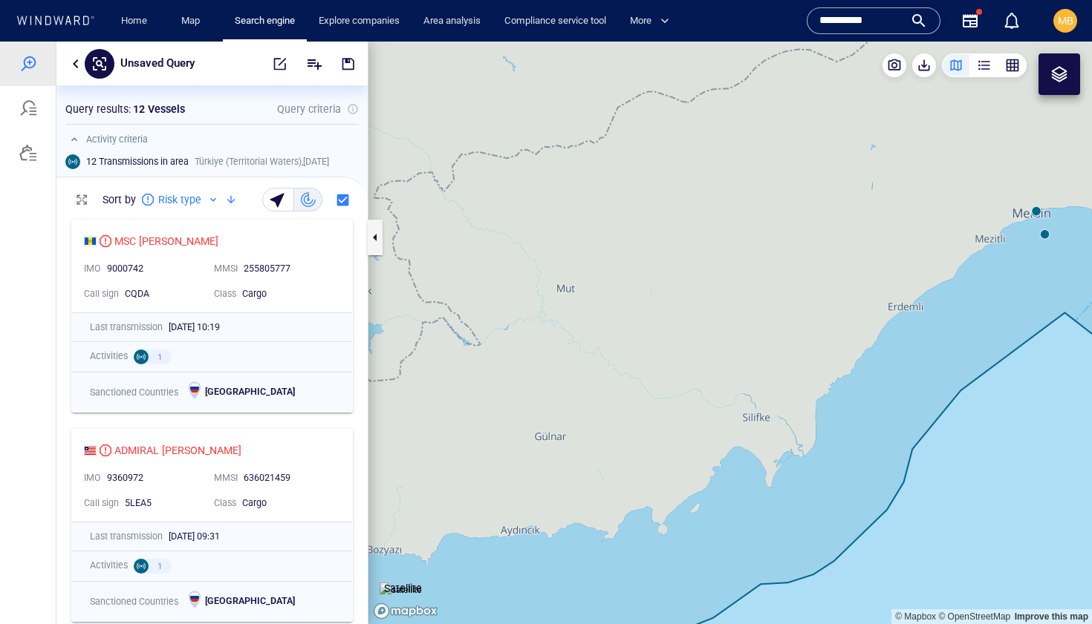
click at [1045, 235] on canvas "Map" at bounding box center [729, 333] width 723 height 583
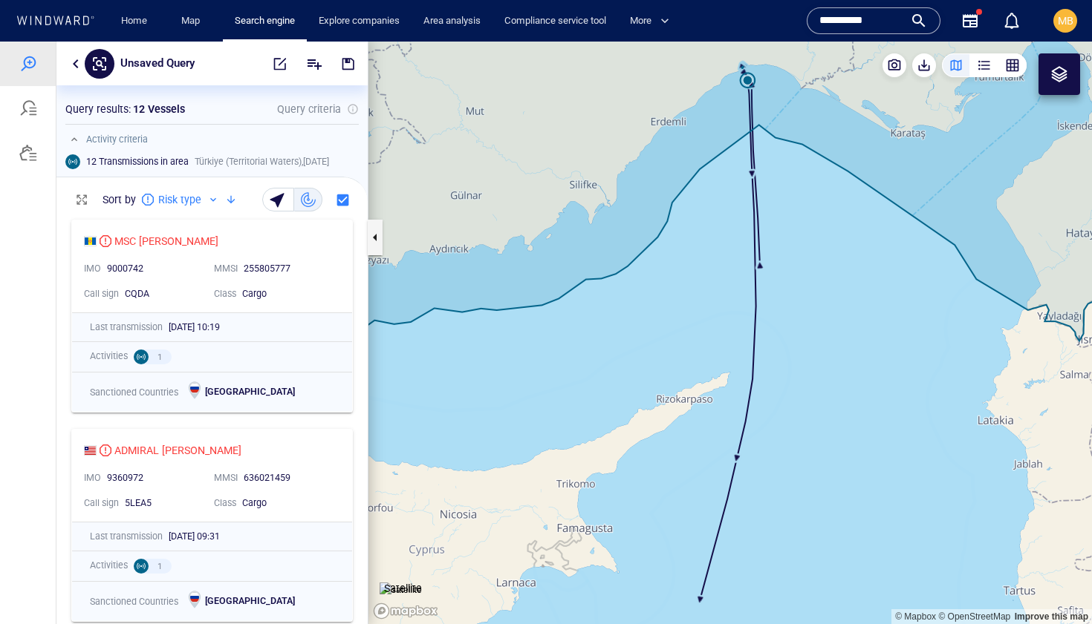
drag, startPoint x: 823, startPoint y: 314, endPoint x: 823, endPoint y: 399, distance: 85.4
click at [823, 399] on canvas "Map" at bounding box center [729, 333] width 723 height 583
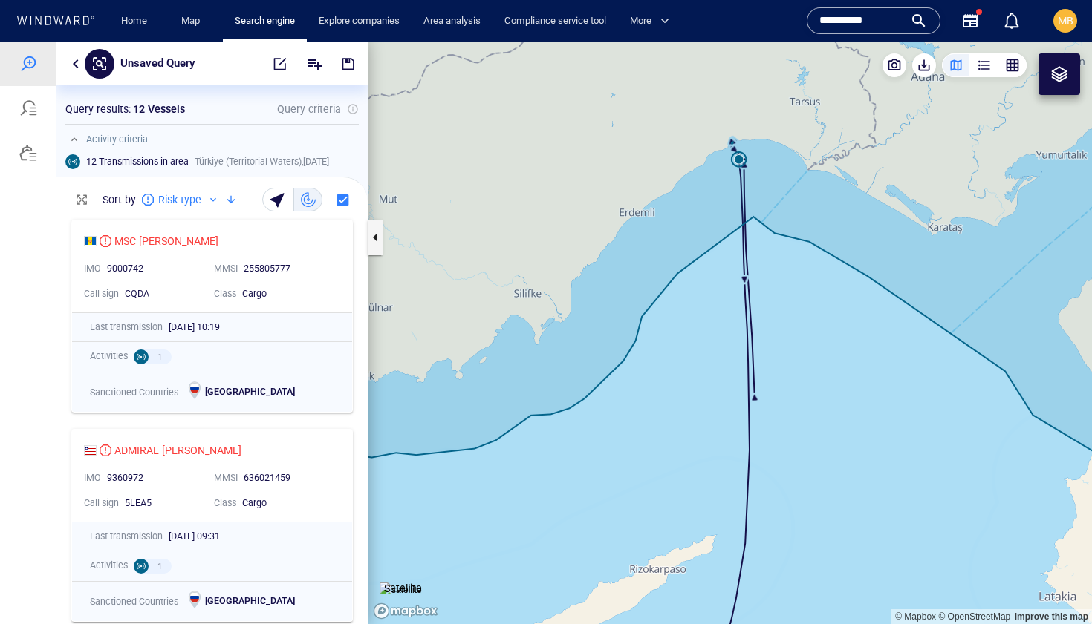
drag, startPoint x: 663, startPoint y: 391, endPoint x: 886, endPoint y: 390, distance: 222.8
click at [886, 390] on canvas "Map" at bounding box center [729, 333] width 723 height 583
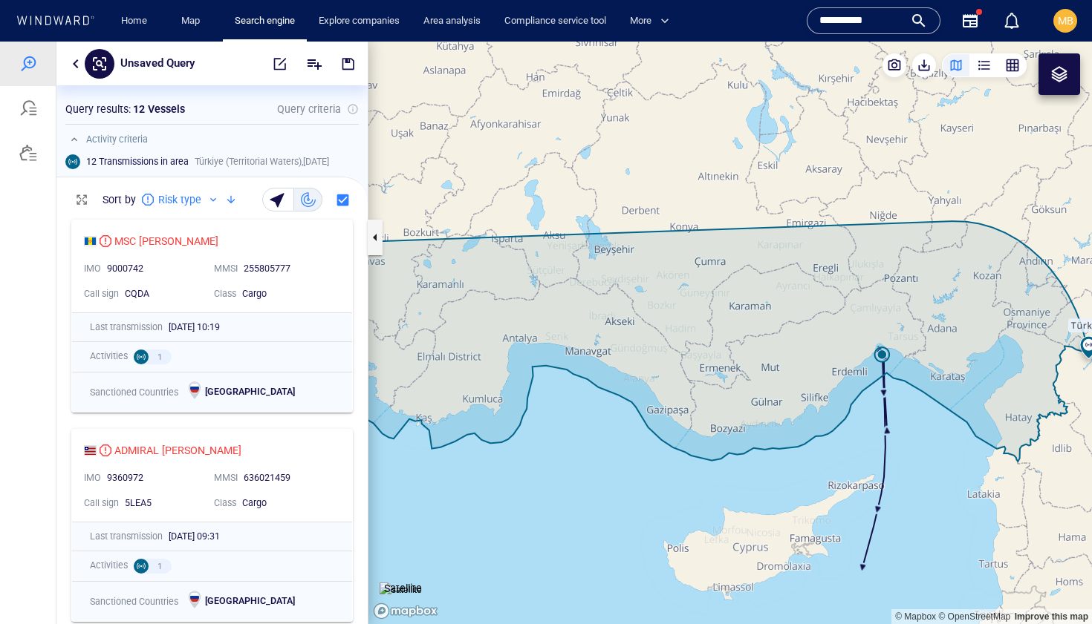
click at [766, 467] on canvas "Map" at bounding box center [729, 333] width 723 height 583
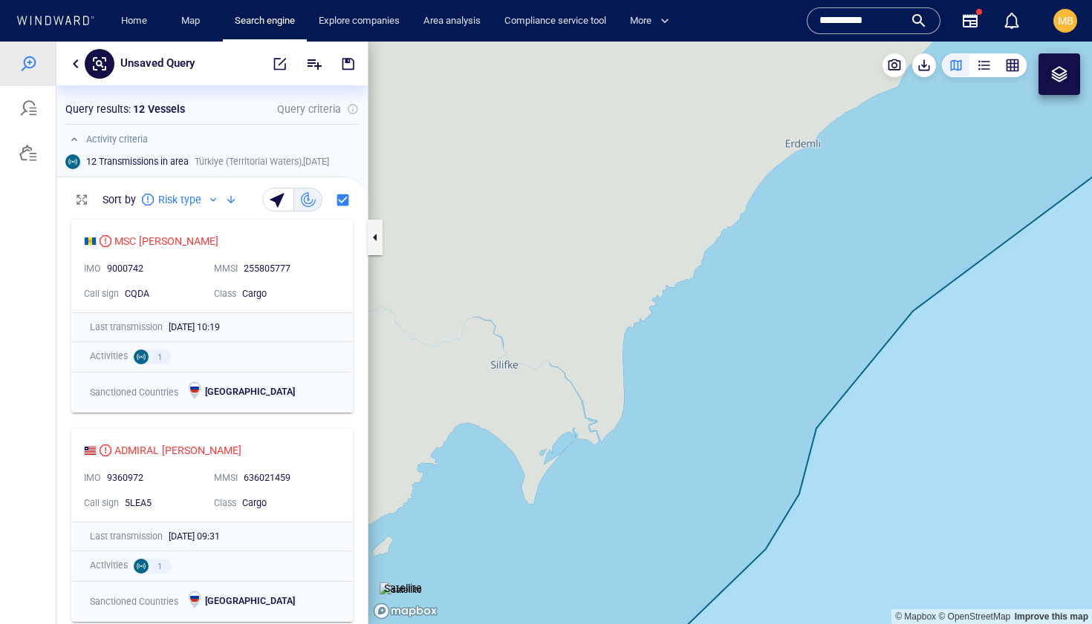
drag, startPoint x: 854, startPoint y: 403, endPoint x: 722, endPoint y: 496, distance: 161.5
click at [733, 490] on canvas "Map" at bounding box center [729, 333] width 723 height 583
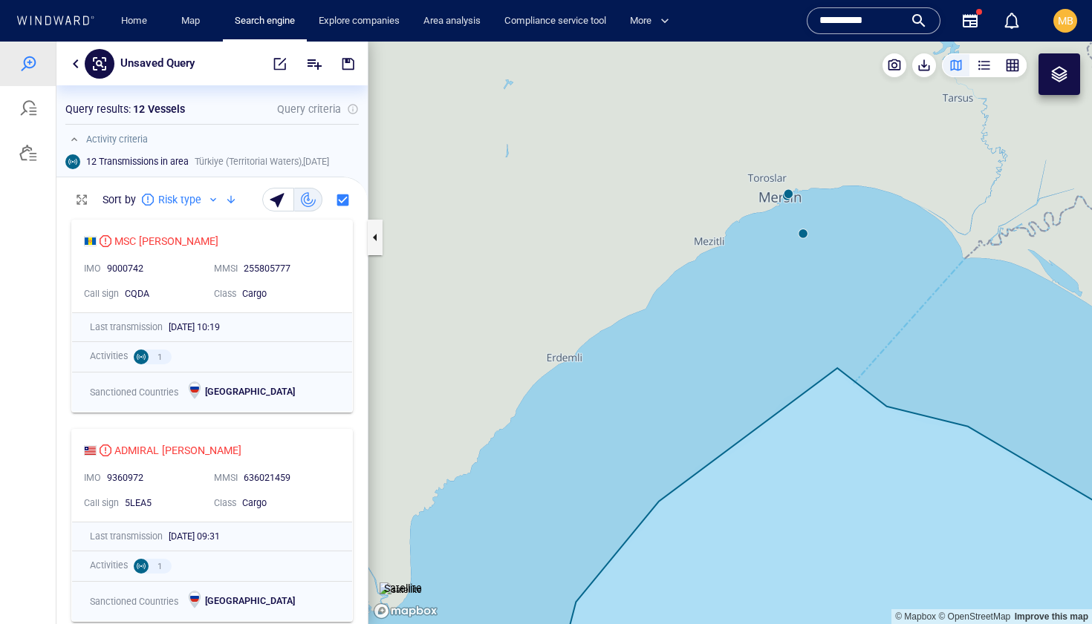
drag, startPoint x: 789, startPoint y: 277, endPoint x: 786, endPoint y: 402, distance: 124.8
click at [786, 402] on canvas "Map" at bounding box center [729, 333] width 723 height 583
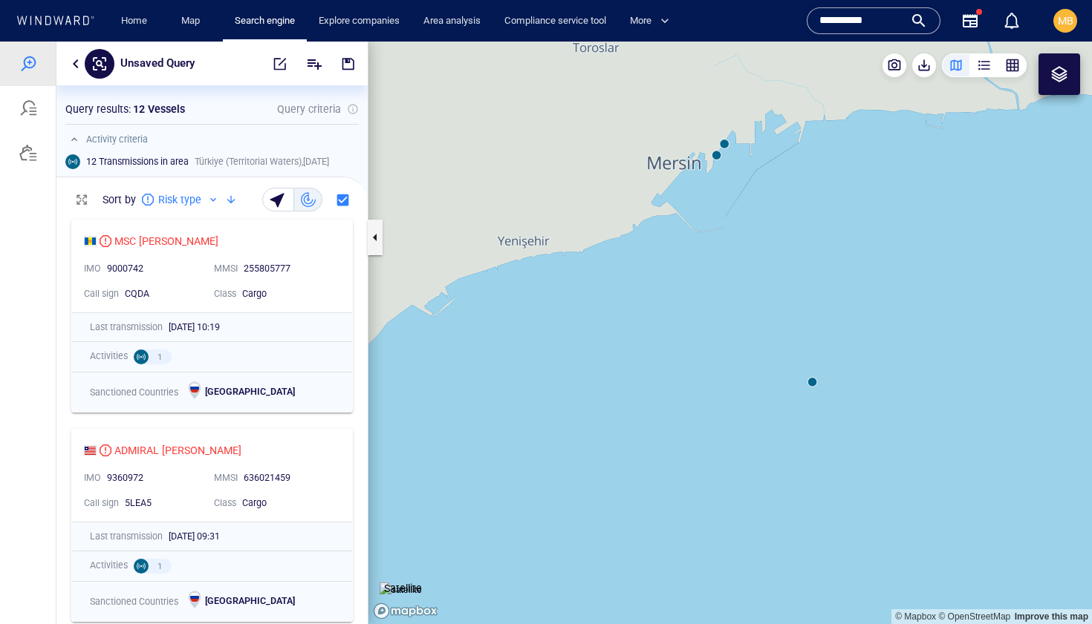
click at [716, 154] on canvas "Map" at bounding box center [729, 333] width 723 height 583
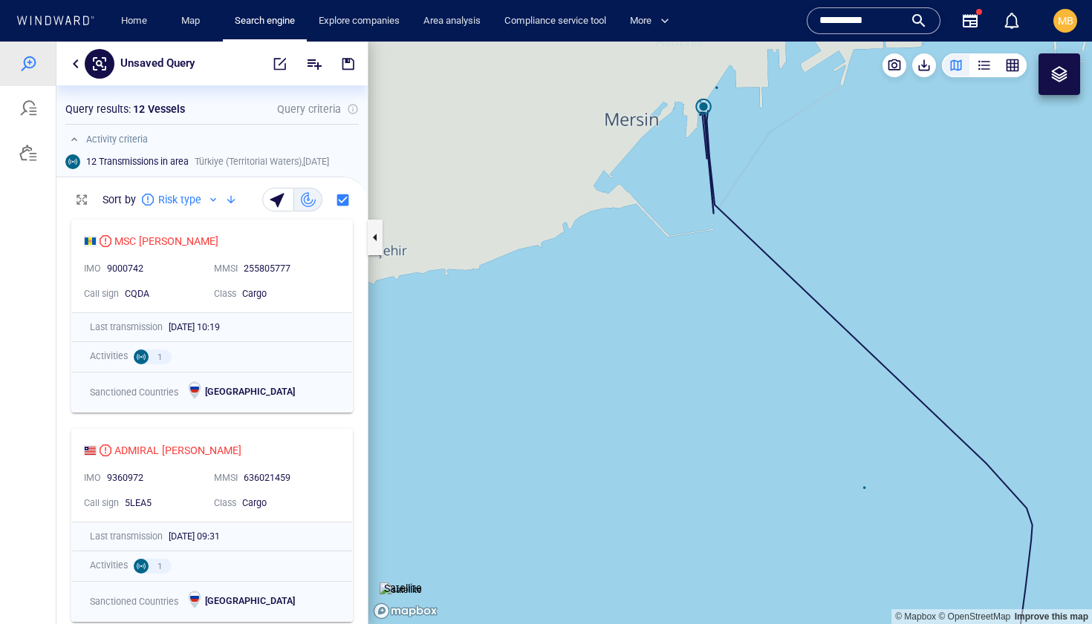
drag, startPoint x: 715, startPoint y: 180, endPoint x: 702, endPoint y: 282, distance: 103.3
click at [702, 282] on canvas "Map" at bounding box center [729, 333] width 723 height 583
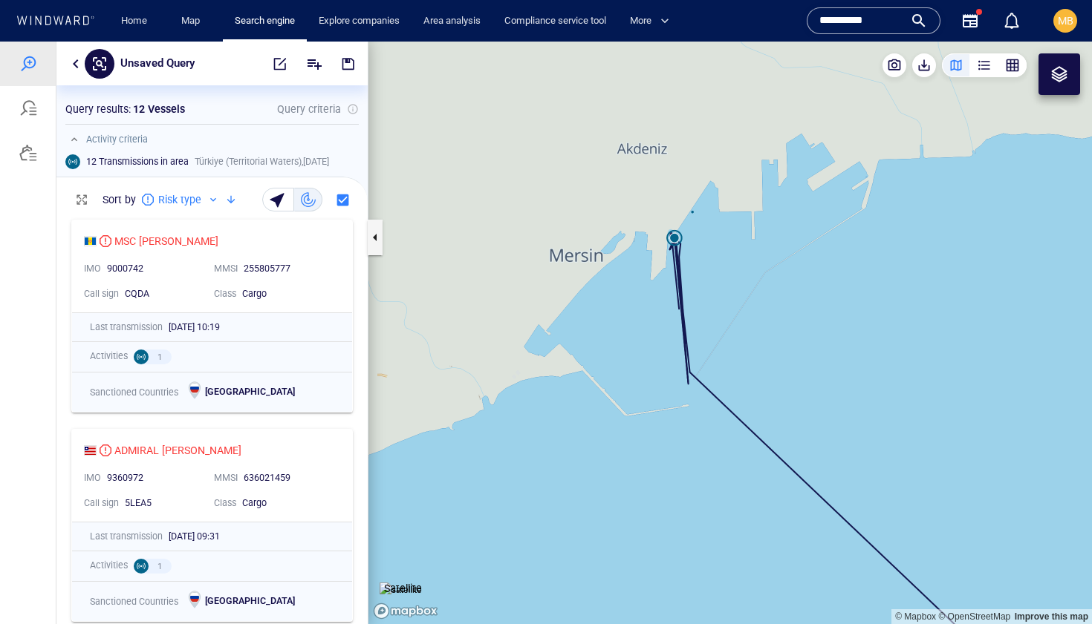
click at [699, 236] on canvas "Map" at bounding box center [729, 333] width 723 height 583
click at [693, 210] on canvas "Map" at bounding box center [729, 333] width 723 height 583
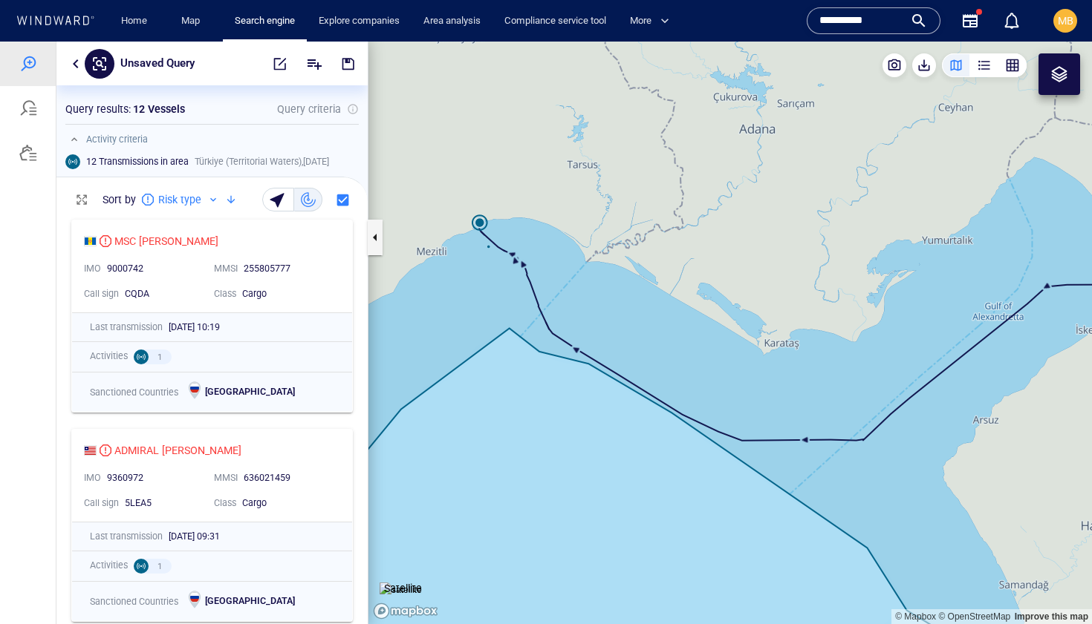
drag, startPoint x: 509, startPoint y: 444, endPoint x: 569, endPoint y: 435, distance: 60.8
click at [571, 437] on canvas "Map" at bounding box center [729, 333] width 723 height 583
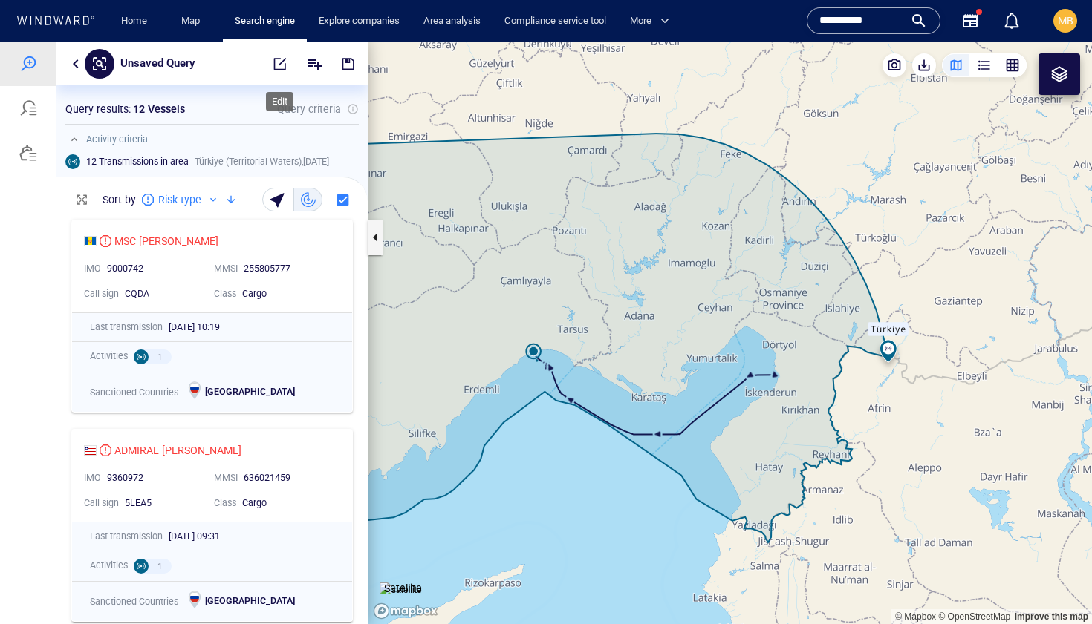
click at [281, 66] on span "button" at bounding box center [280, 63] width 15 height 15
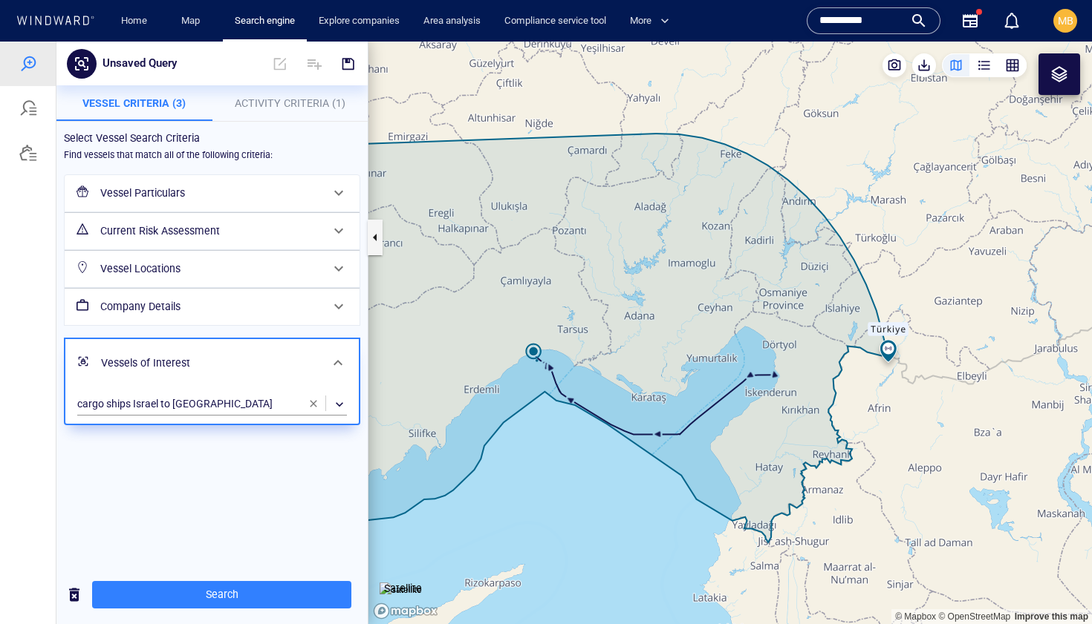
click at [297, 99] on span "Activity Criteria (1)" at bounding box center [290, 103] width 111 height 12
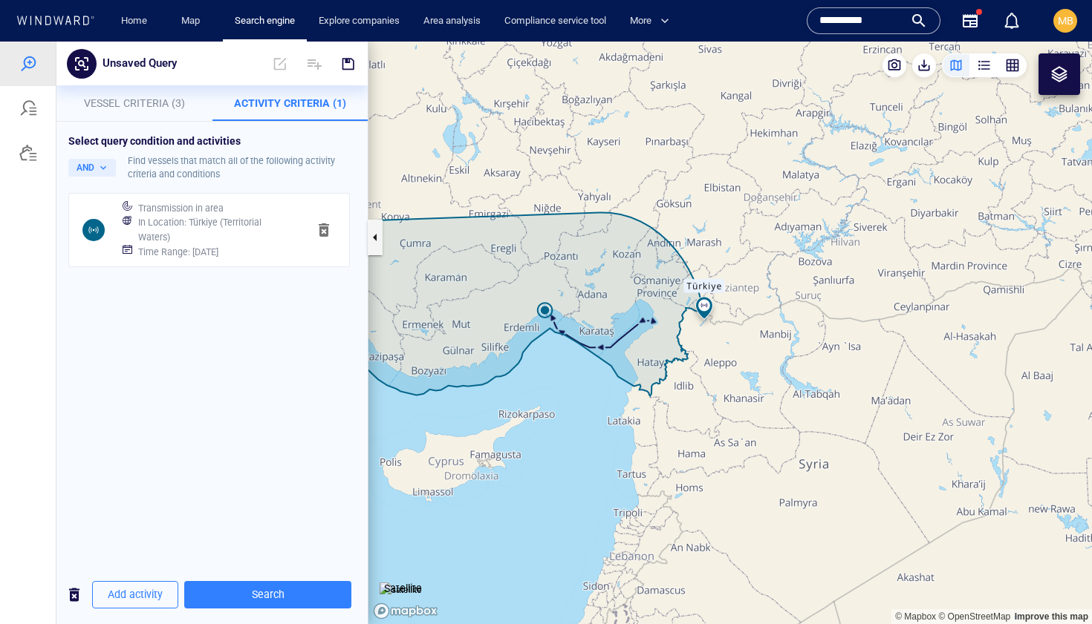
drag, startPoint x: 509, startPoint y: 327, endPoint x: 692, endPoint y: 335, distance: 182.8
click at [694, 336] on canvas "Map" at bounding box center [729, 333] width 723 height 583
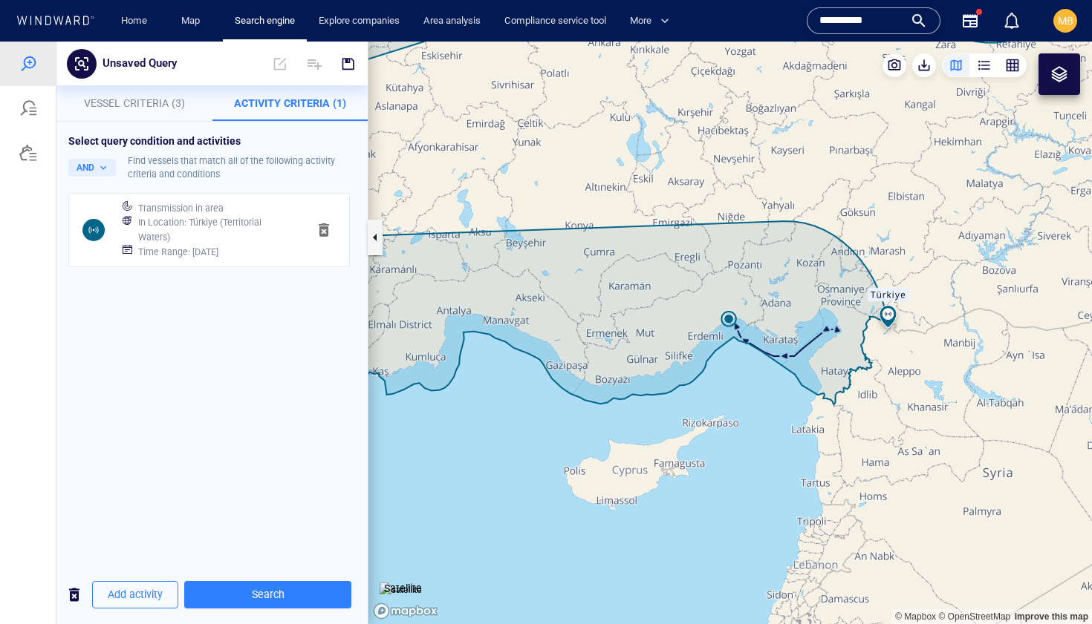
drag, startPoint x: 610, startPoint y: 347, endPoint x: 744, endPoint y: 347, distance: 134.4
click at [743, 347] on canvas "Map" at bounding box center [729, 333] width 723 height 583
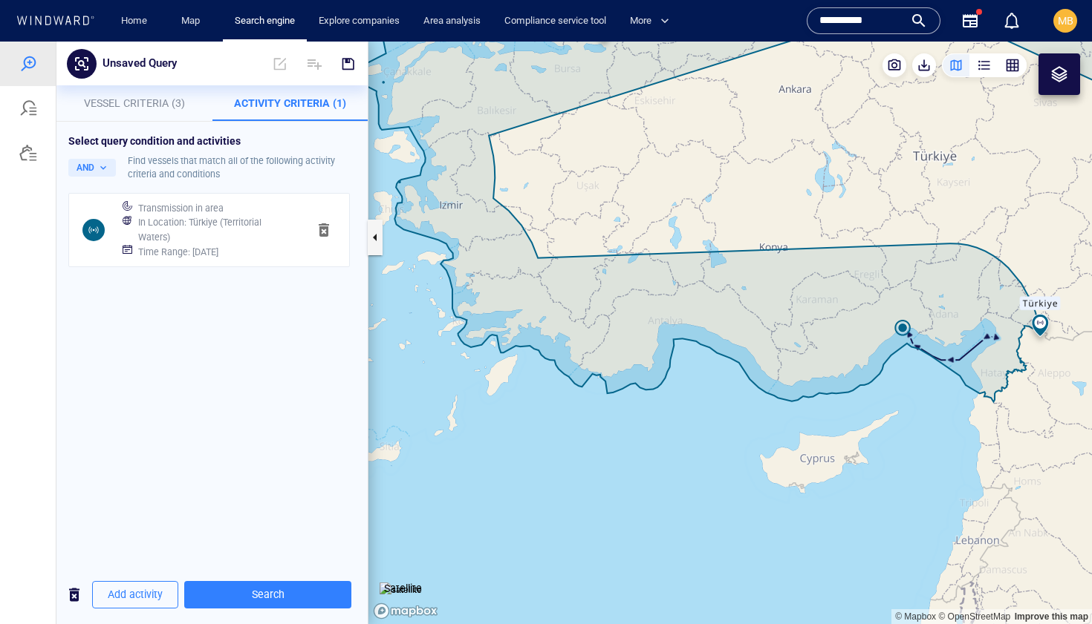
drag, startPoint x: 541, startPoint y: 346, endPoint x: 584, endPoint y: 398, distance: 67.0
click at [569, 377] on canvas "Map" at bounding box center [729, 333] width 723 height 583
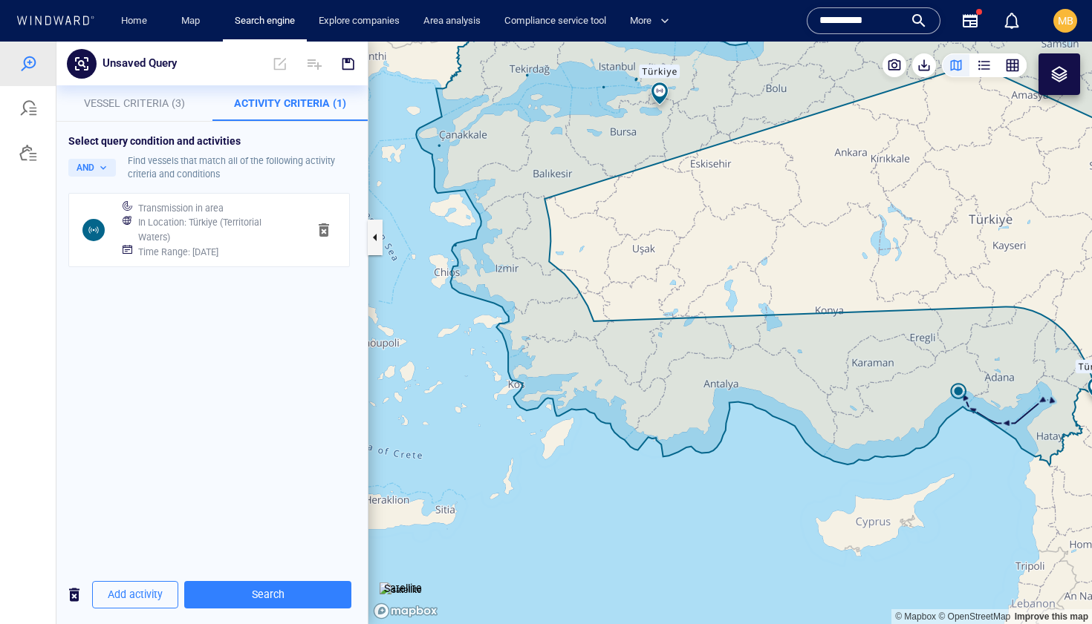
click at [278, 368] on div "Select query condition and activities AND Find vessels that match all of the fo…" at bounding box center [211, 344] width 311 height 444
click at [610, 298] on canvas "Map" at bounding box center [729, 333] width 723 height 583
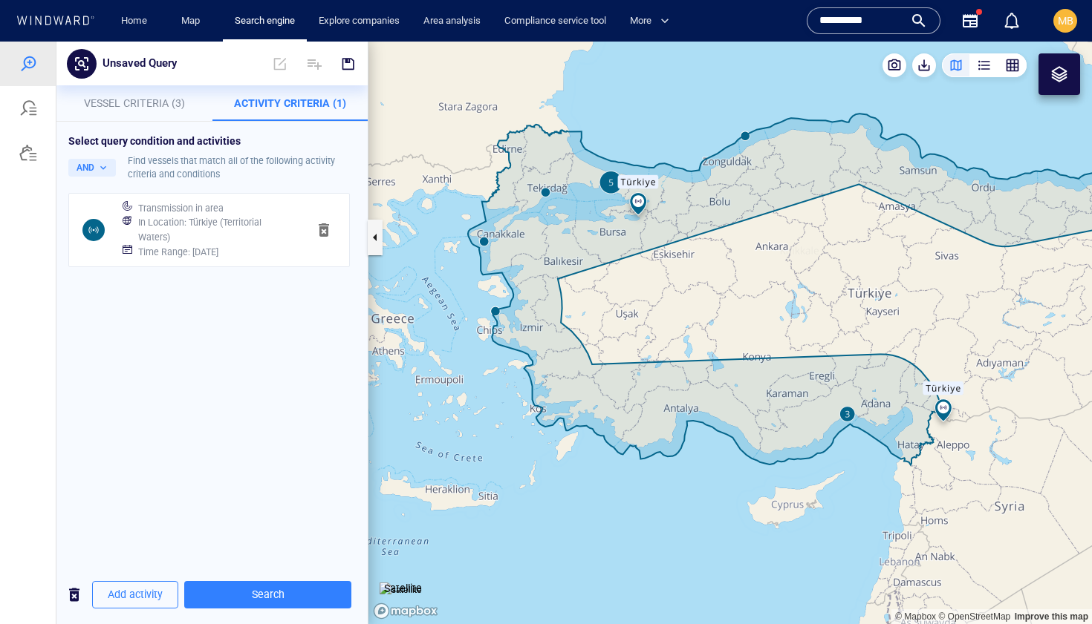
drag, startPoint x: 540, startPoint y: 414, endPoint x: 584, endPoint y: 474, distance: 74.8
click at [584, 474] on canvas "Map" at bounding box center [729, 333] width 723 height 583
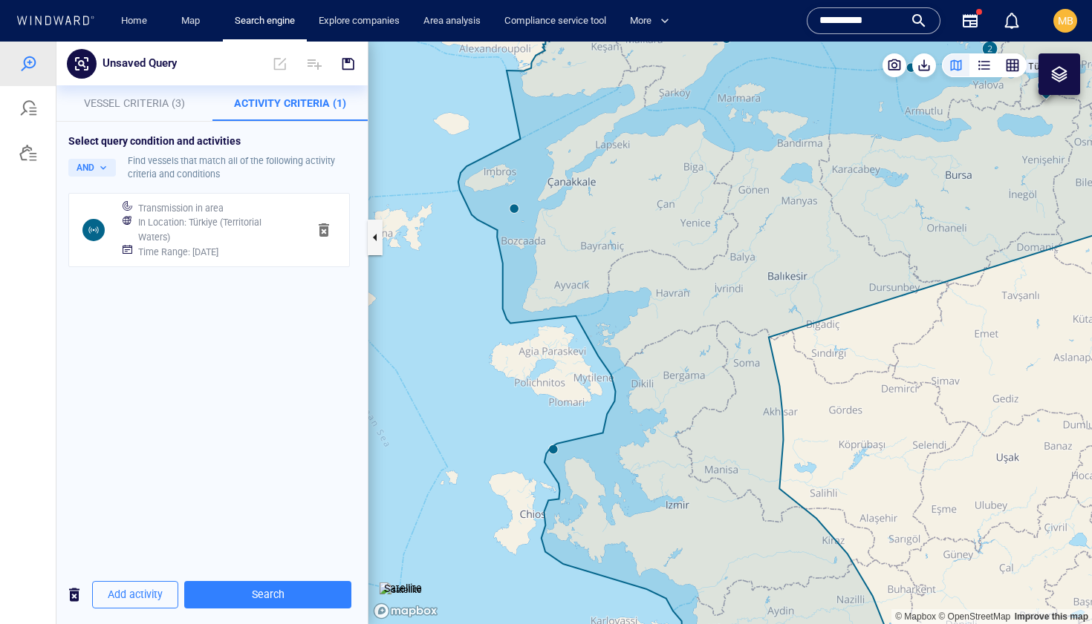
drag, startPoint x: 565, startPoint y: 389, endPoint x: 596, endPoint y: 429, distance: 50.3
click at [596, 429] on canvas "Map" at bounding box center [729, 333] width 723 height 583
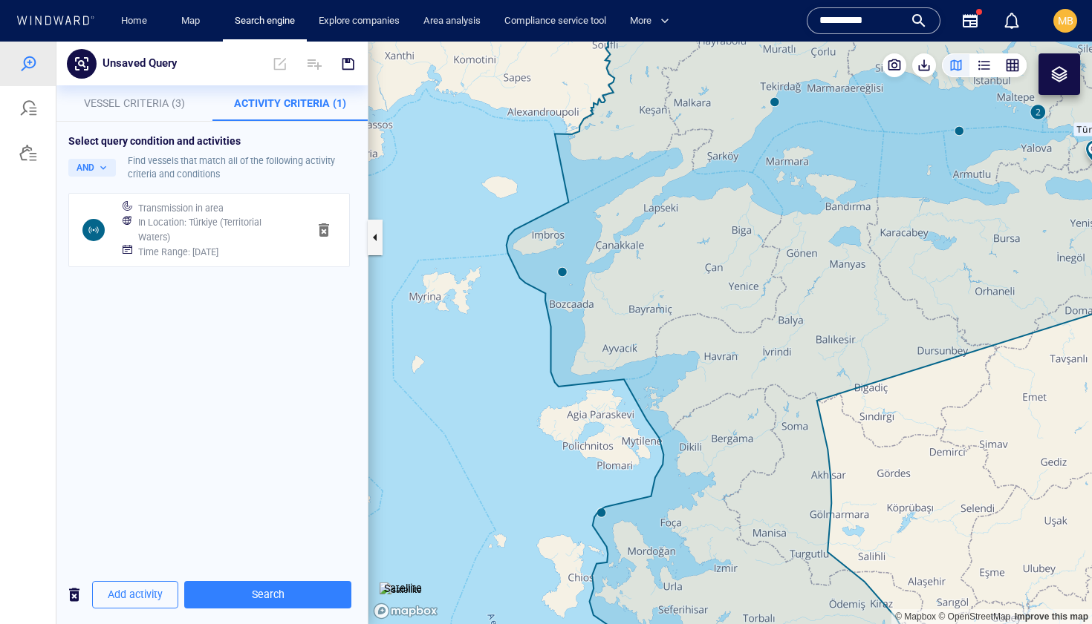
drag, startPoint x: 552, startPoint y: 336, endPoint x: 552, endPoint y: 345, distance: 8.2
click at [552, 345] on canvas "Map" at bounding box center [729, 333] width 723 height 583
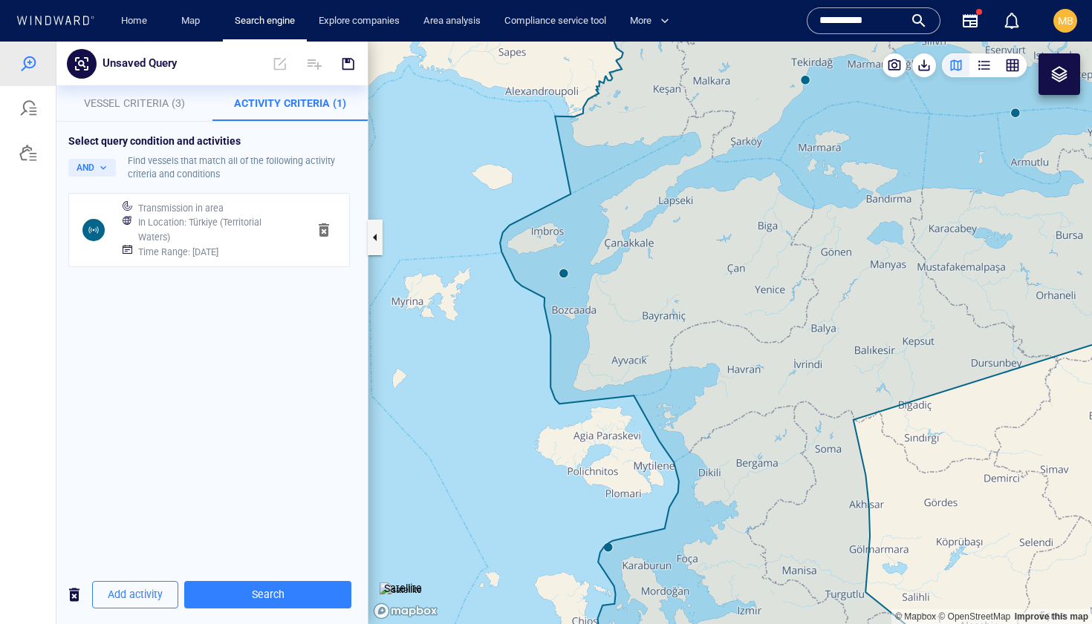
click at [564, 275] on canvas "Map" at bounding box center [729, 333] width 723 height 583
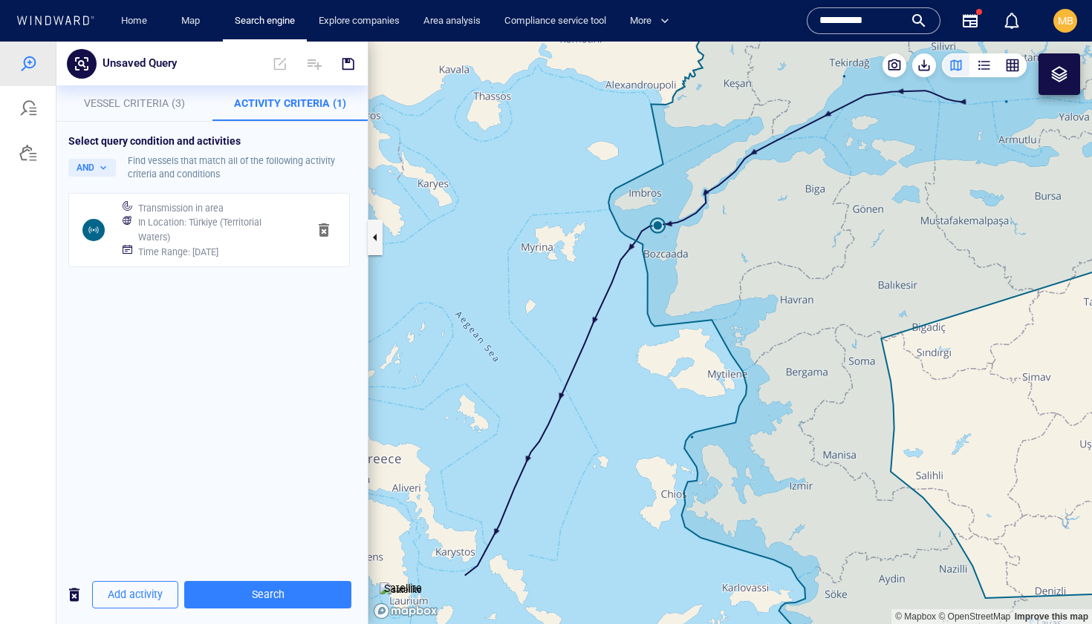
click at [637, 296] on canvas "Map" at bounding box center [729, 333] width 723 height 583
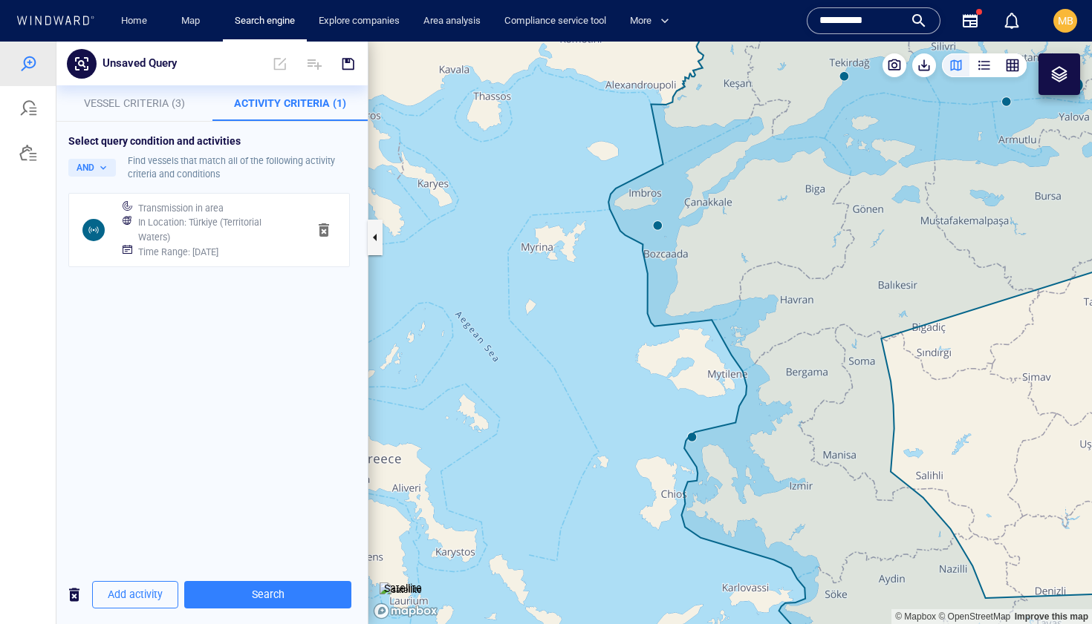
click at [693, 442] on canvas "Map" at bounding box center [729, 333] width 723 height 583
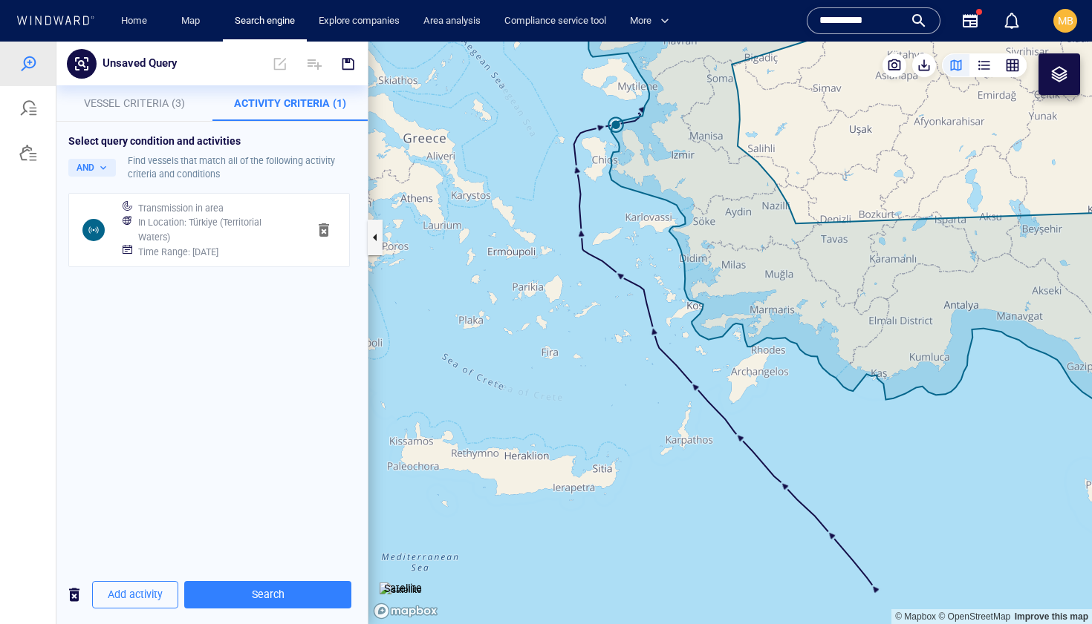
drag, startPoint x: 652, startPoint y: 384, endPoint x: 663, endPoint y: 544, distance: 160.0
click at [665, 542] on canvas "Map" at bounding box center [729, 333] width 723 height 583
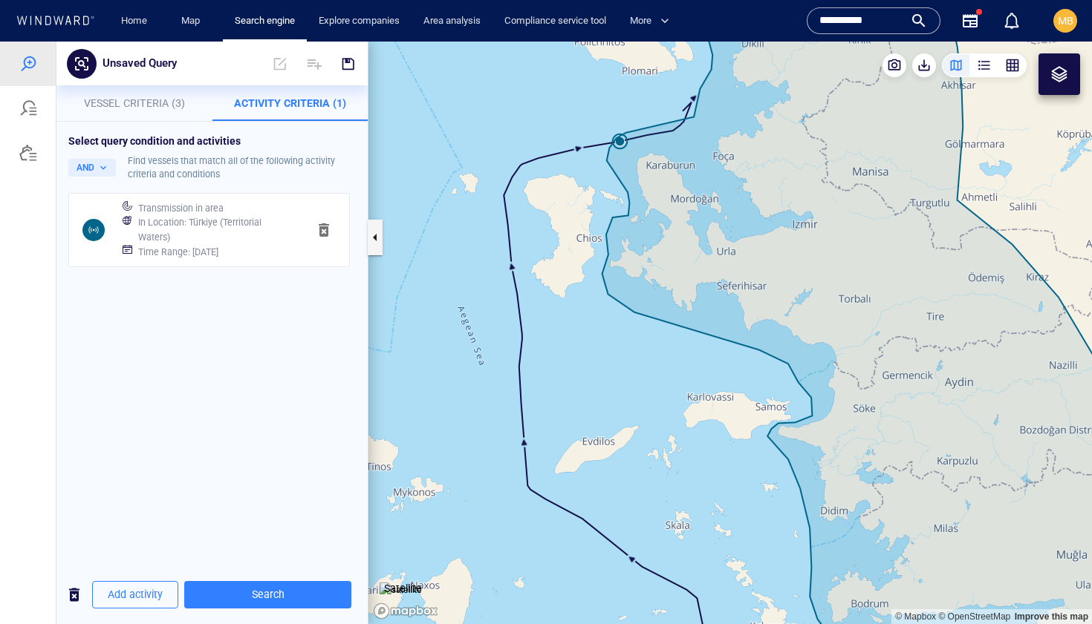
drag, startPoint x: 649, startPoint y: 410, endPoint x: 657, endPoint y: 567, distance: 157.6
click at [657, 567] on canvas "Map" at bounding box center [729, 333] width 723 height 583
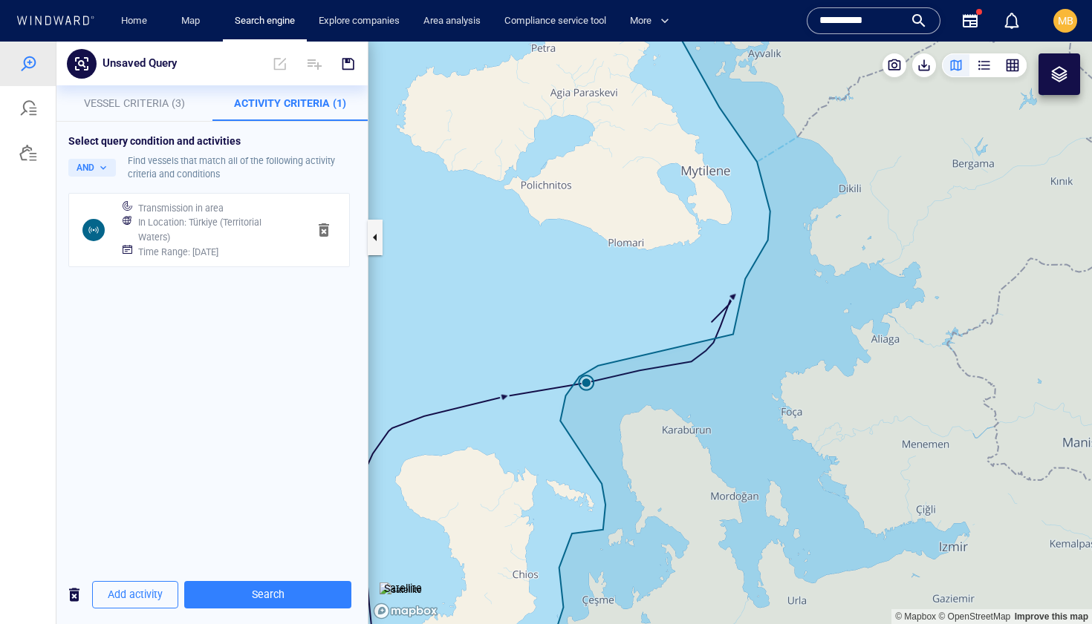
click at [720, 365] on canvas "Map" at bounding box center [729, 333] width 723 height 583
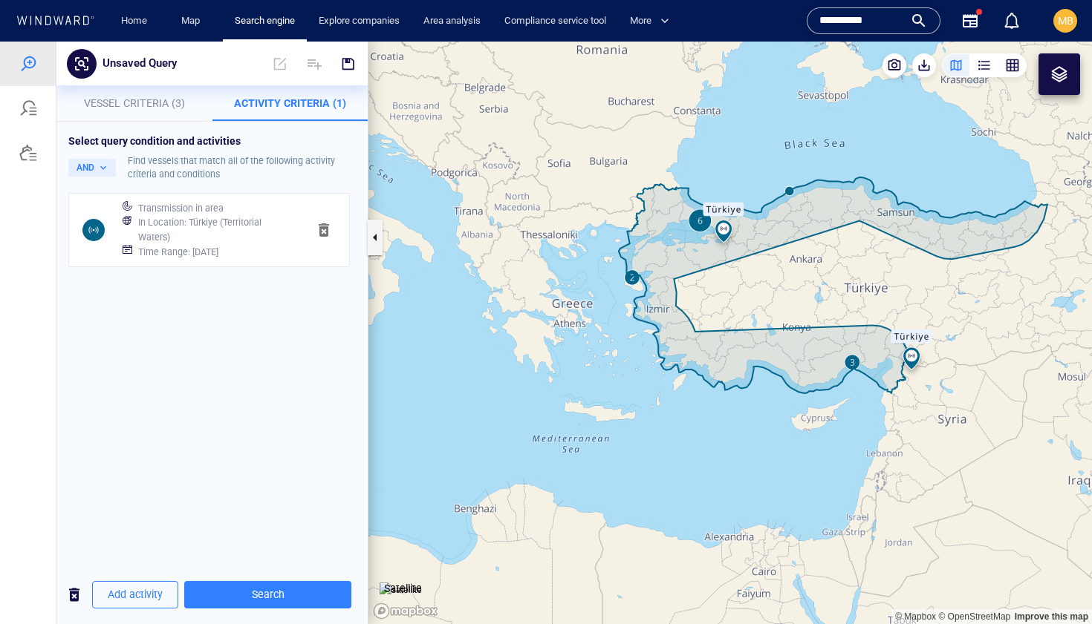
drag, startPoint x: 777, startPoint y: 204, endPoint x: 761, endPoint y: 290, distance: 86.8
click at [761, 290] on canvas "Map" at bounding box center [729, 333] width 723 height 583
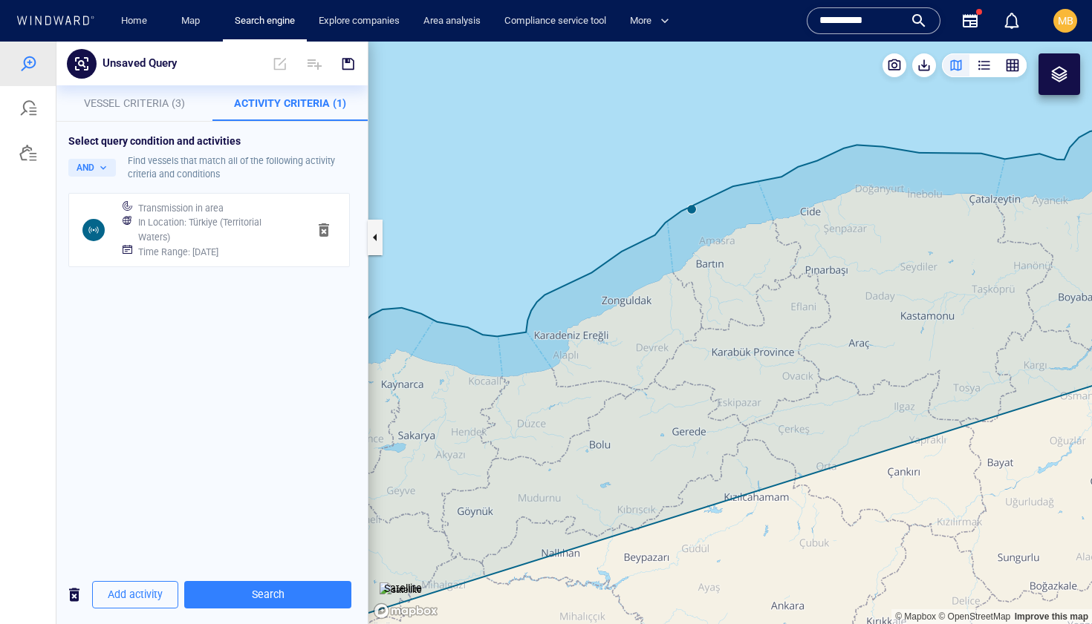
drag, startPoint x: 721, startPoint y: 275, endPoint x: 749, endPoint y: 348, distance: 77.4
click at [749, 347] on canvas "Map" at bounding box center [729, 333] width 723 height 583
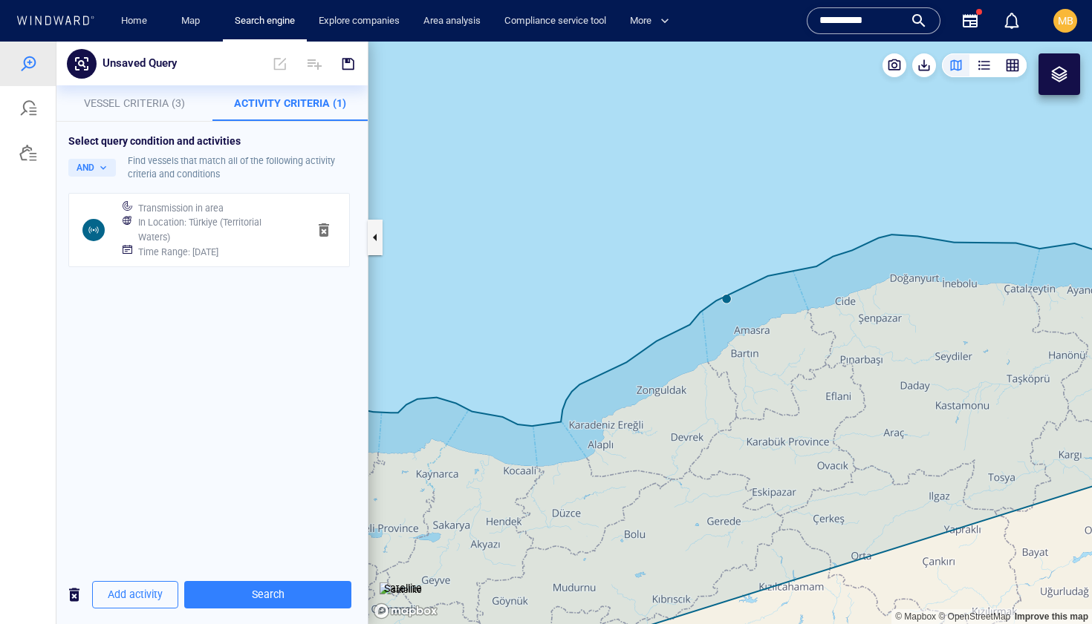
click at [731, 301] on canvas "Map" at bounding box center [729, 333] width 723 height 583
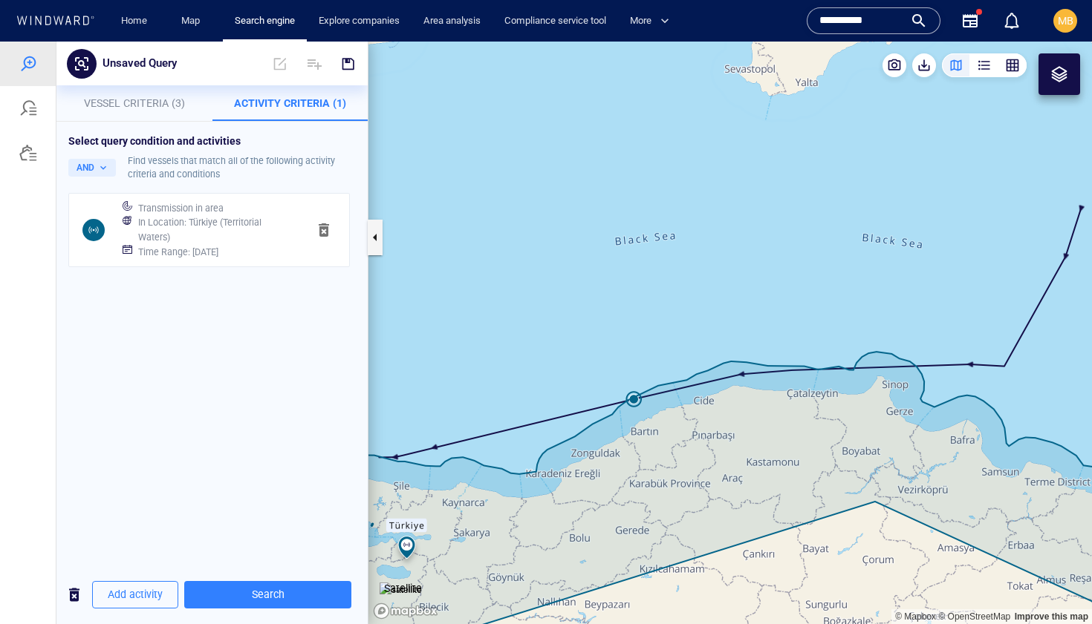
click at [608, 385] on canvas "Map" at bounding box center [729, 333] width 723 height 583
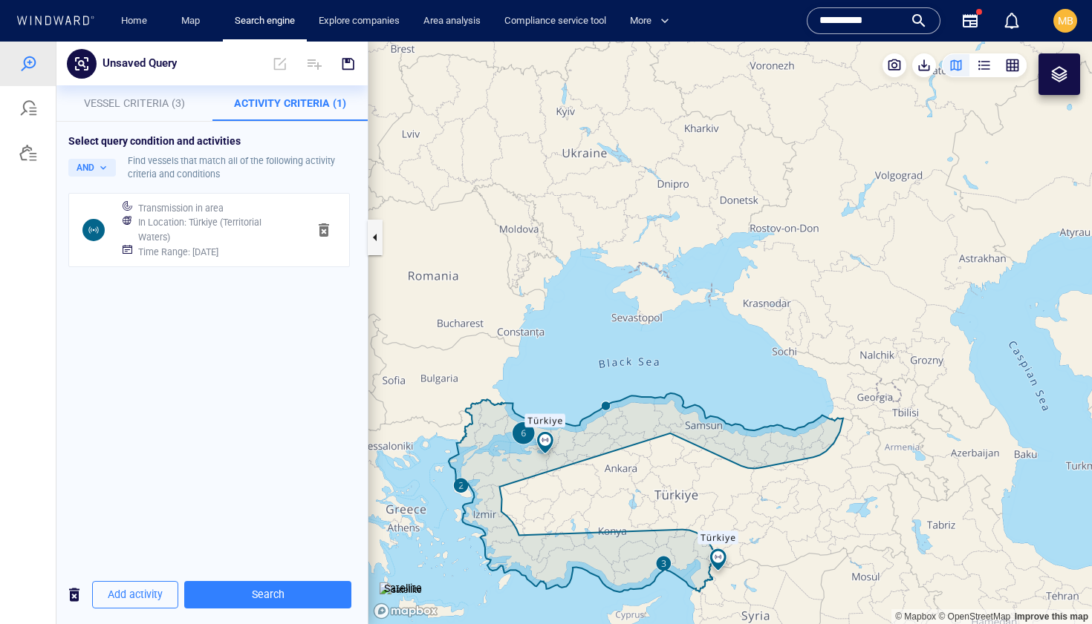
drag, startPoint x: 547, startPoint y: 433, endPoint x: 633, endPoint y: 402, distance: 91.4
click at [633, 402] on canvas "Map" at bounding box center [729, 333] width 723 height 583
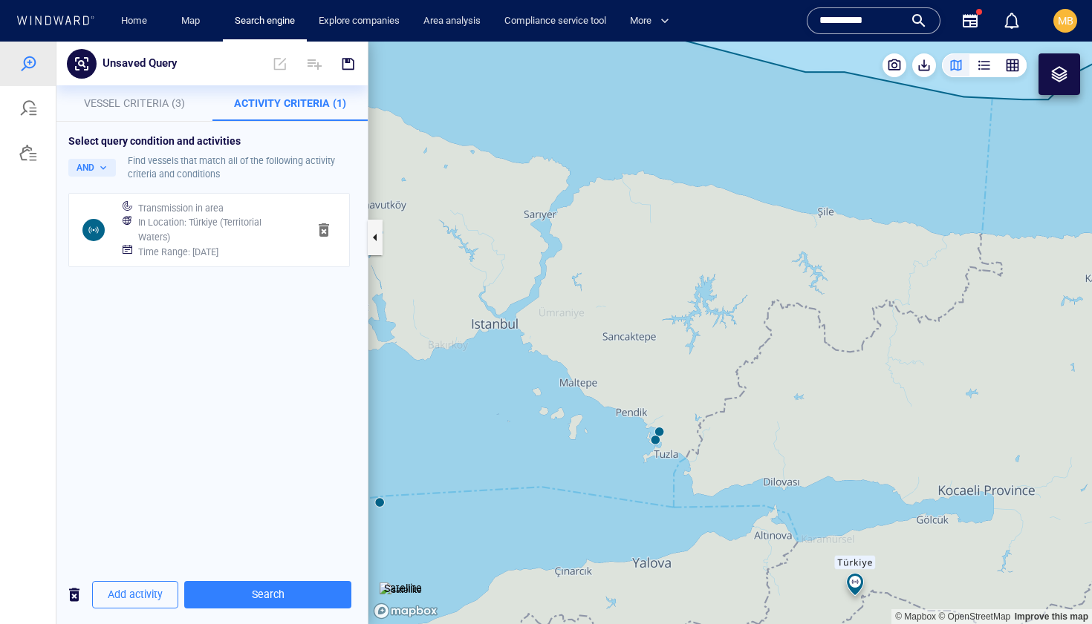
click at [653, 441] on canvas "Map" at bounding box center [729, 333] width 723 height 583
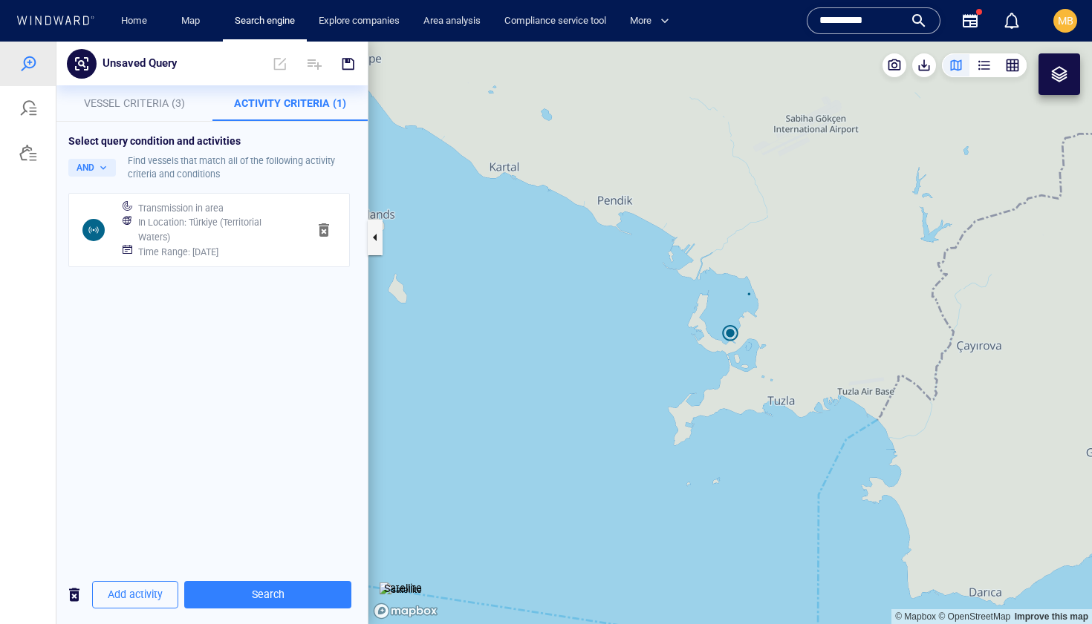
click at [664, 376] on canvas "Map" at bounding box center [729, 333] width 723 height 583
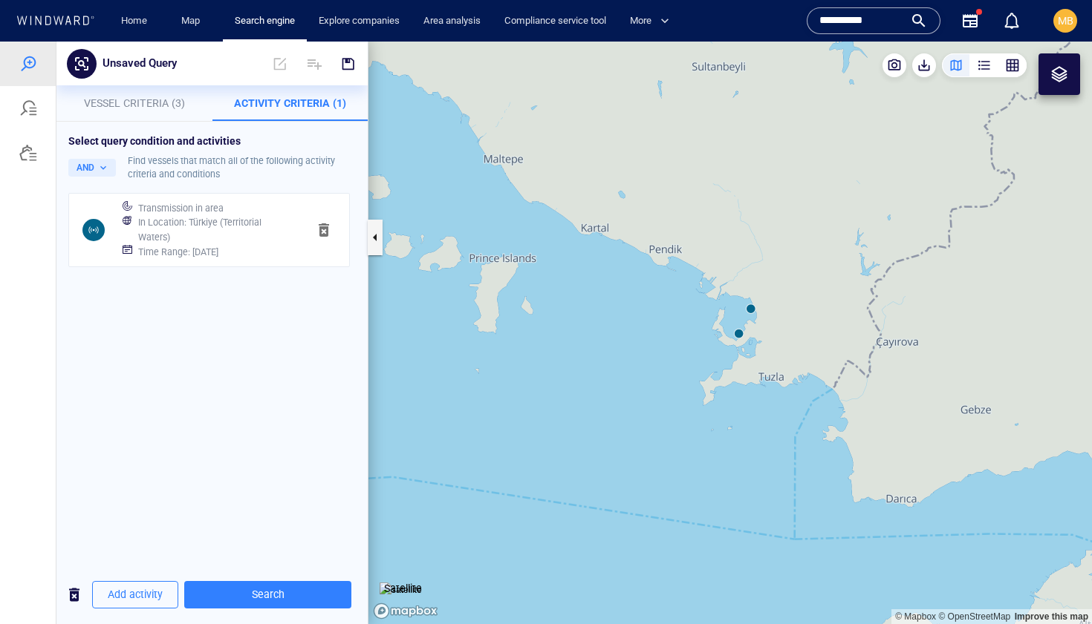
click at [752, 313] on canvas "Map" at bounding box center [729, 333] width 723 height 583
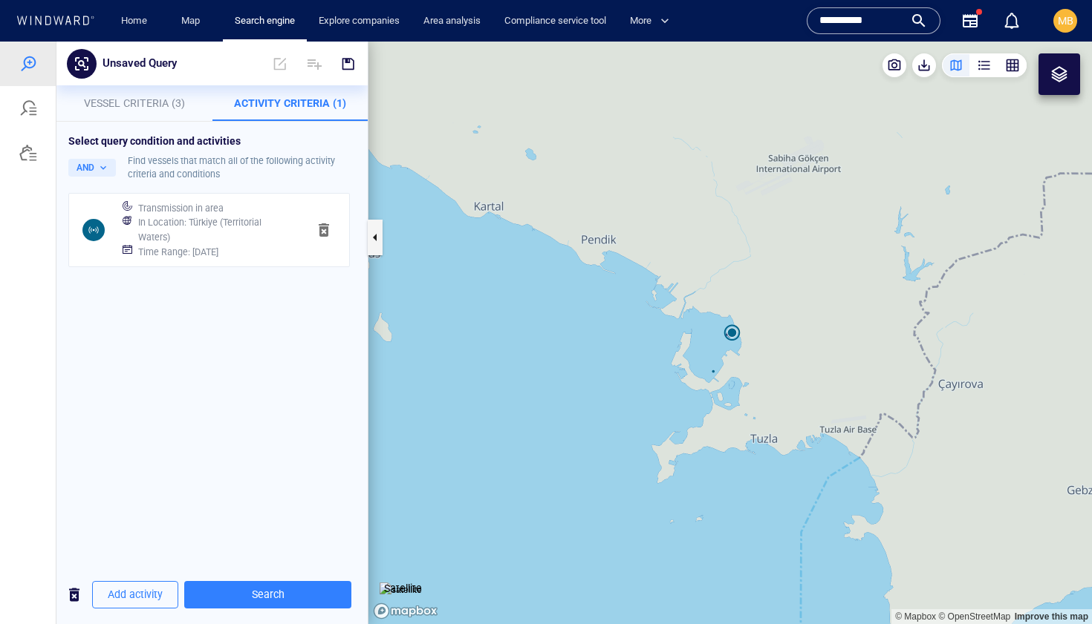
click at [694, 351] on canvas "Map" at bounding box center [729, 333] width 723 height 583
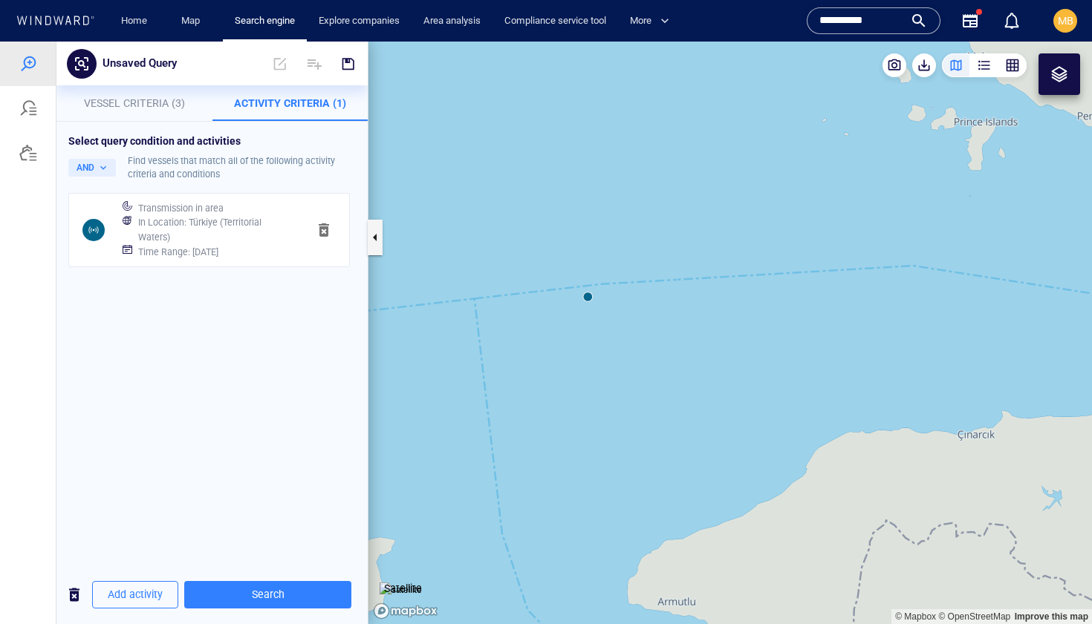
click at [590, 298] on canvas "Map" at bounding box center [729, 333] width 723 height 583
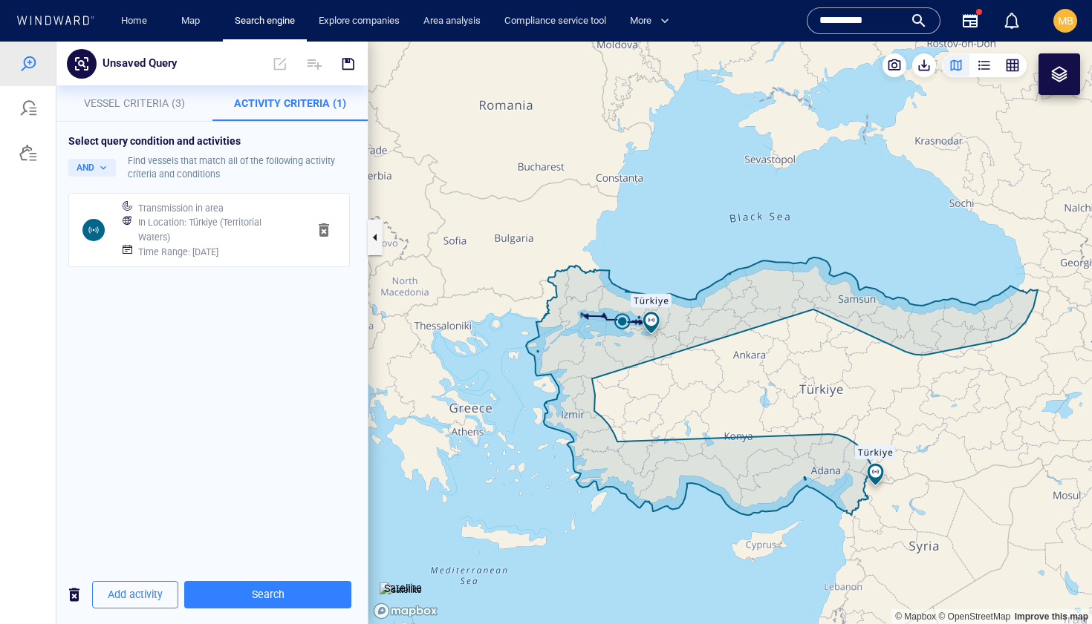
click at [224, 254] on div "Time Range : Today" at bounding box center [216, 252] width 163 height 21
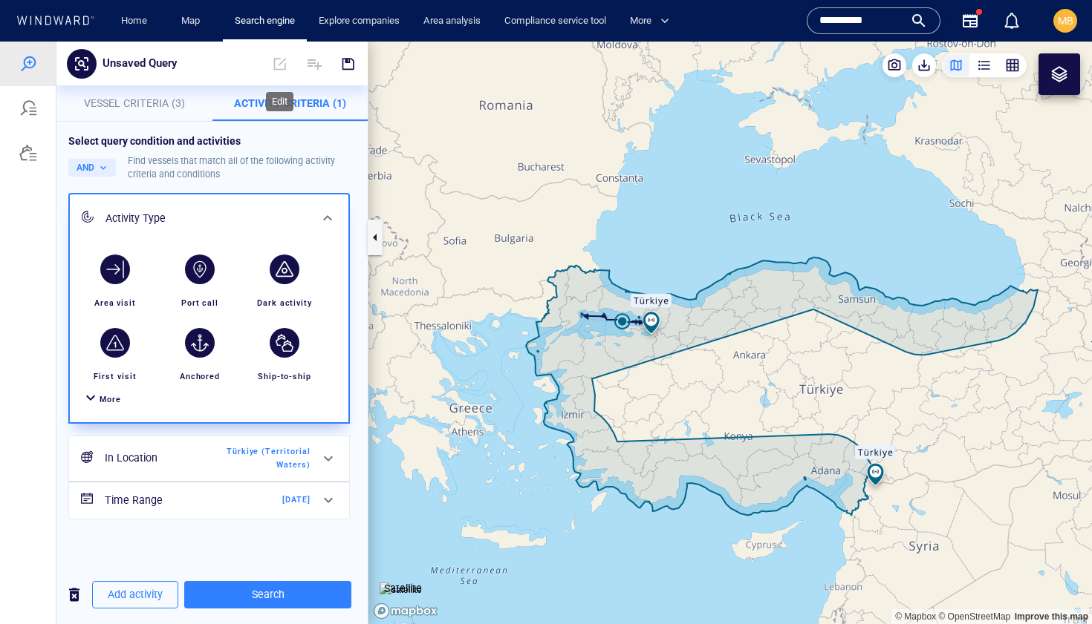
click at [280, 66] on span at bounding box center [280, 64] width 33 height 36
click at [281, 67] on span at bounding box center [280, 64] width 33 height 36
click at [242, 458] on span "Türkiye (Territorial Waters)" at bounding box center [267, 459] width 85 height 27
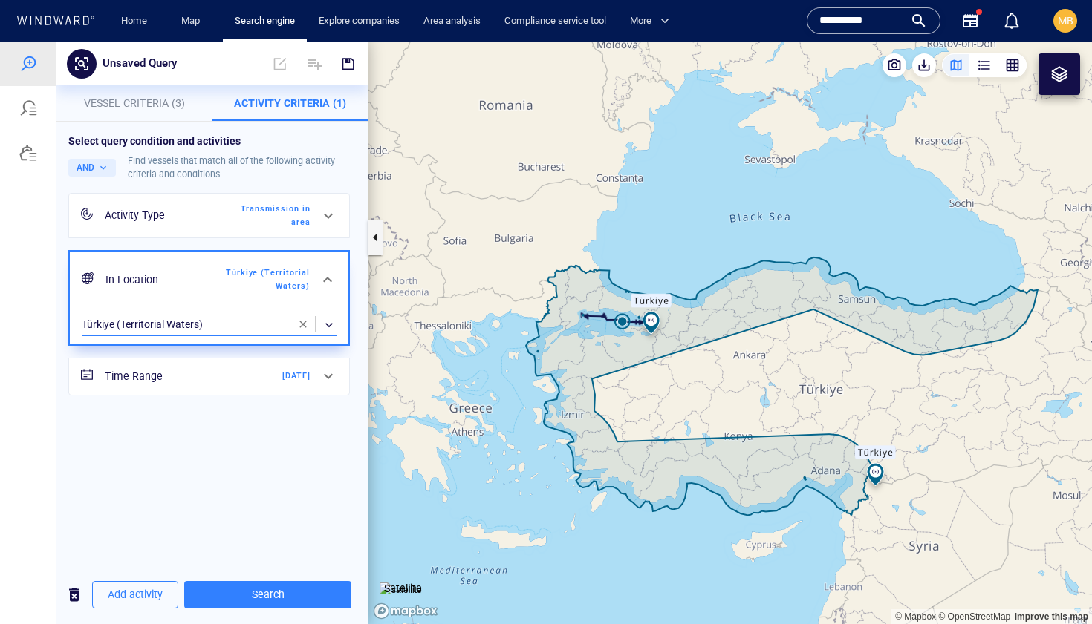
click at [249, 324] on div "​" at bounding box center [209, 325] width 255 height 22
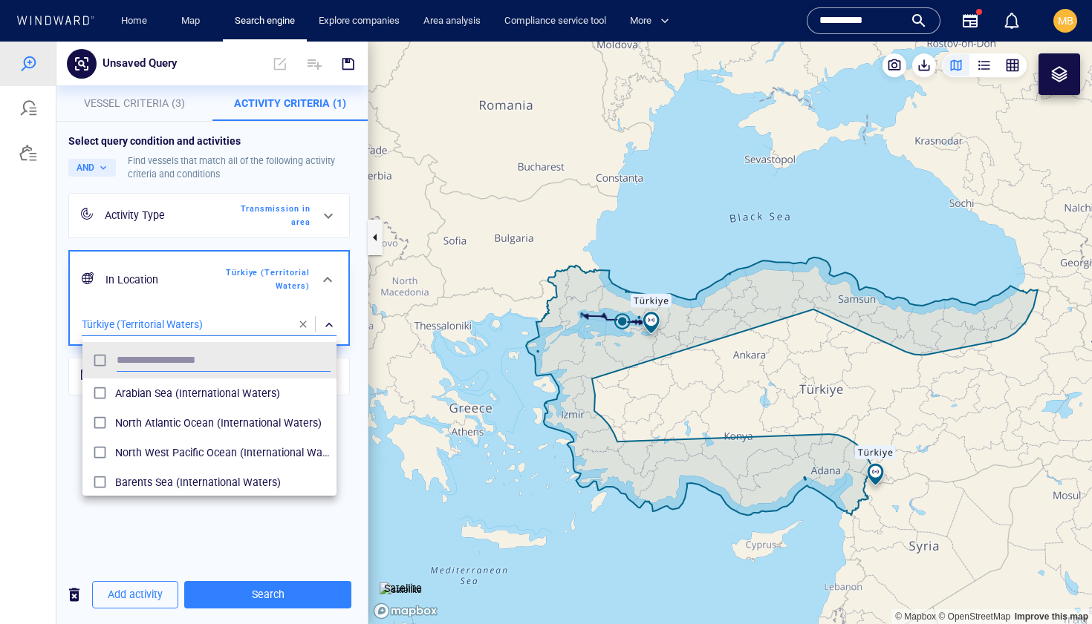
scroll to position [148, 254]
click at [408, 412] on div at bounding box center [546, 333] width 1092 height 583
